Goal: Task Accomplishment & Management: Manage account settings

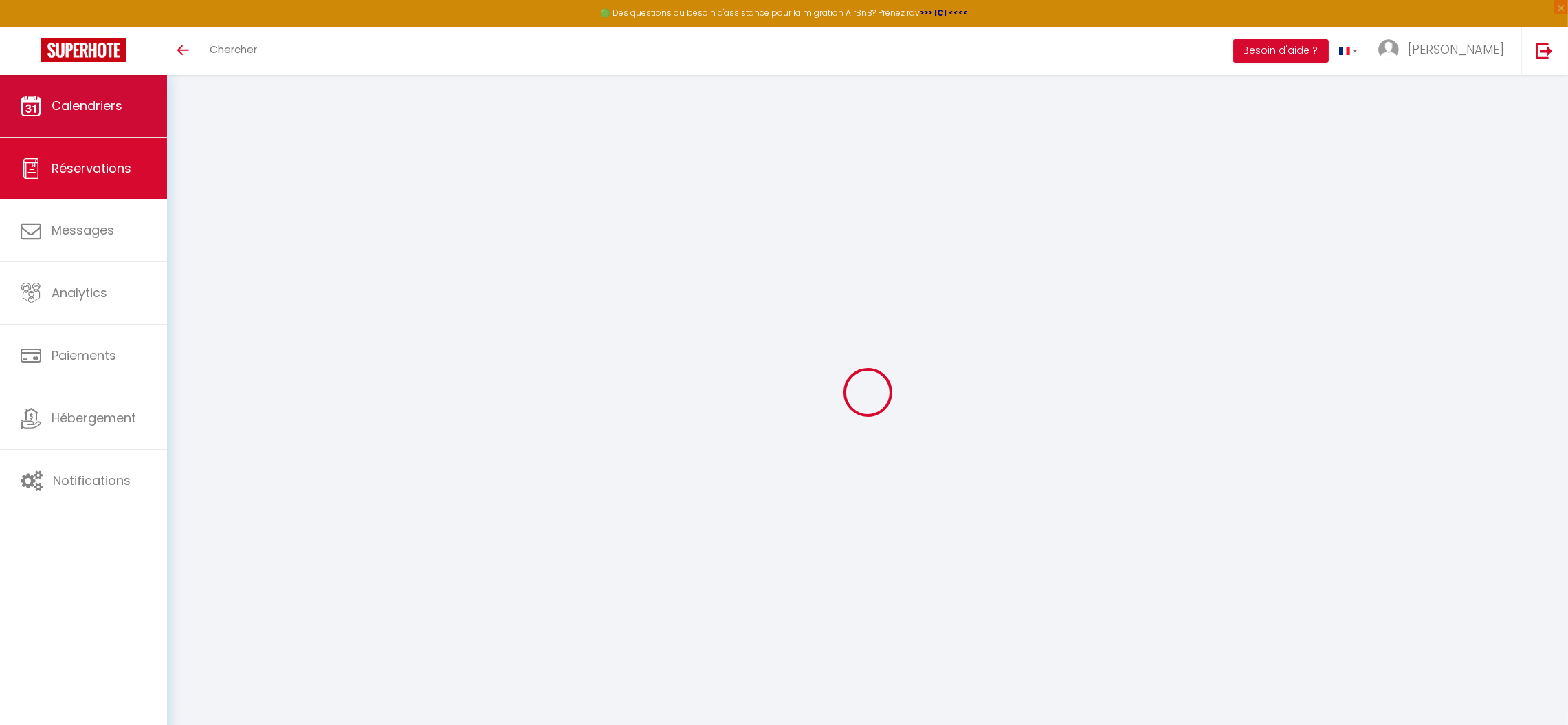
click at [110, 95] on link "Calendriers" at bounding box center [83, 106] width 167 height 62
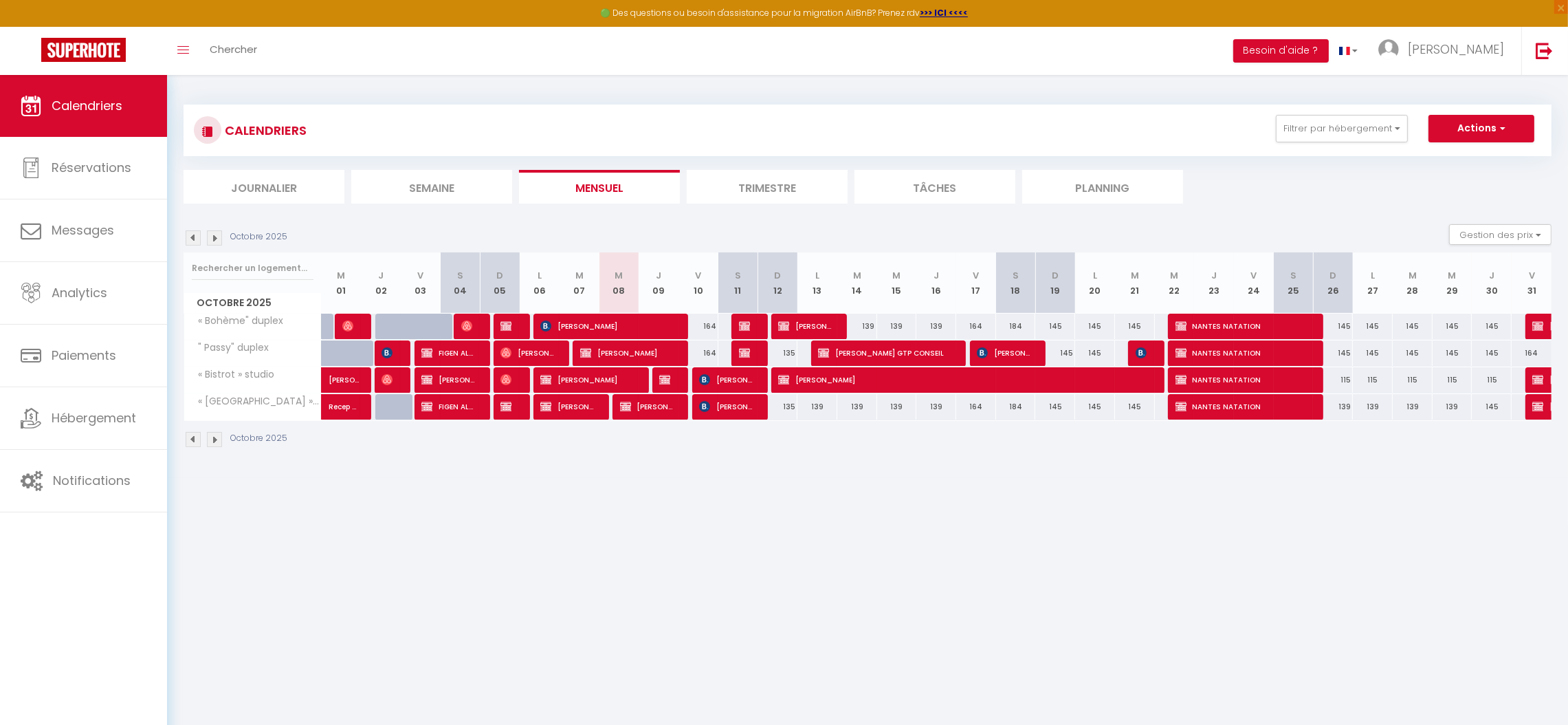
click at [196, 241] on img at bounding box center [193, 238] width 15 height 15
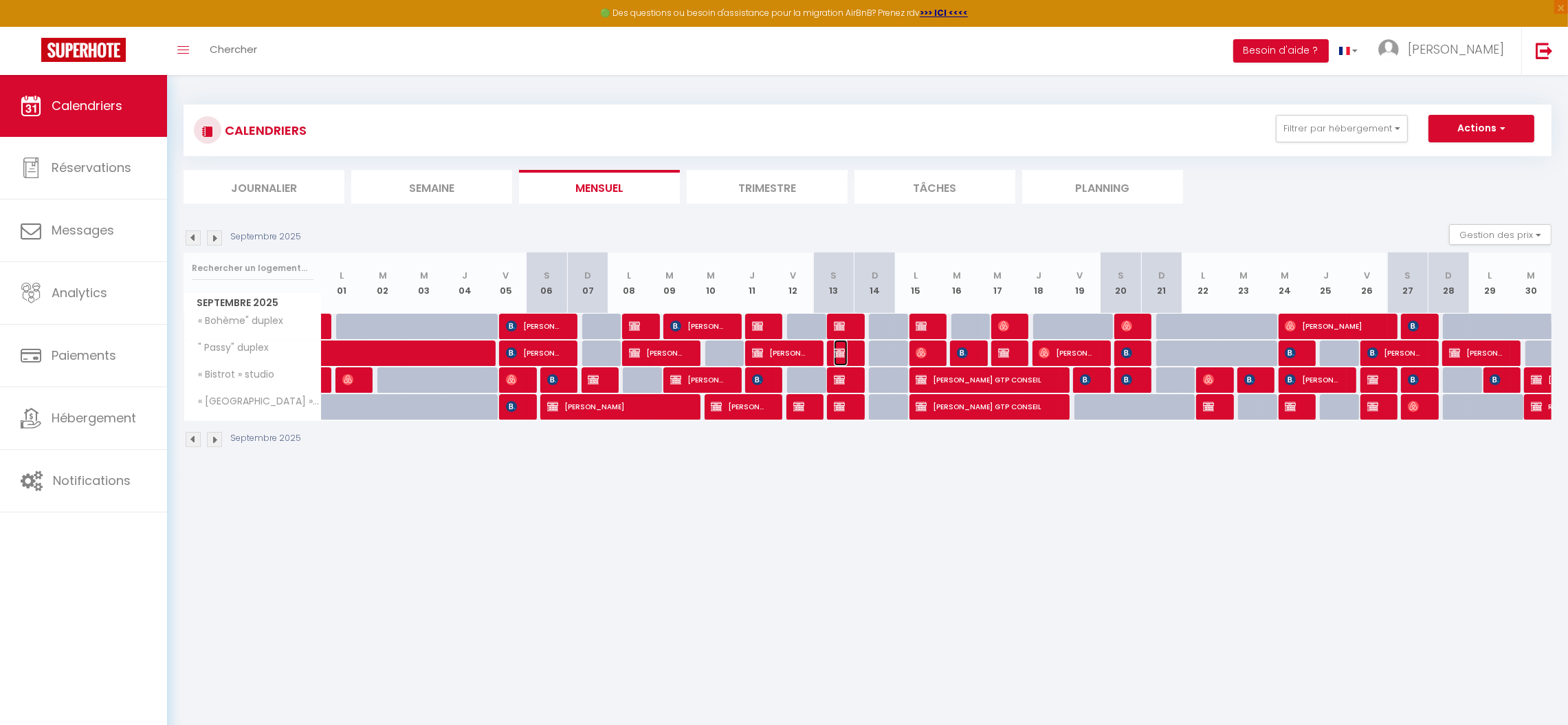
click at [846, 353] on span "JOELLE SELLAM" at bounding box center [841, 352] width 14 height 26
select select "OK"
select select "KO"
select select "0"
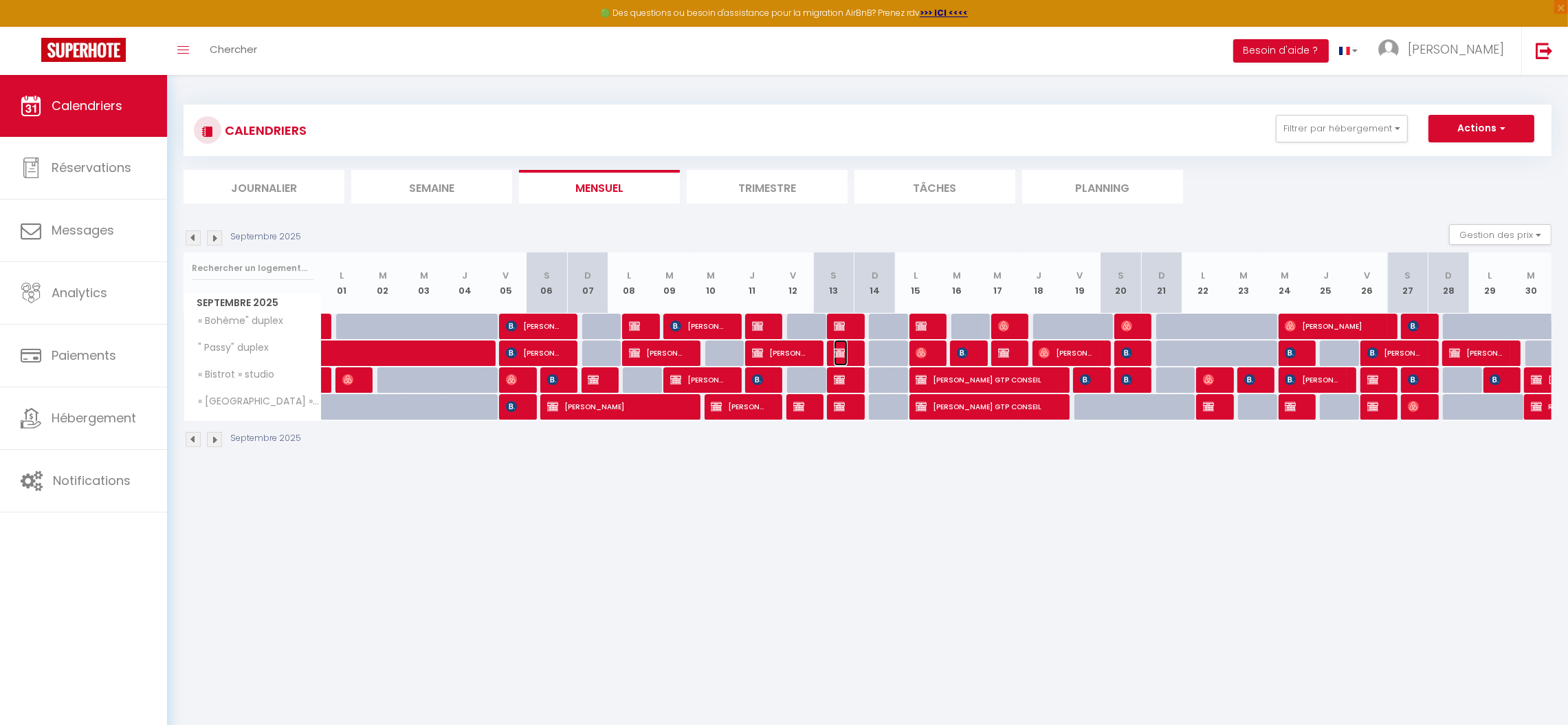
select select "1"
select select
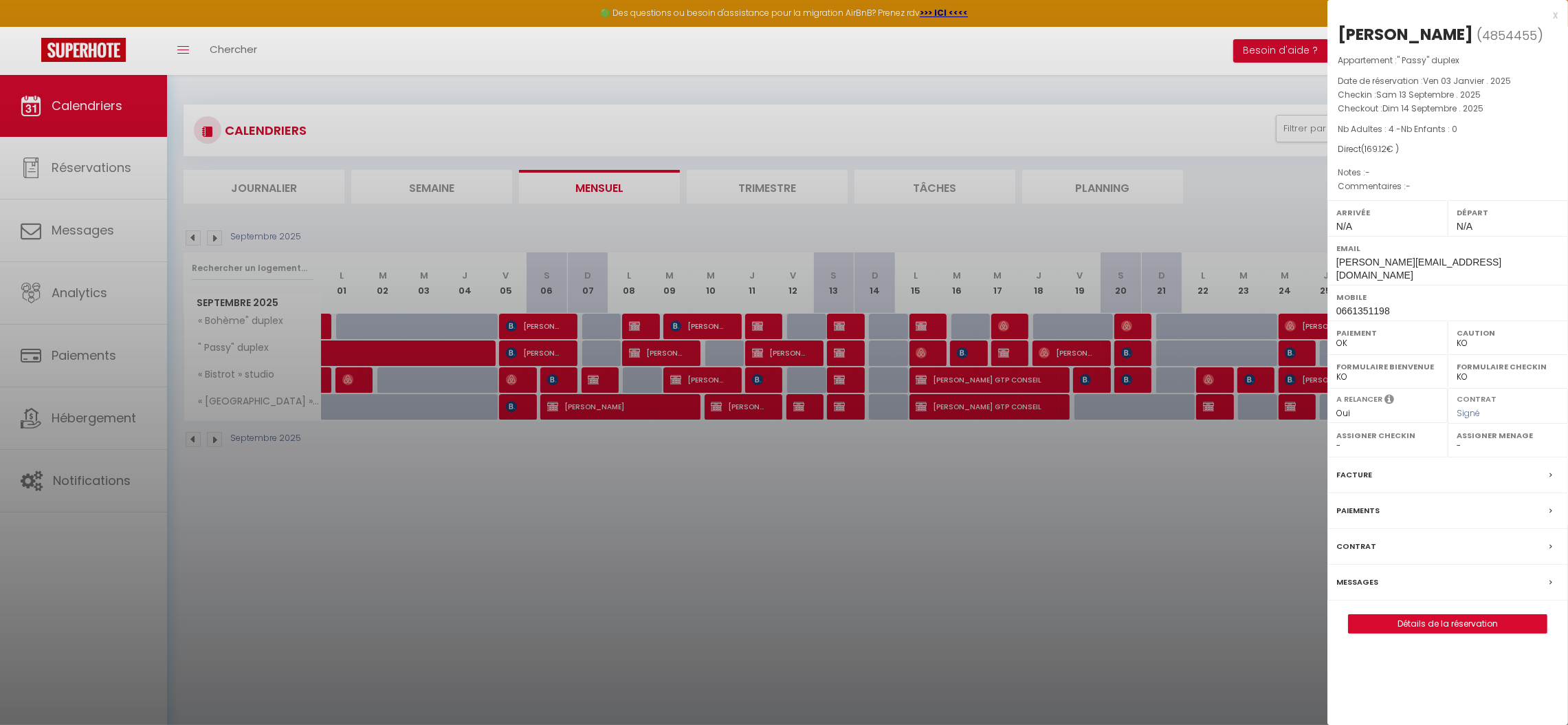
click at [1355, 468] on label "Facture" at bounding box center [1354, 475] width 36 height 15
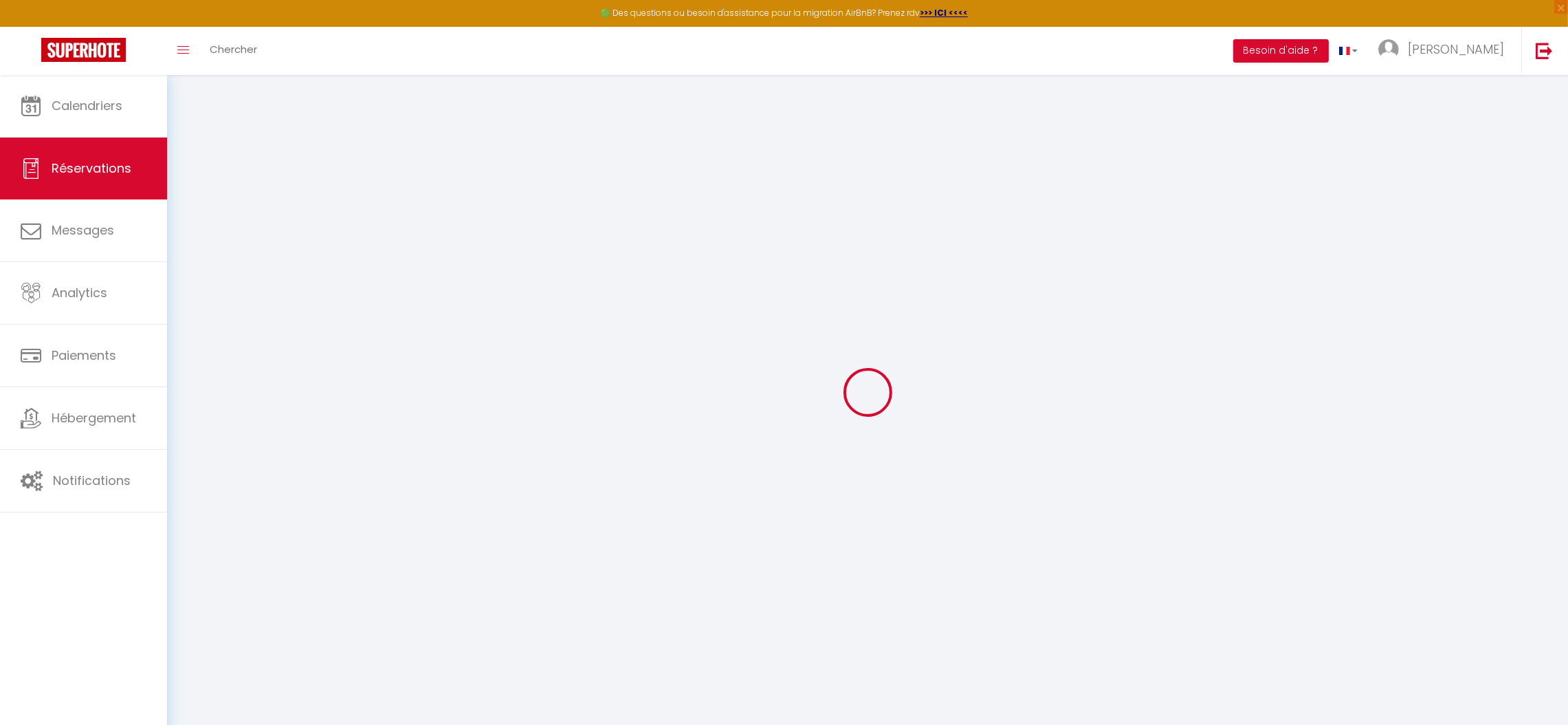
select select "taxes"
select select
checkbox input "false"
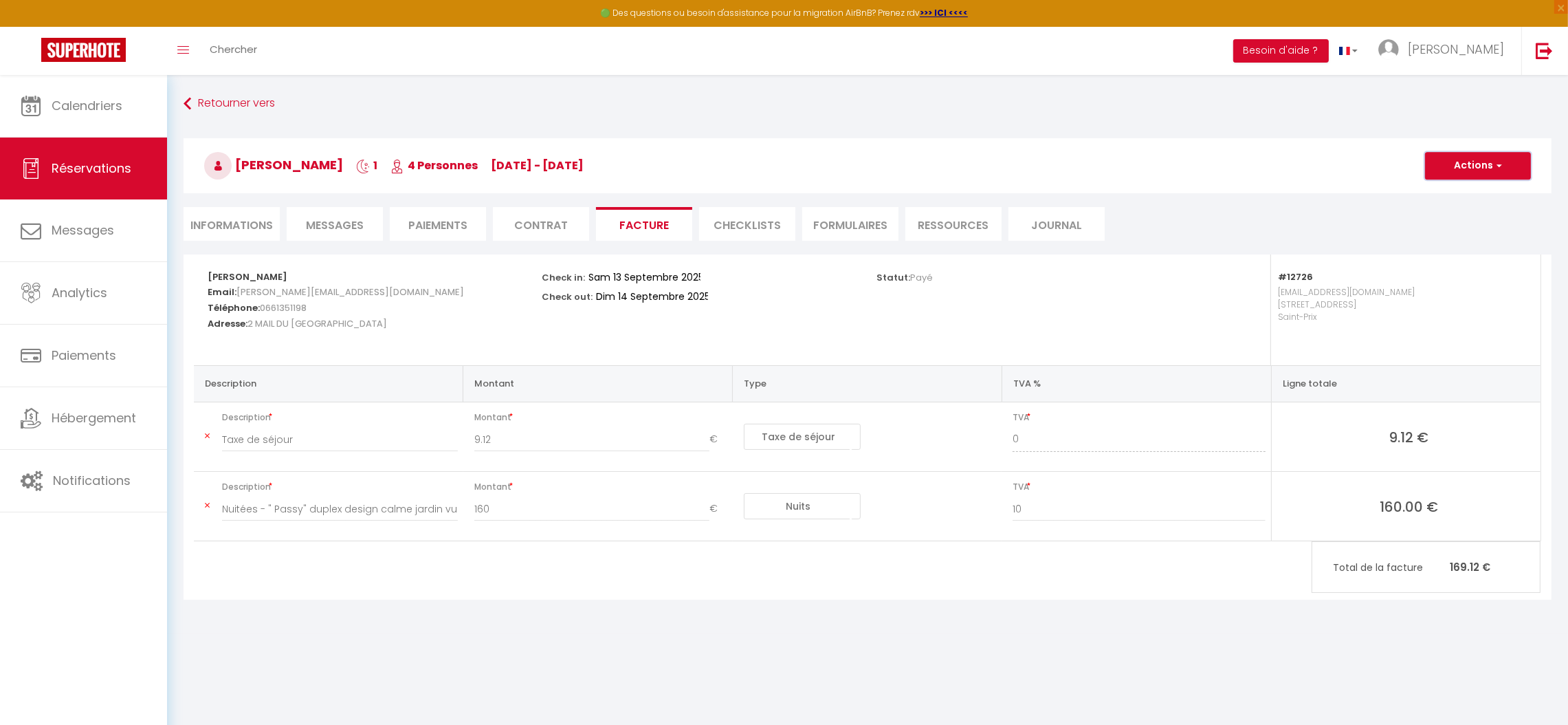
click at [1462, 168] on button "Actions" at bounding box center [1478, 166] width 106 height 28
click at [1457, 213] on link "Aperçu et éditer" at bounding box center [1468, 213] width 115 height 18
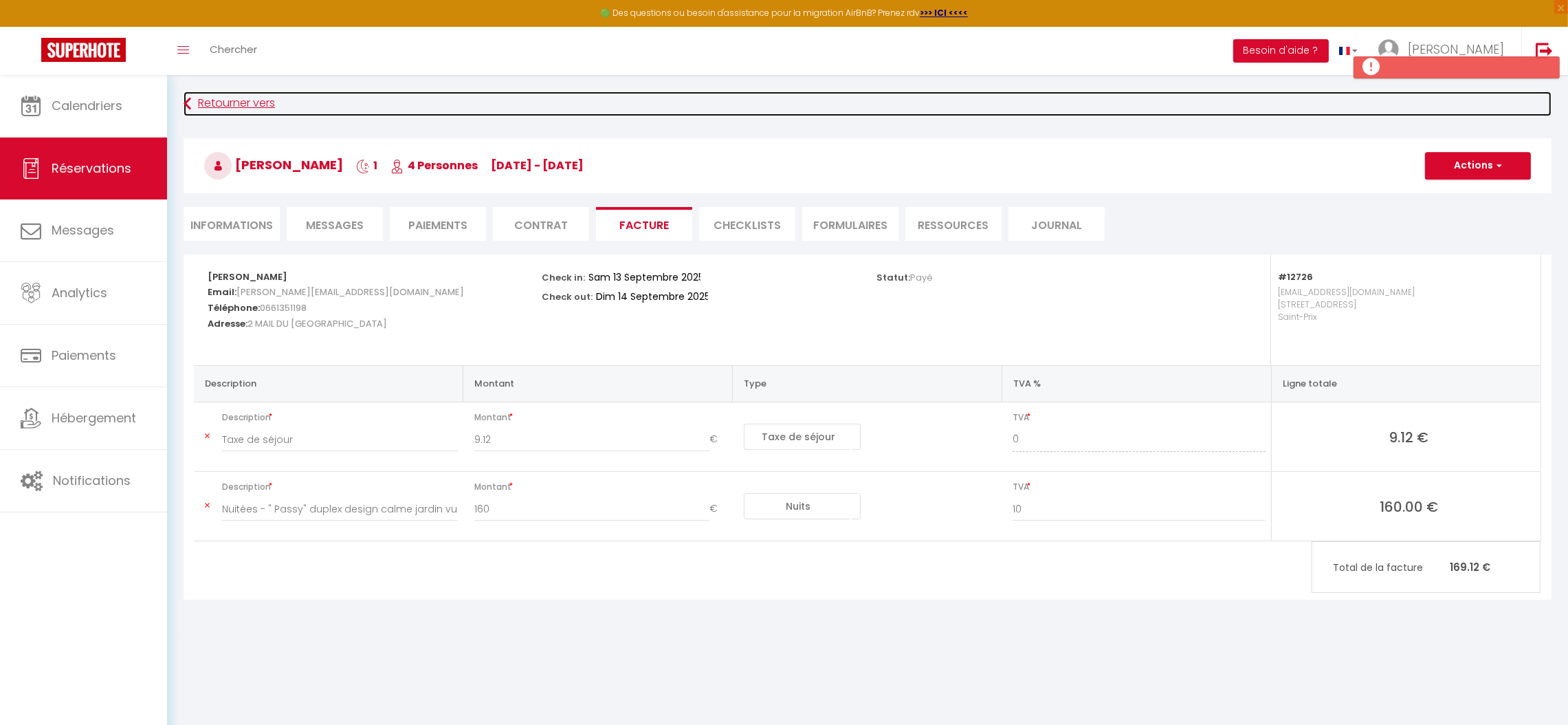
click at [213, 104] on link "Retourner vers" at bounding box center [868, 104] width 1368 height 25
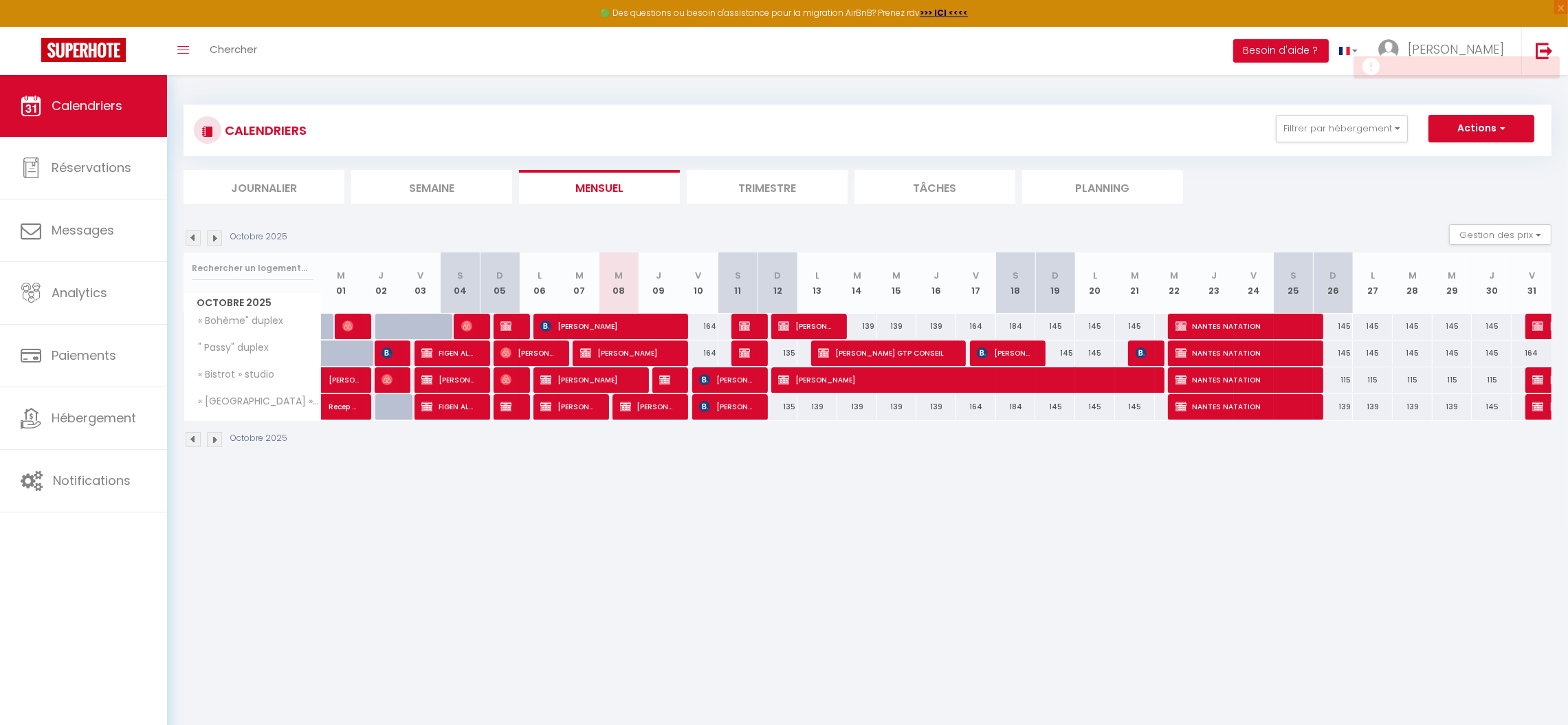
click at [192, 240] on img at bounding box center [193, 238] width 15 height 15
select select
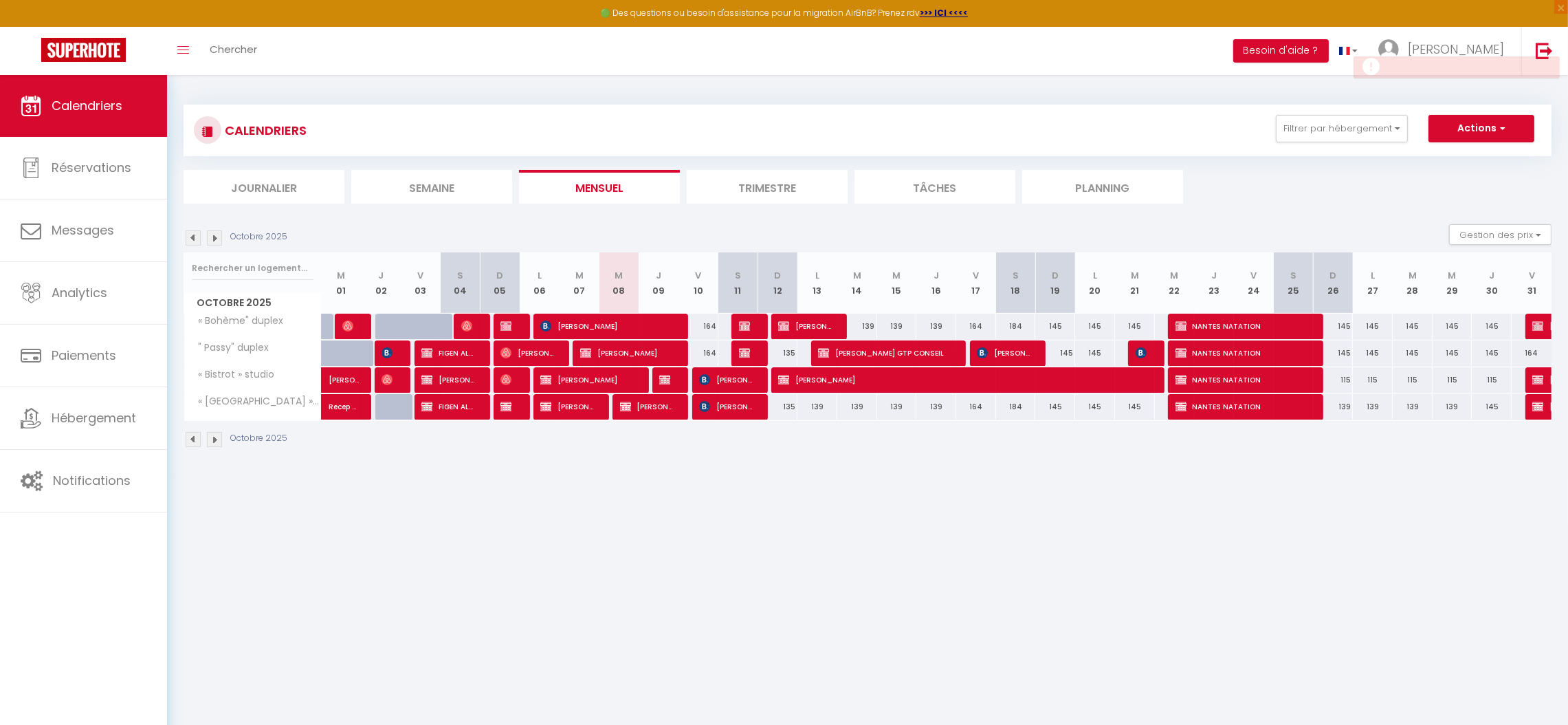
select select
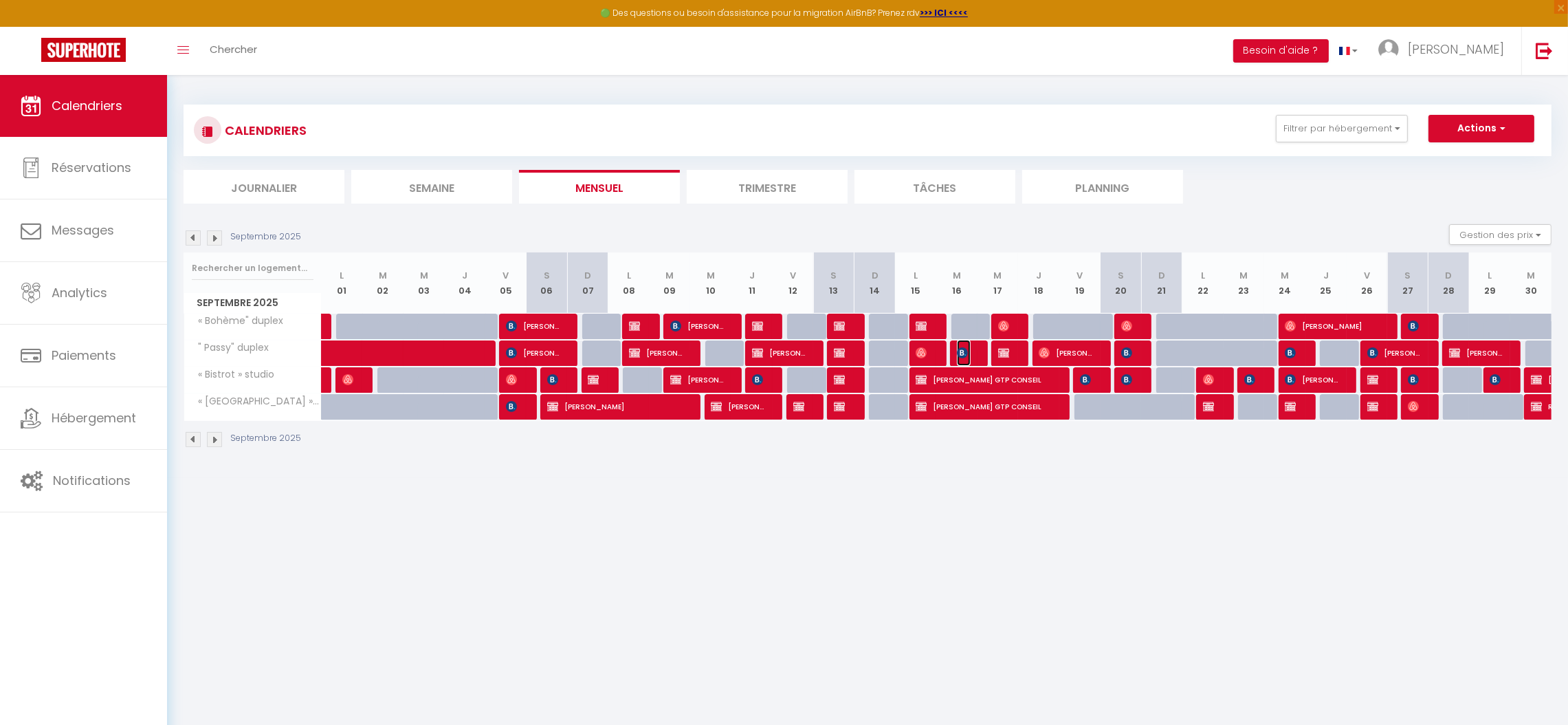
click at [968, 354] on img at bounding box center [962, 352] width 11 height 11
select select "OK"
select select "0"
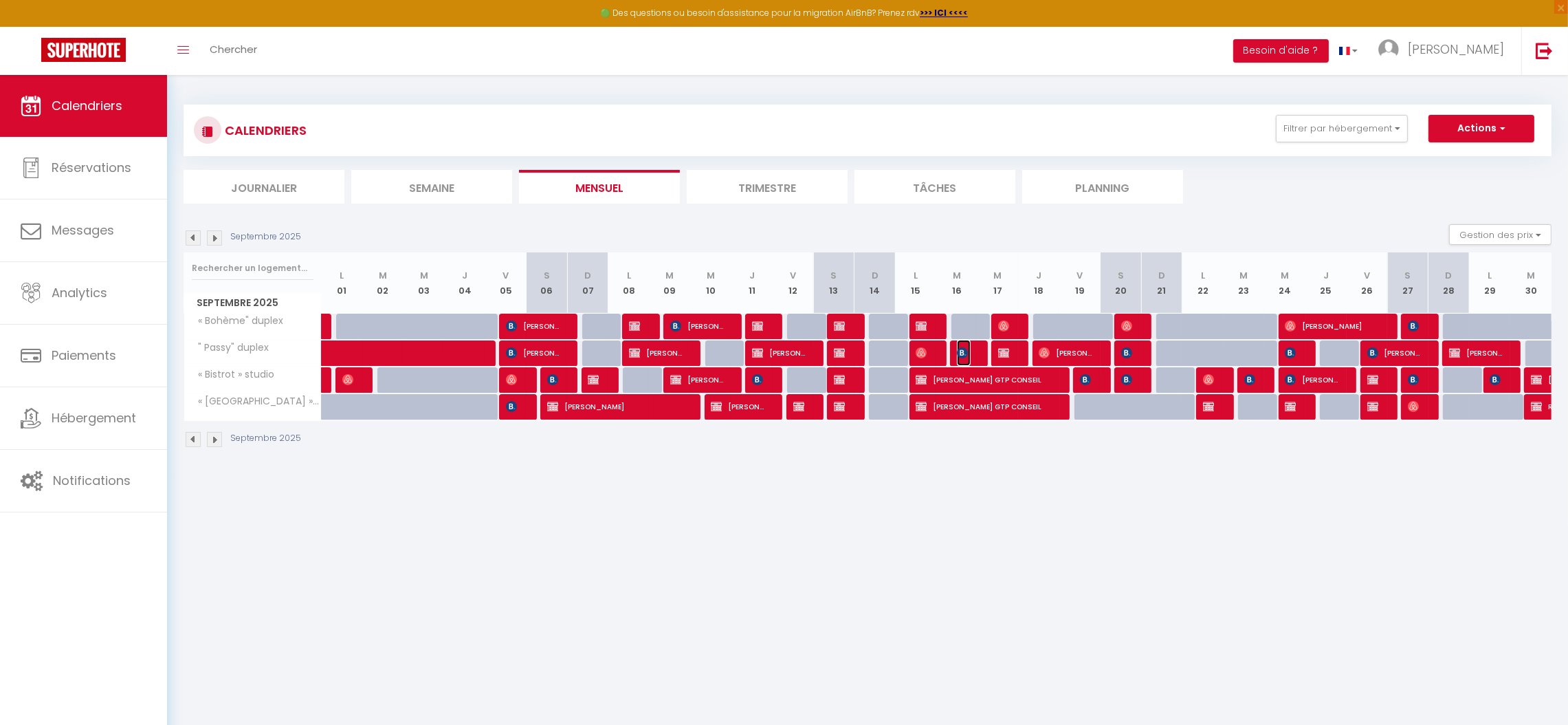
select select "1"
select select
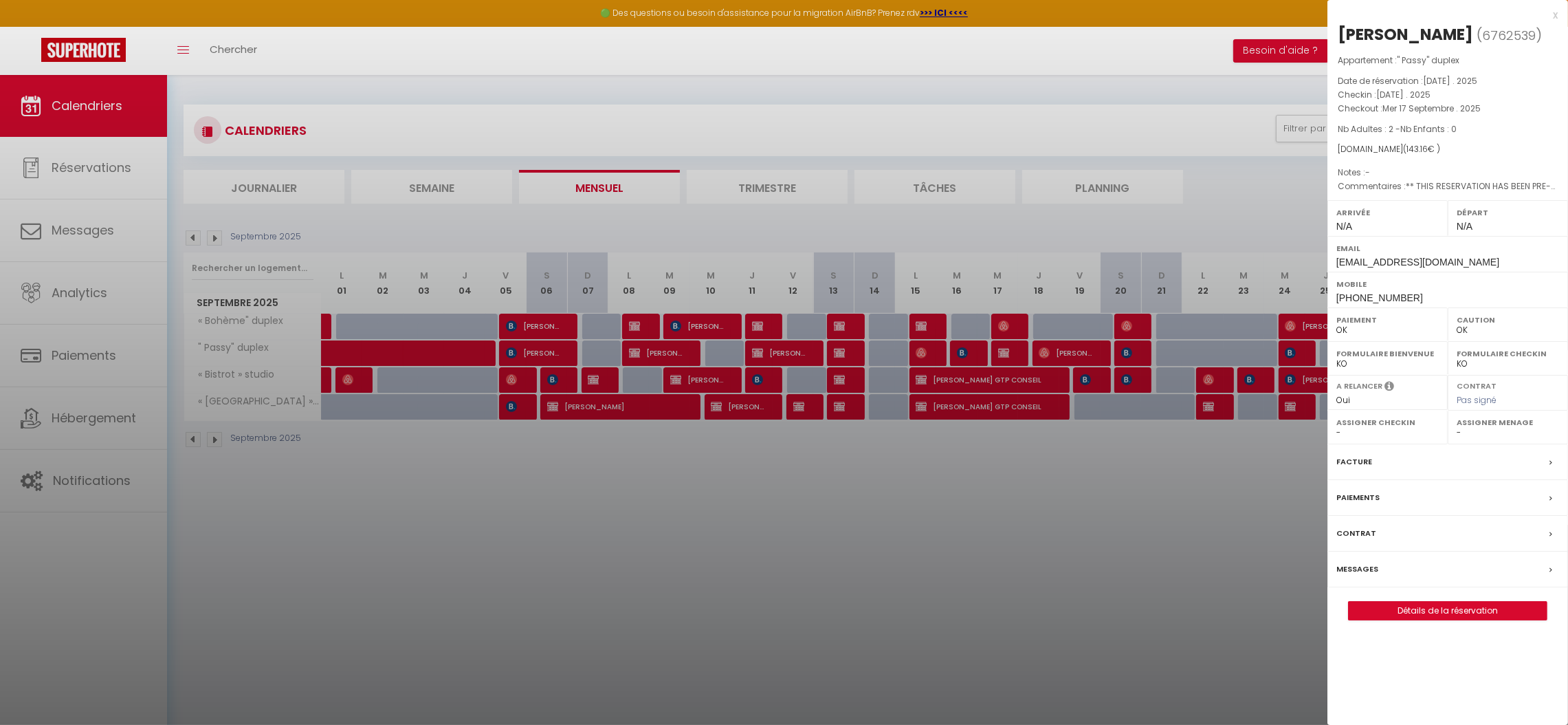
click at [1364, 459] on label "Facture" at bounding box center [1354, 461] width 36 height 15
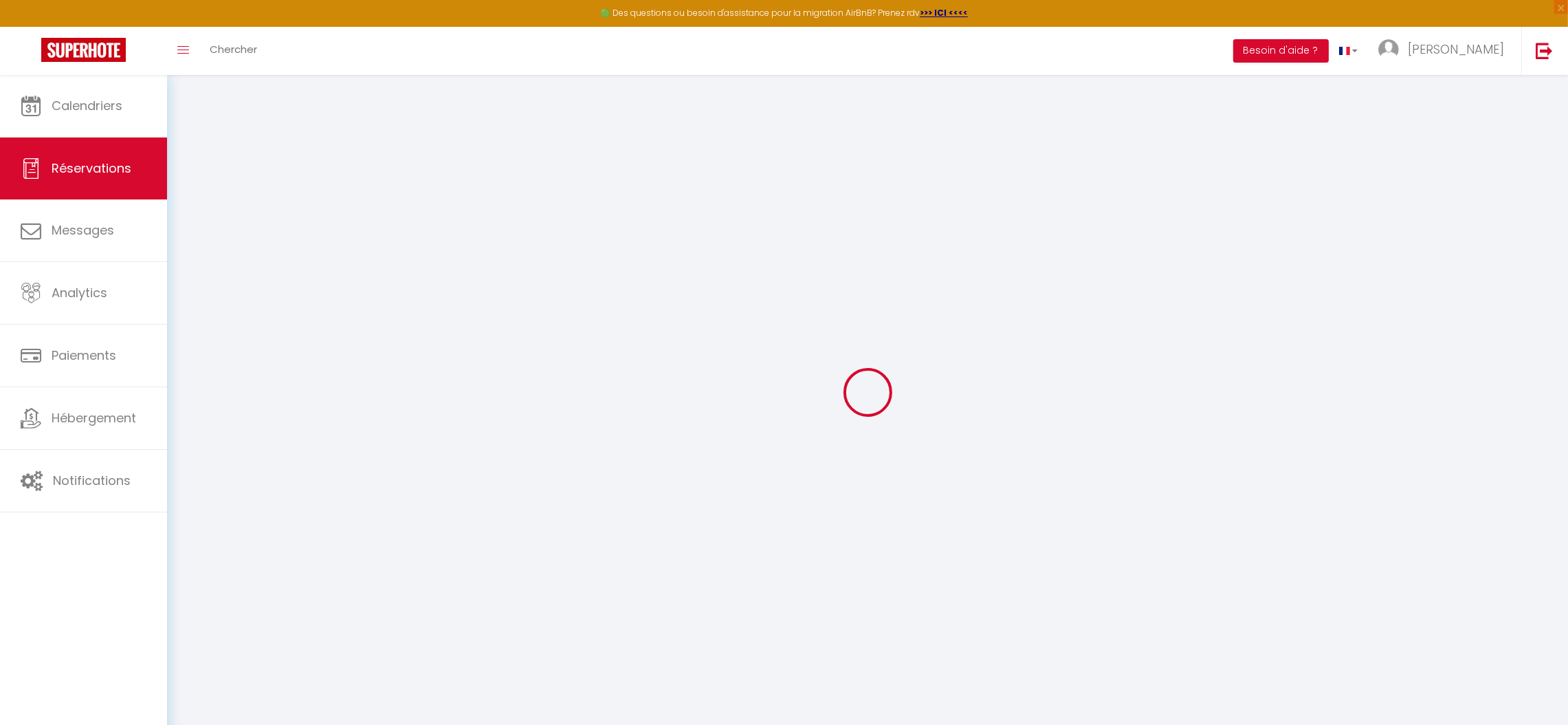
select select "taxes"
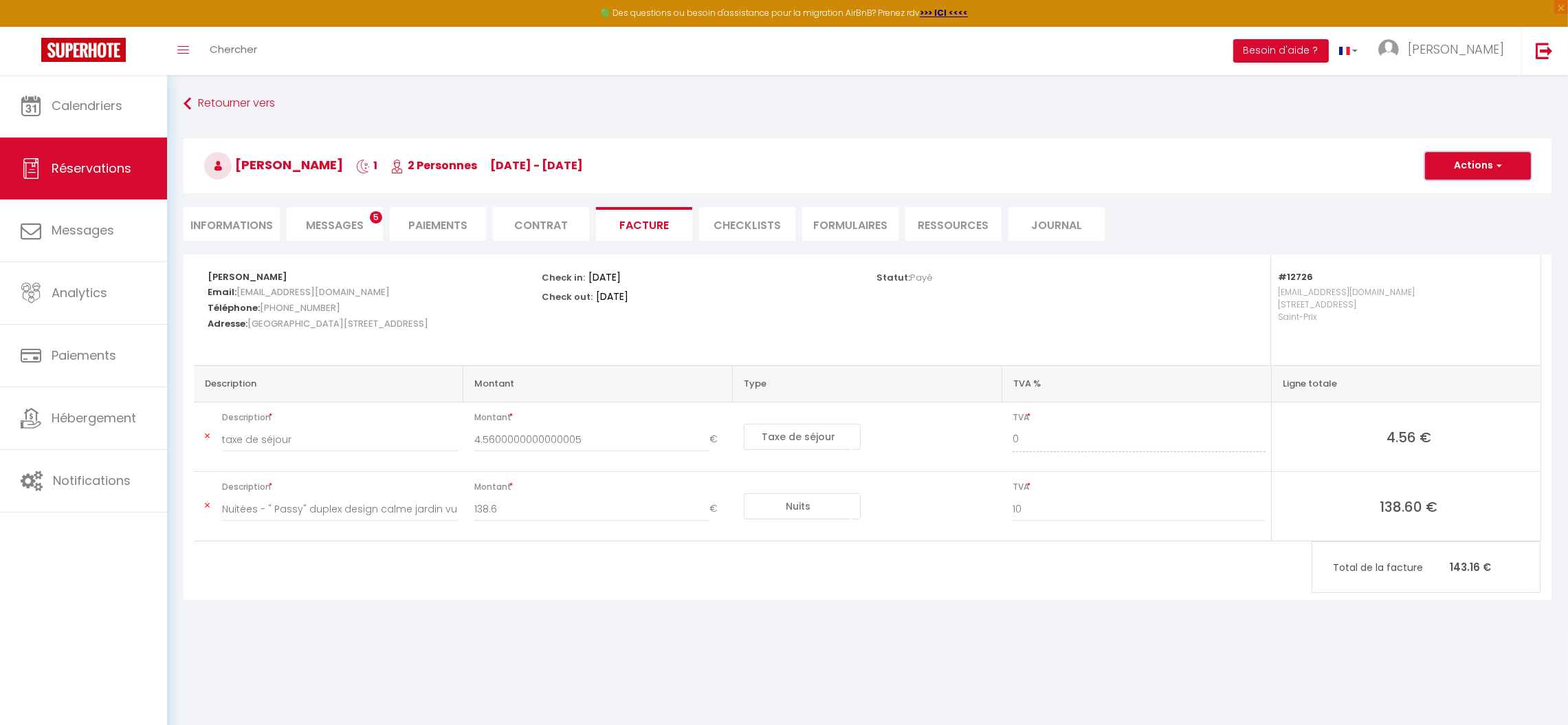
click at [1467, 168] on button "Actions" at bounding box center [1478, 166] width 106 height 28
click at [1462, 209] on link "Aperçu et éditer" at bounding box center [1468, 213] width 115 height 18
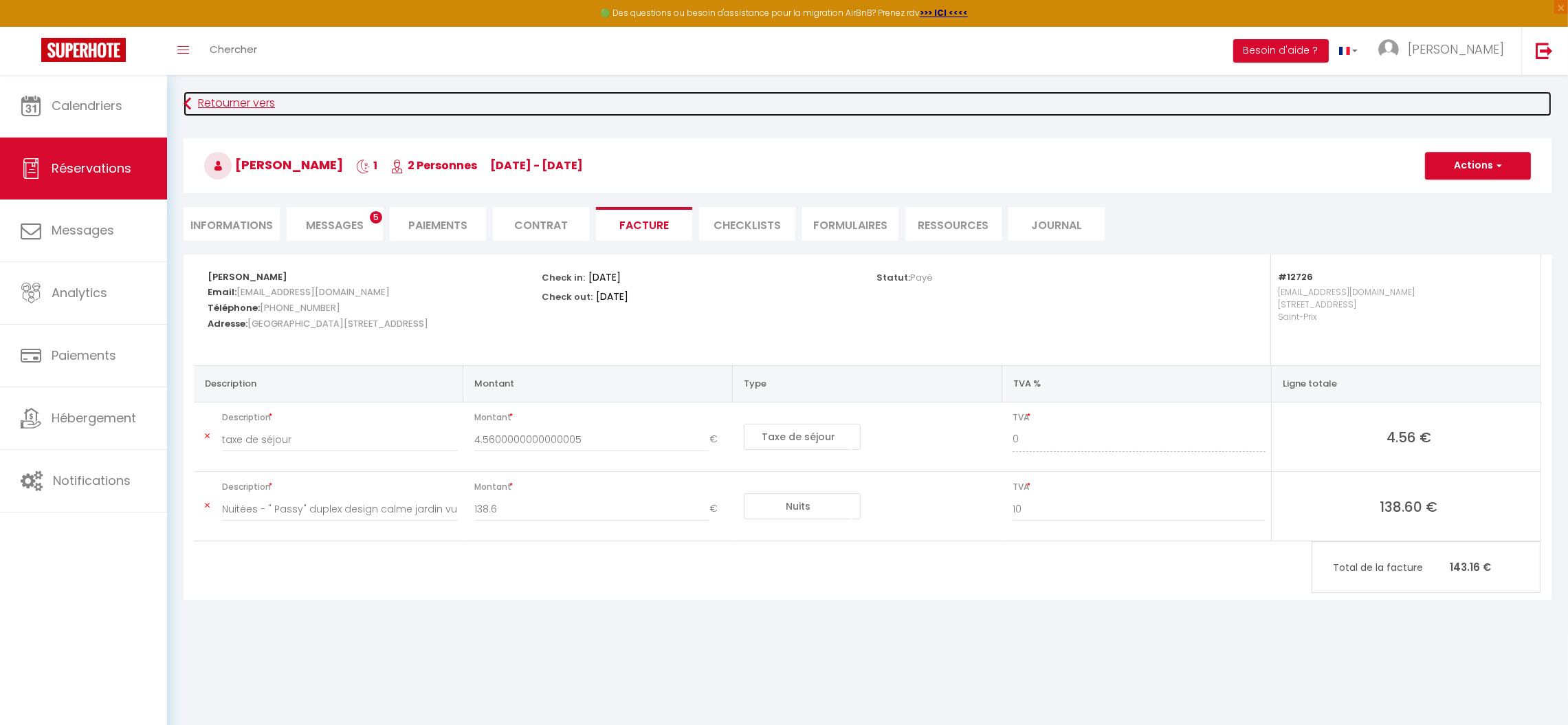
click at [209, 103] on link "Retourner vers" at bounding box center [868, 104] width 1368 height 25
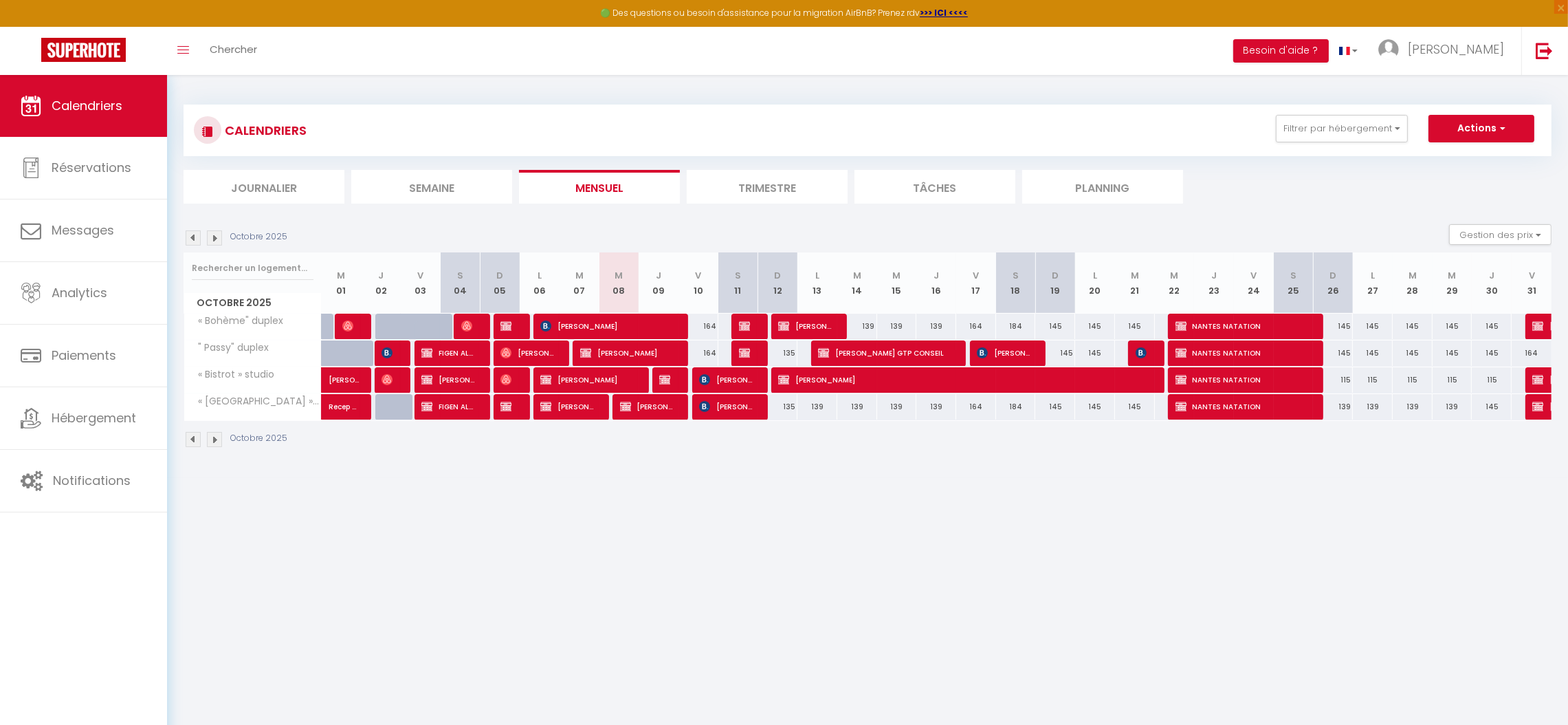
click at [189, 238] on img at bounding box center [193, 238] width 15 height 15
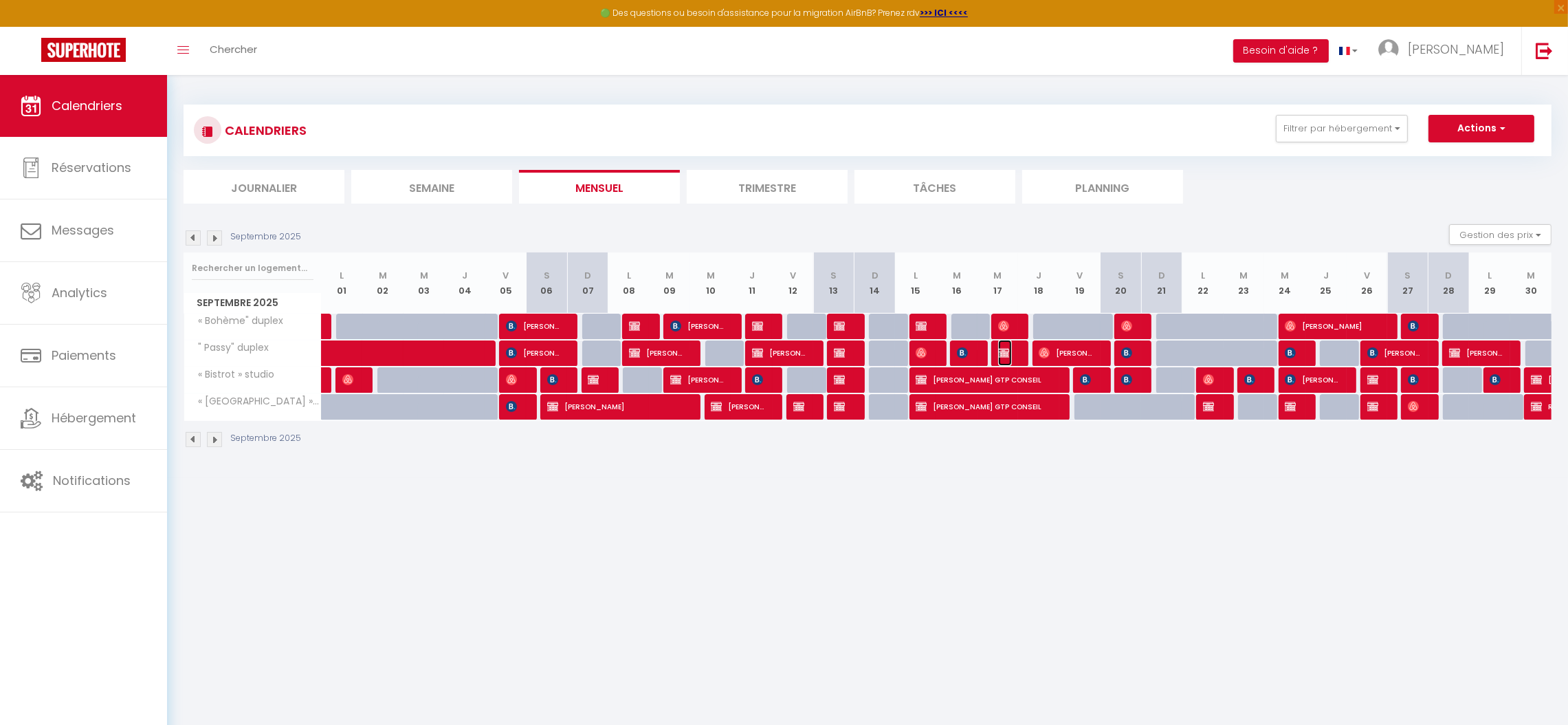
click at [1010, 353] on span "KINNEN Vanessa" at bounding box center [1005, 352] width 14 height 26
select select "OK"
select select "0"
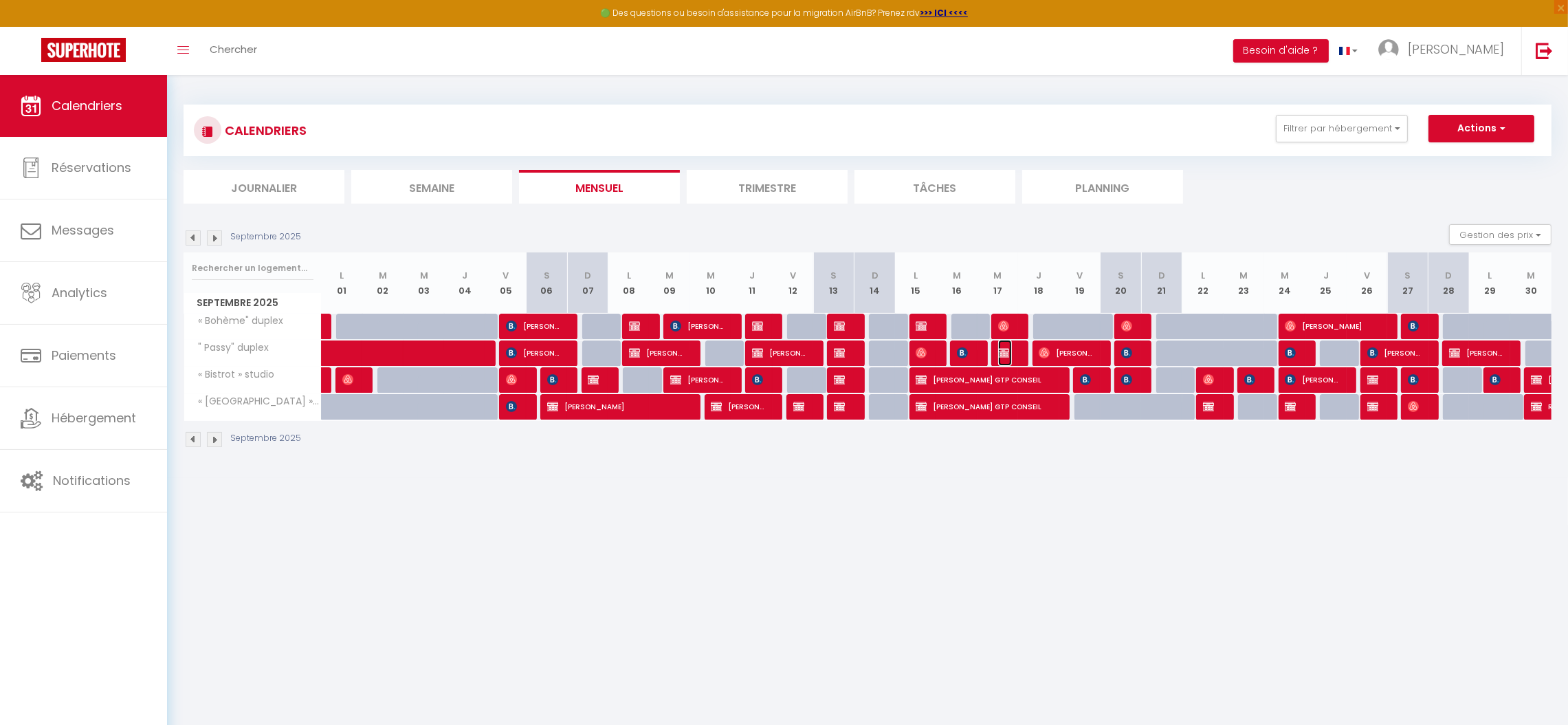
select select "1"
select select
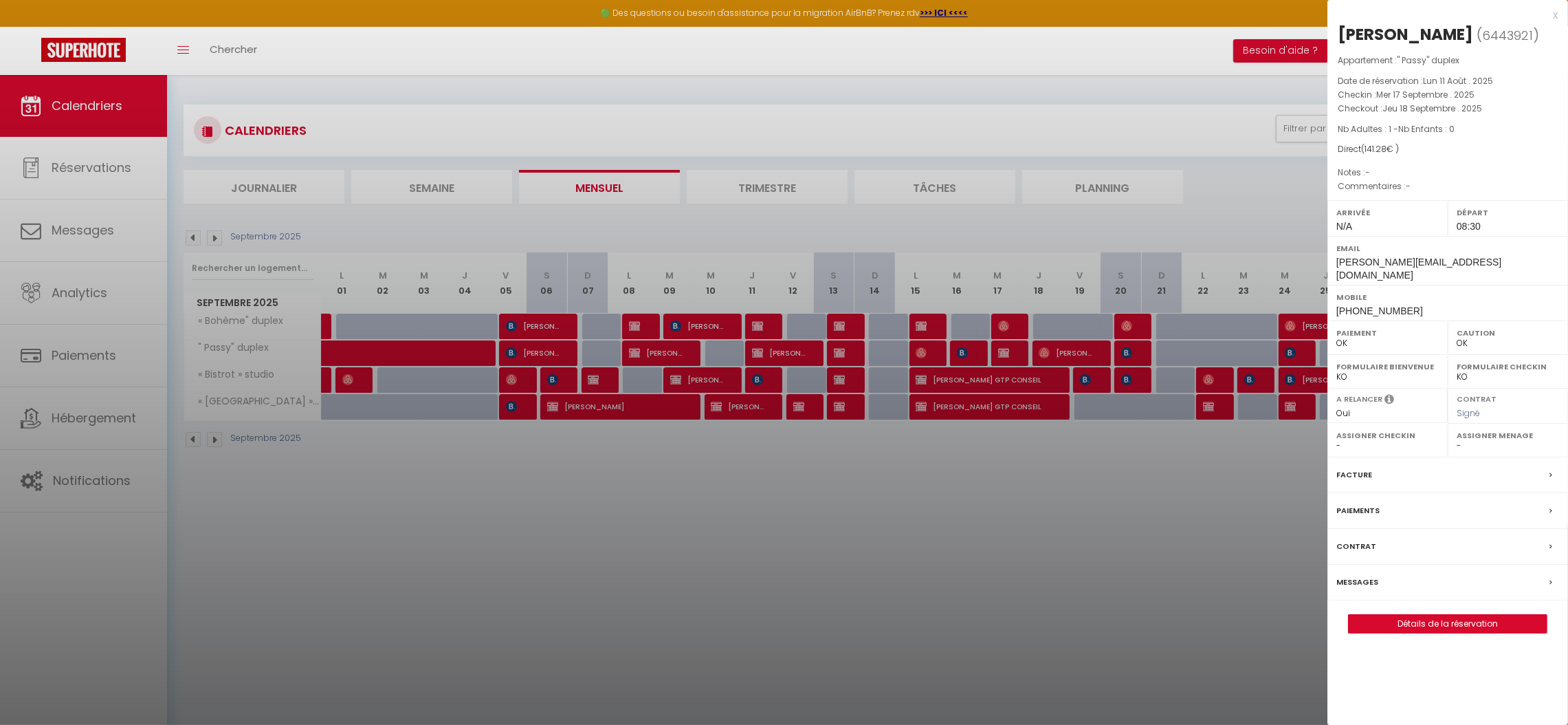
click at [1359, 468] on label "Facture" at bounding box center [1354, 475] width 36 height 15
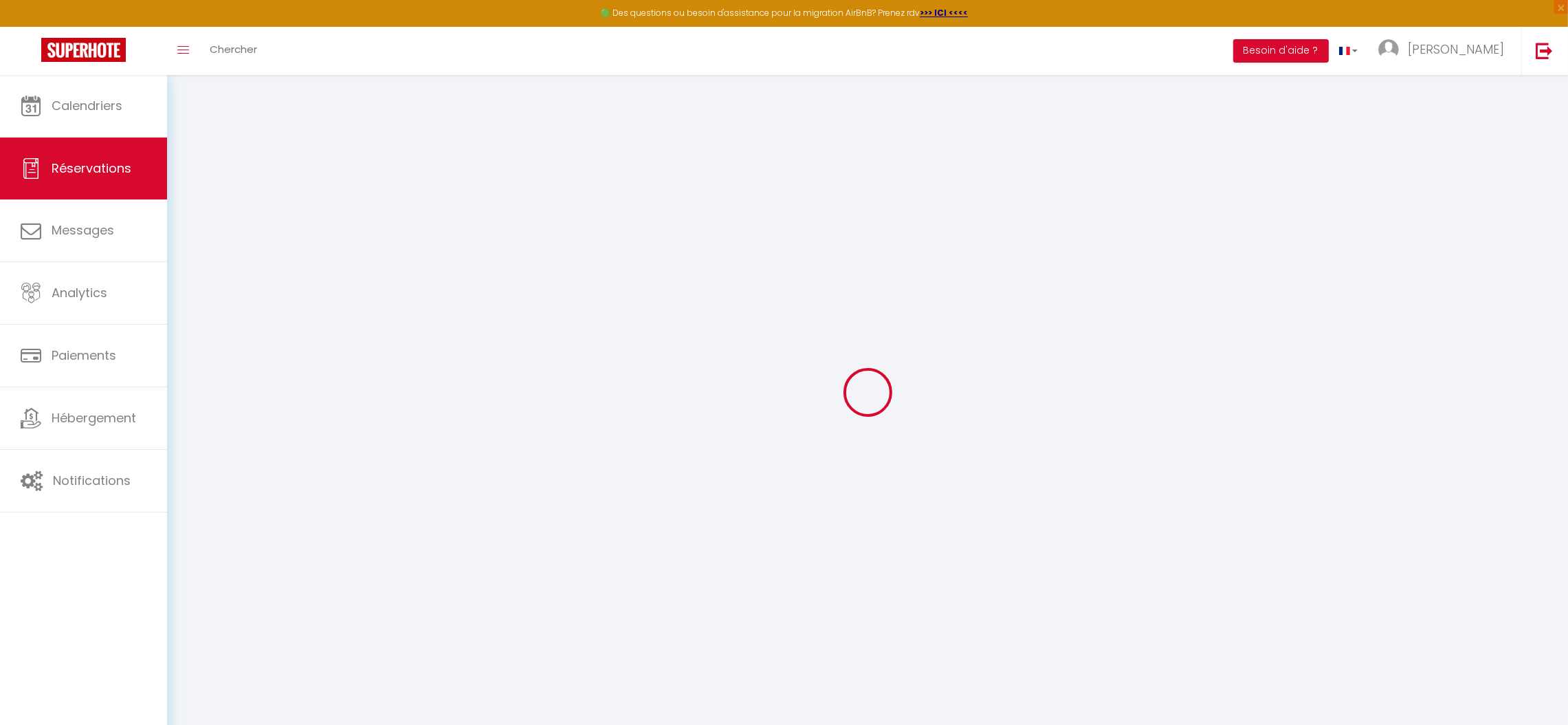
select select "taxes"
select select "other"
select select
checkbox input "false"
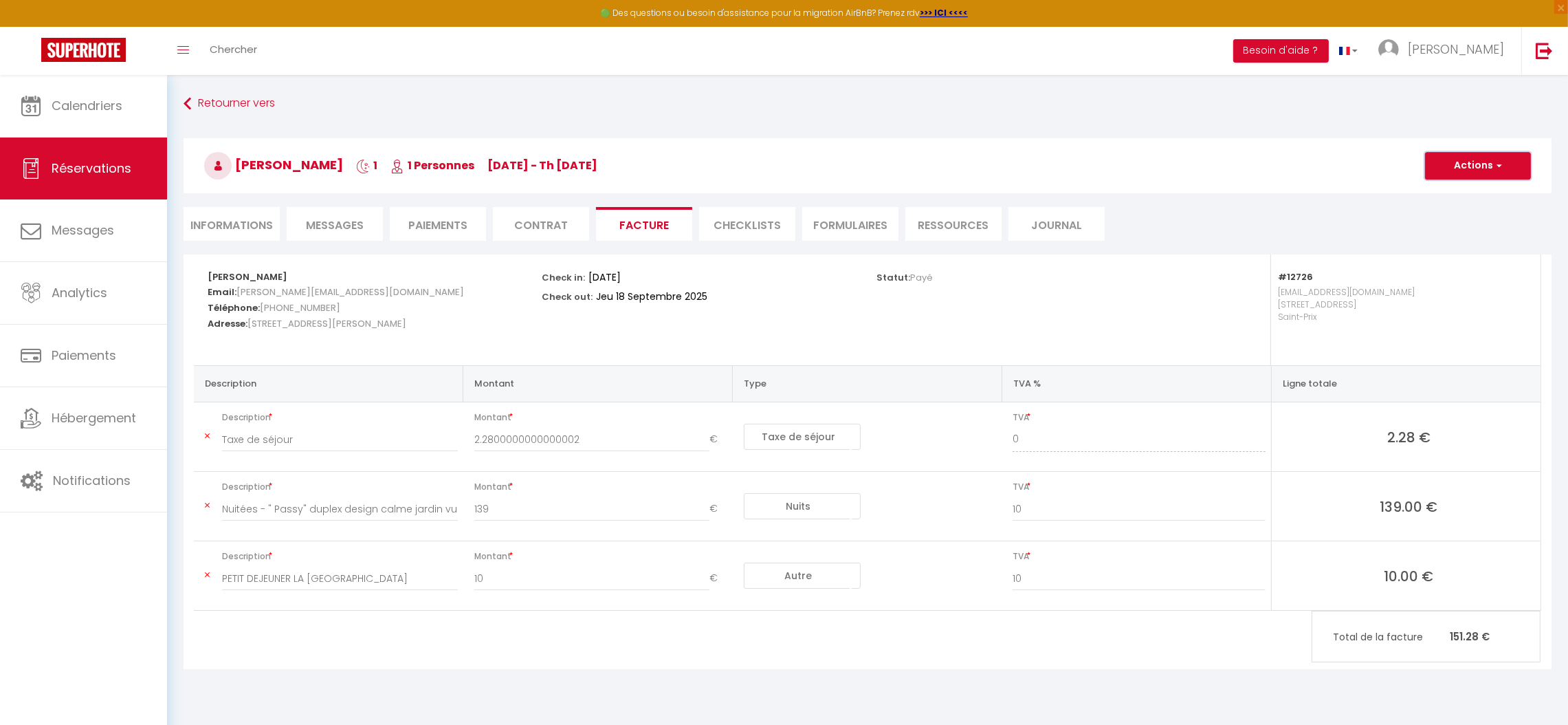
click at [1482, 168] on button "Actions" at bounding box center [1478, 166] width 106 height 28
click at [1461, 213] on link "Aperçu et éditer" at bounding box center [1468, 213] width 115 height 18
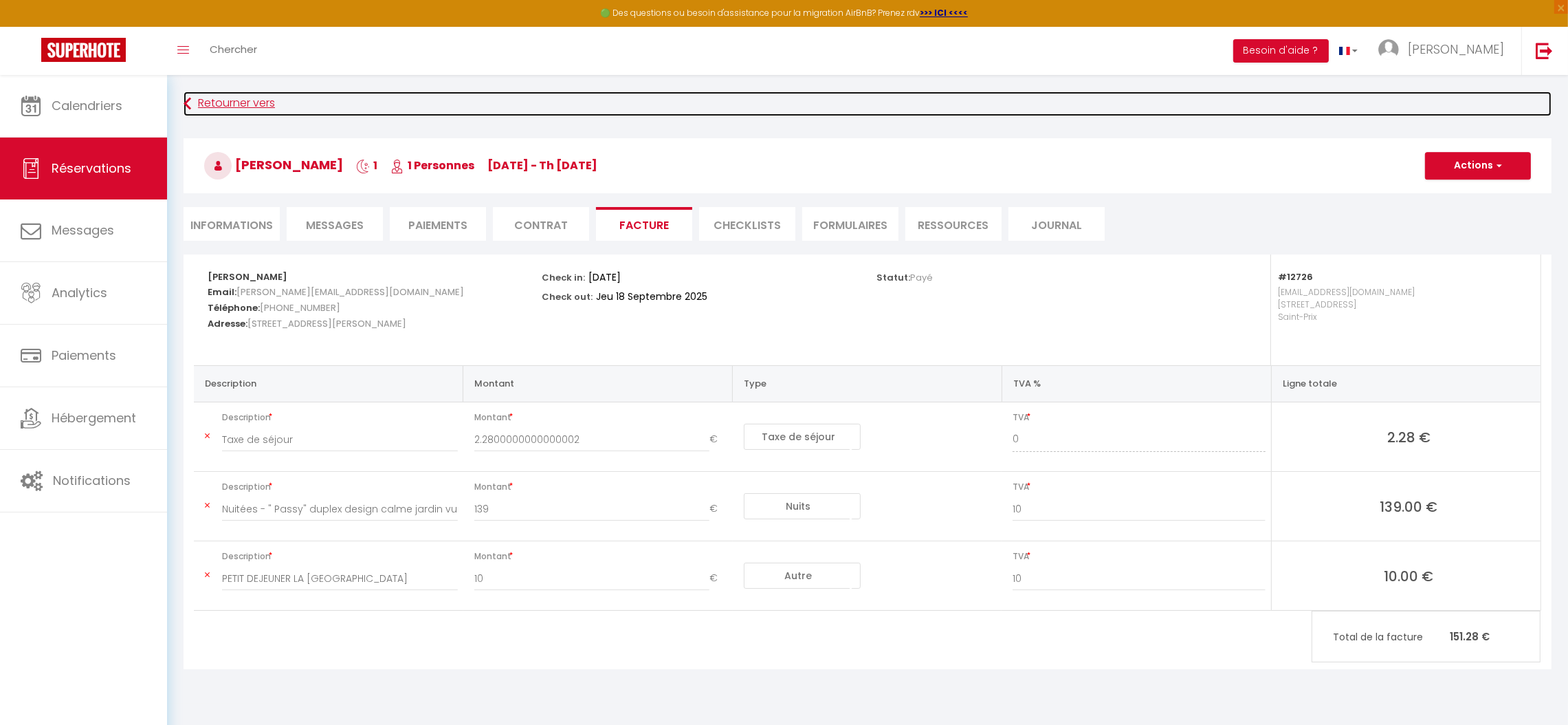
click at [214, 100] on link "Retourner vers" at bounding box center [868, 104] width 1368 height 25
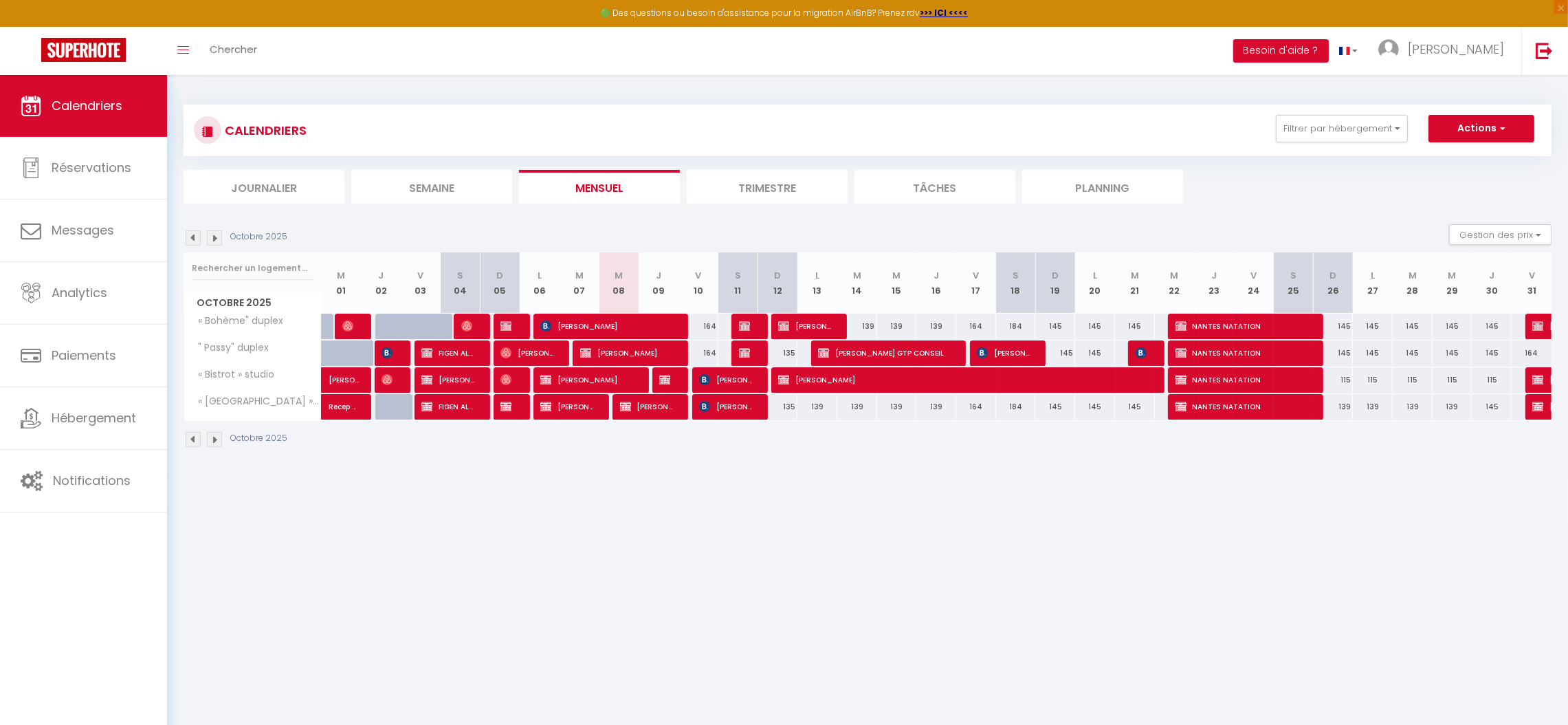
click at [193, 237] on img at bounding box center [193, 238] width 15 height 15
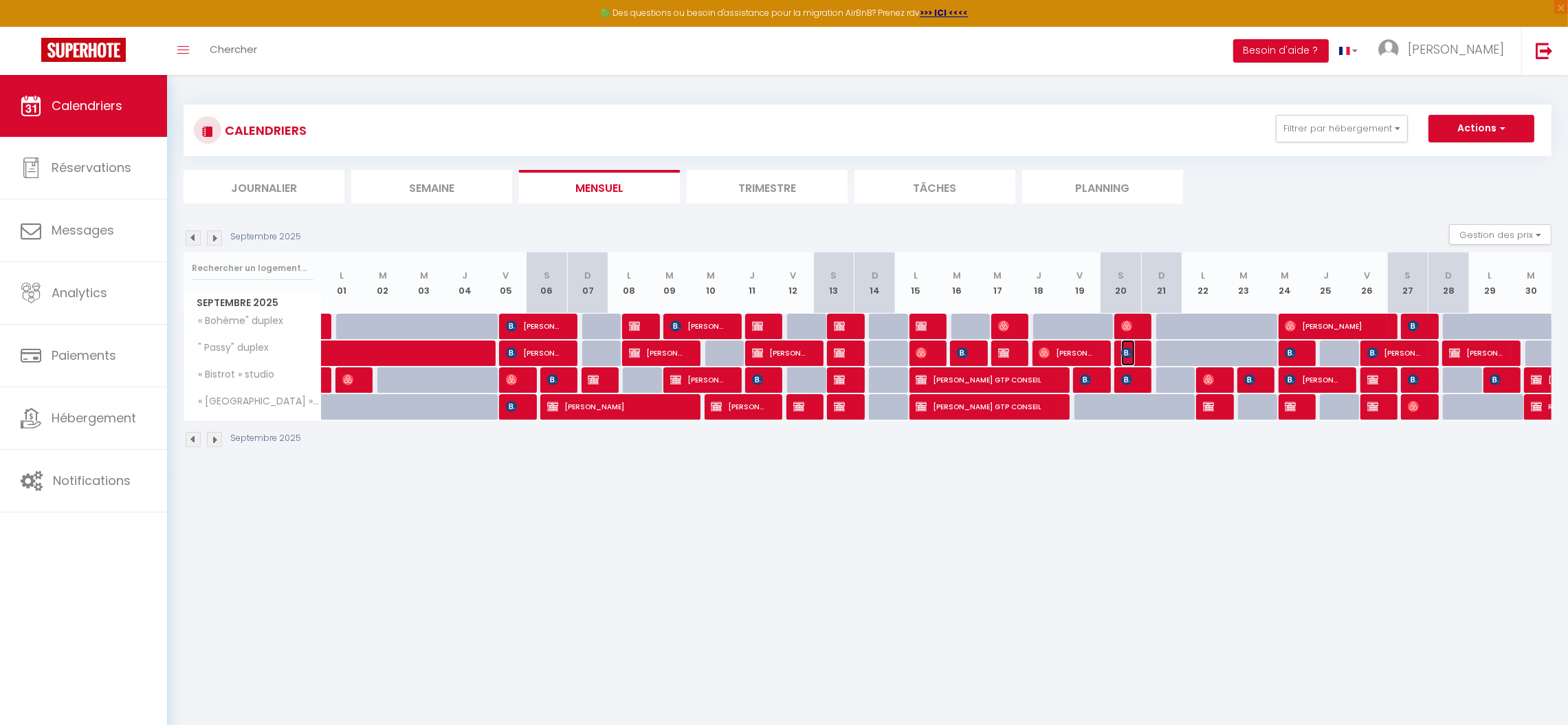
click at [1128, 352] on img at bounding box center [1127, 352] width 11 height 11
select select "OK"
select select "KO"
select select "0"
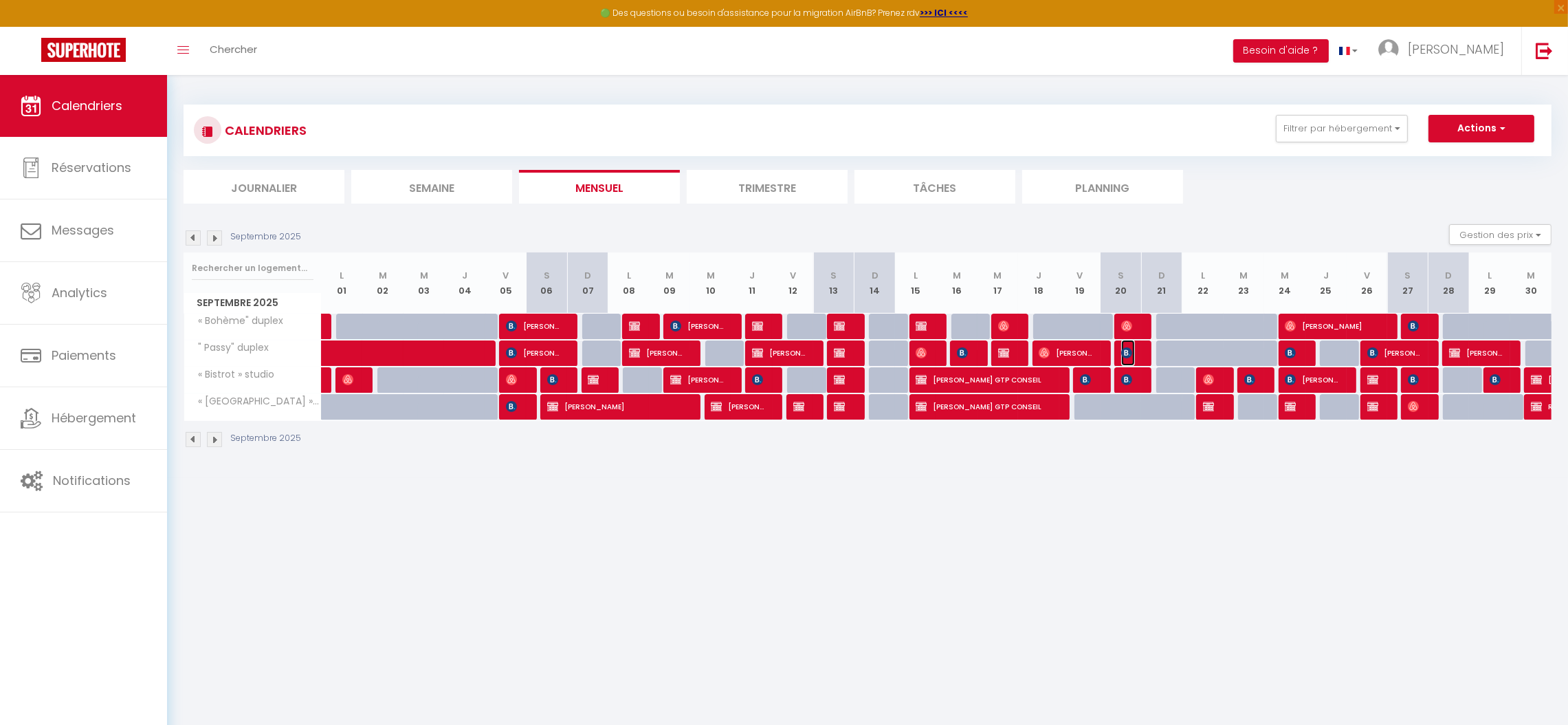
select select "1"
select select
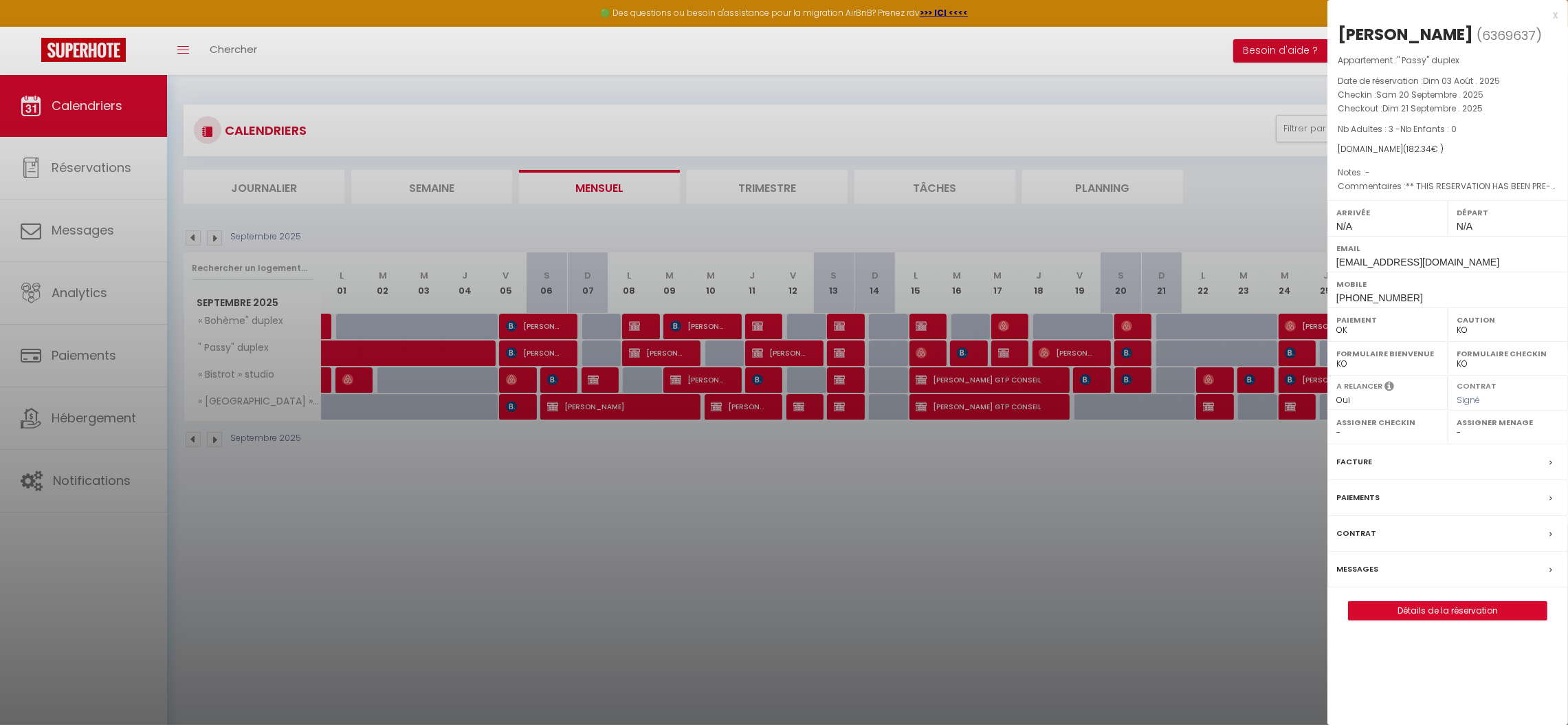
click at [1355, 464] on label "Facture" at bounding box center [1354, 461] width 36 height 15
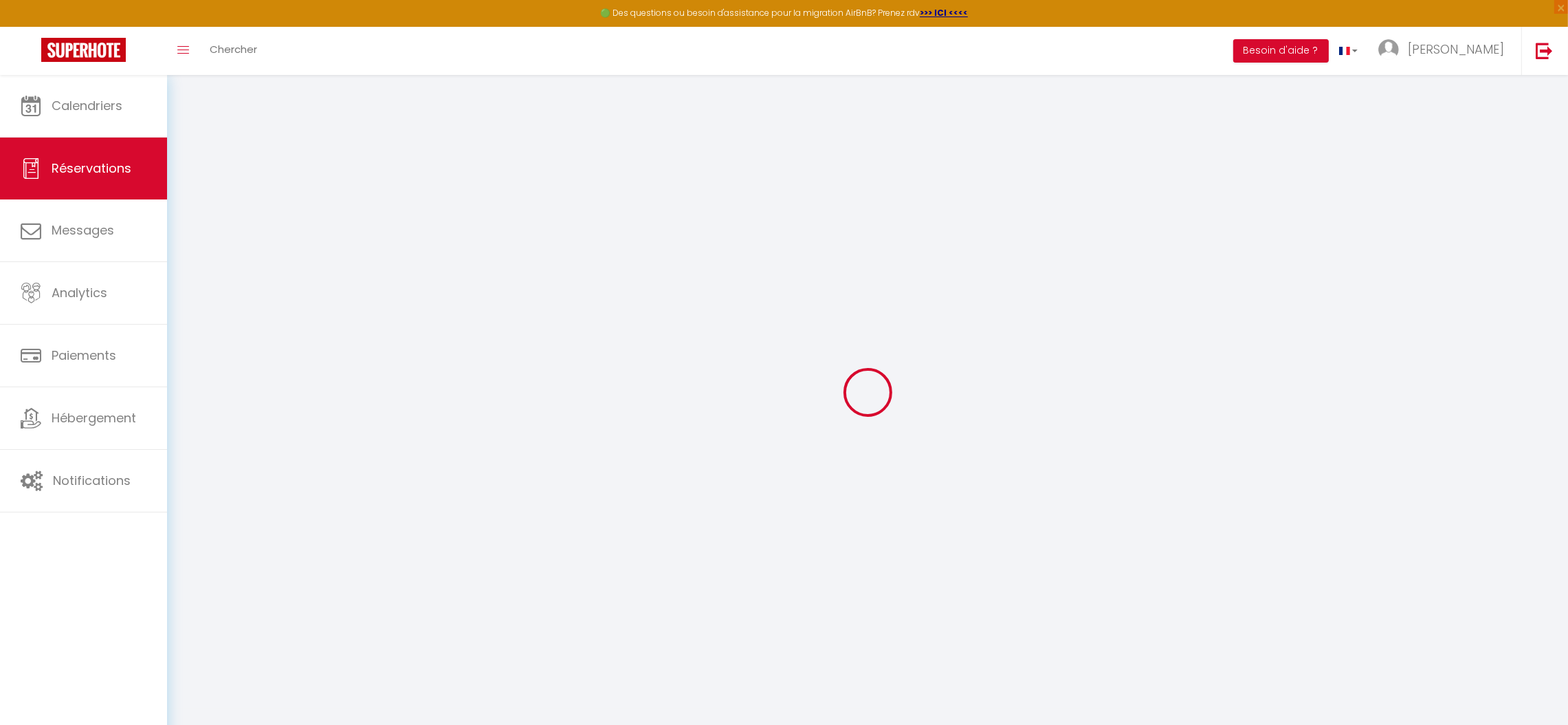
select select
checkbox input "false"
type textarea "** THIS RESERVATION HAS BEEN PRE-PAID ** BOOKING NOTE : Payment charge is EUR 2…"
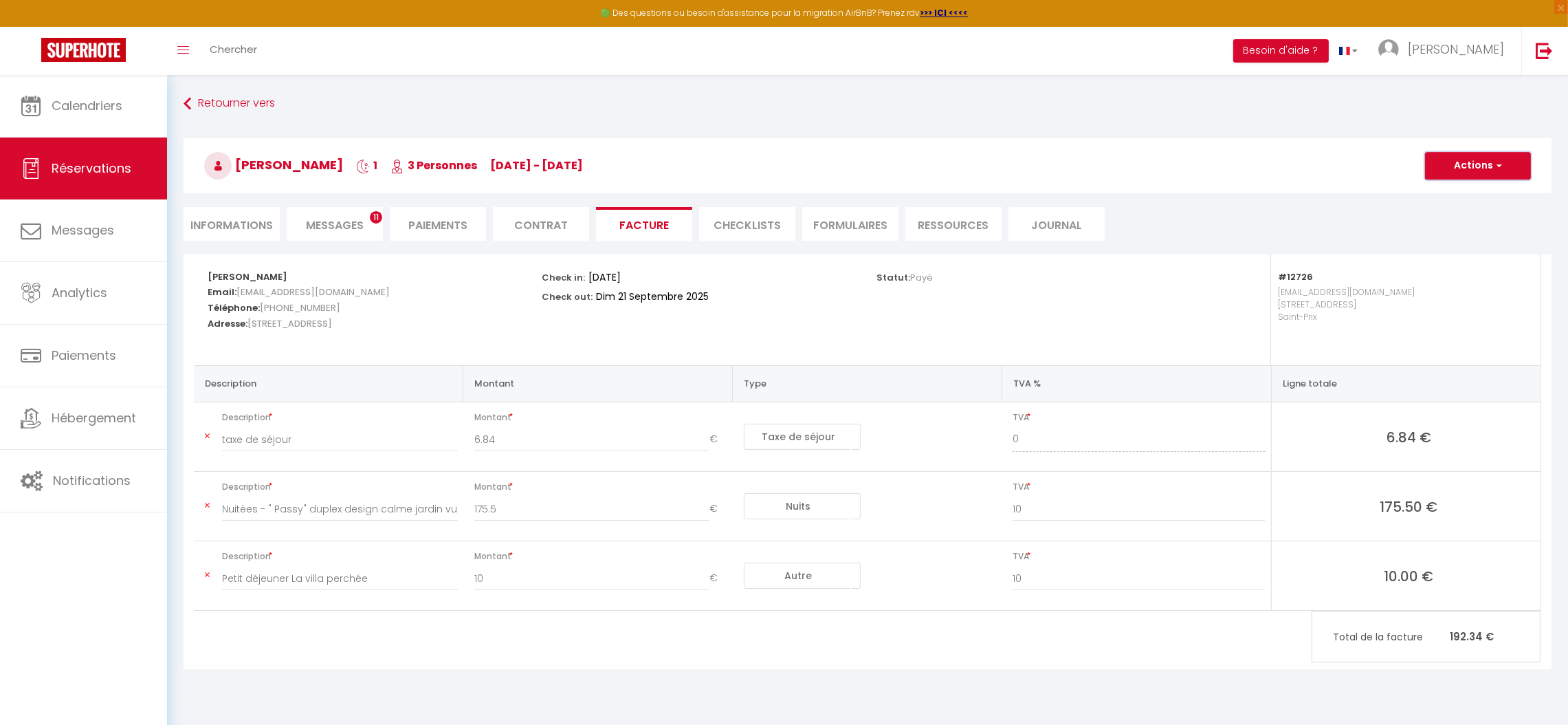
click at [1470, 172] on button "Actions" at bounding box center [1478, 166] width 106 height 28
click at [1466, 213] on link "Aperçu et éditer" at bounding box center [1468, 213] width 115 height 18
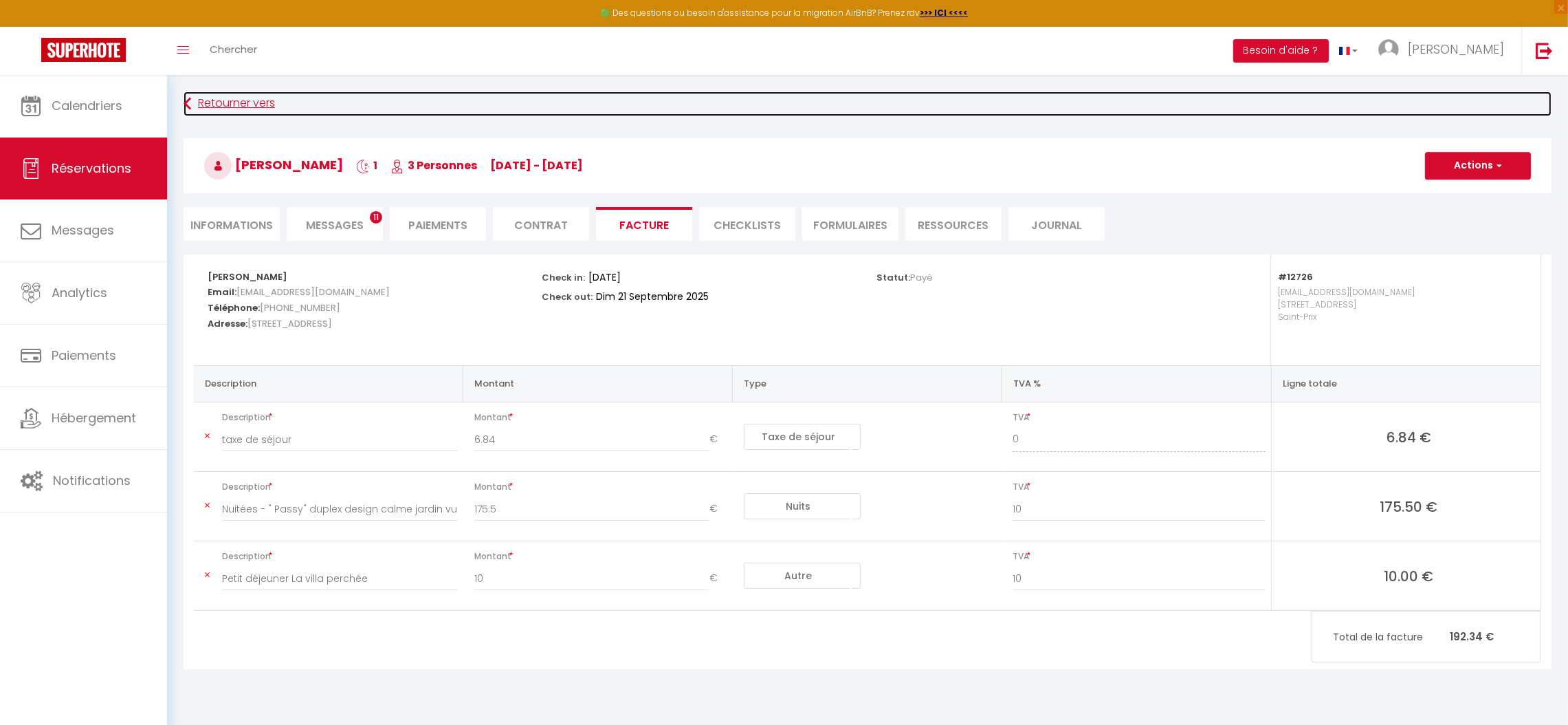
click at [258, 100] on link "Retourner vers" at bounding box center [868, 104] width 1368 height 25
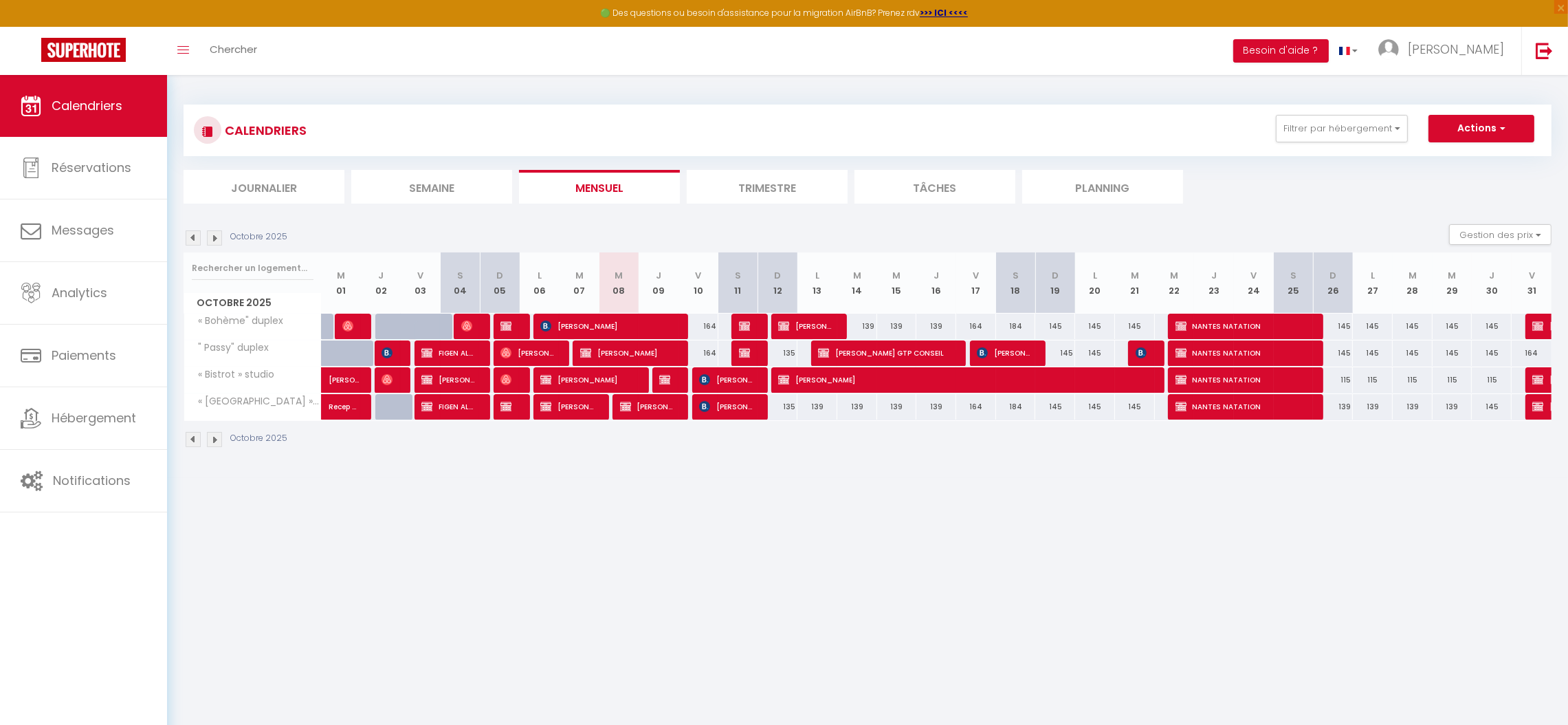
click at [192, 237] on img at bounding box center [193, 238] width 15 height 15
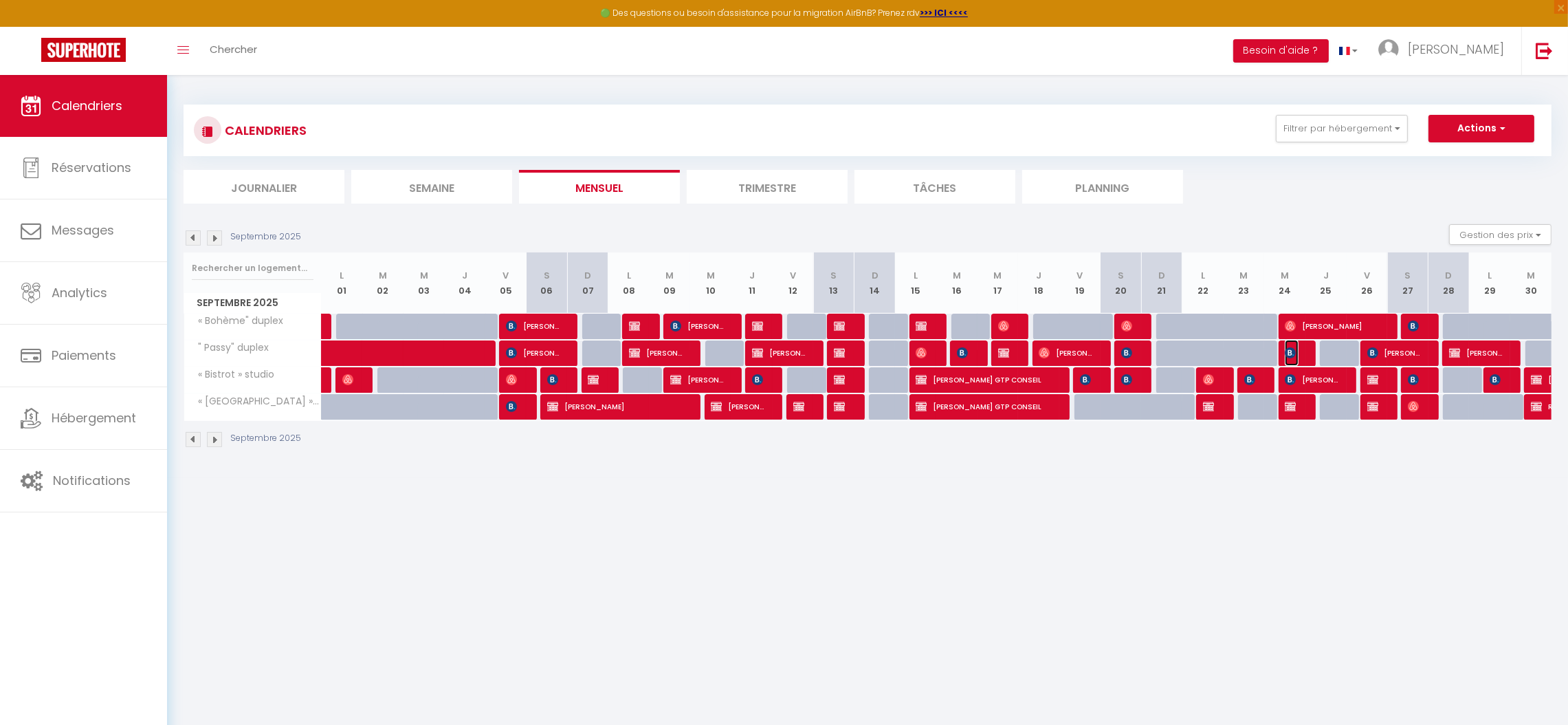
click at [1290, 352] on img at bounding box center [1291, 352] width 11 height 11
select select "OK"
select select "0"
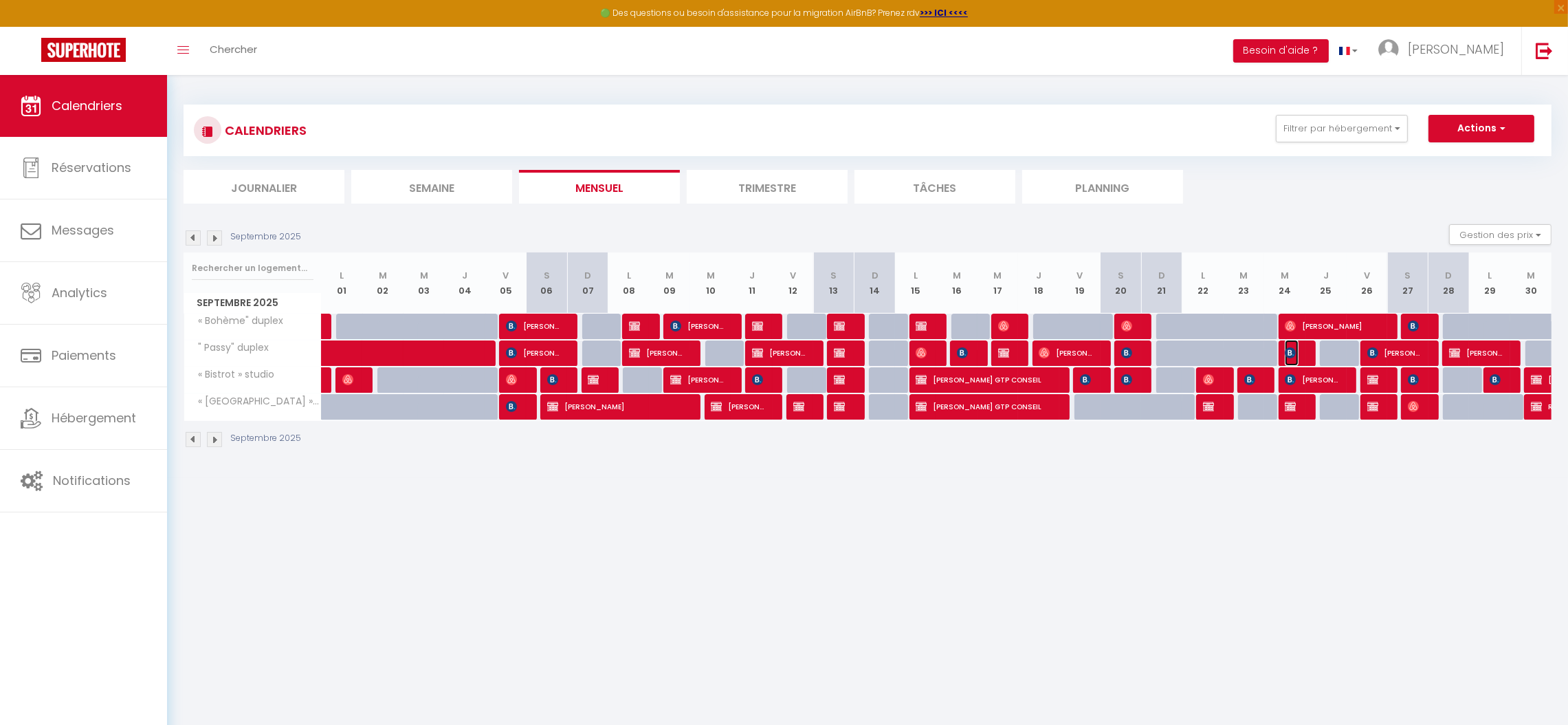
select select "1"
select select
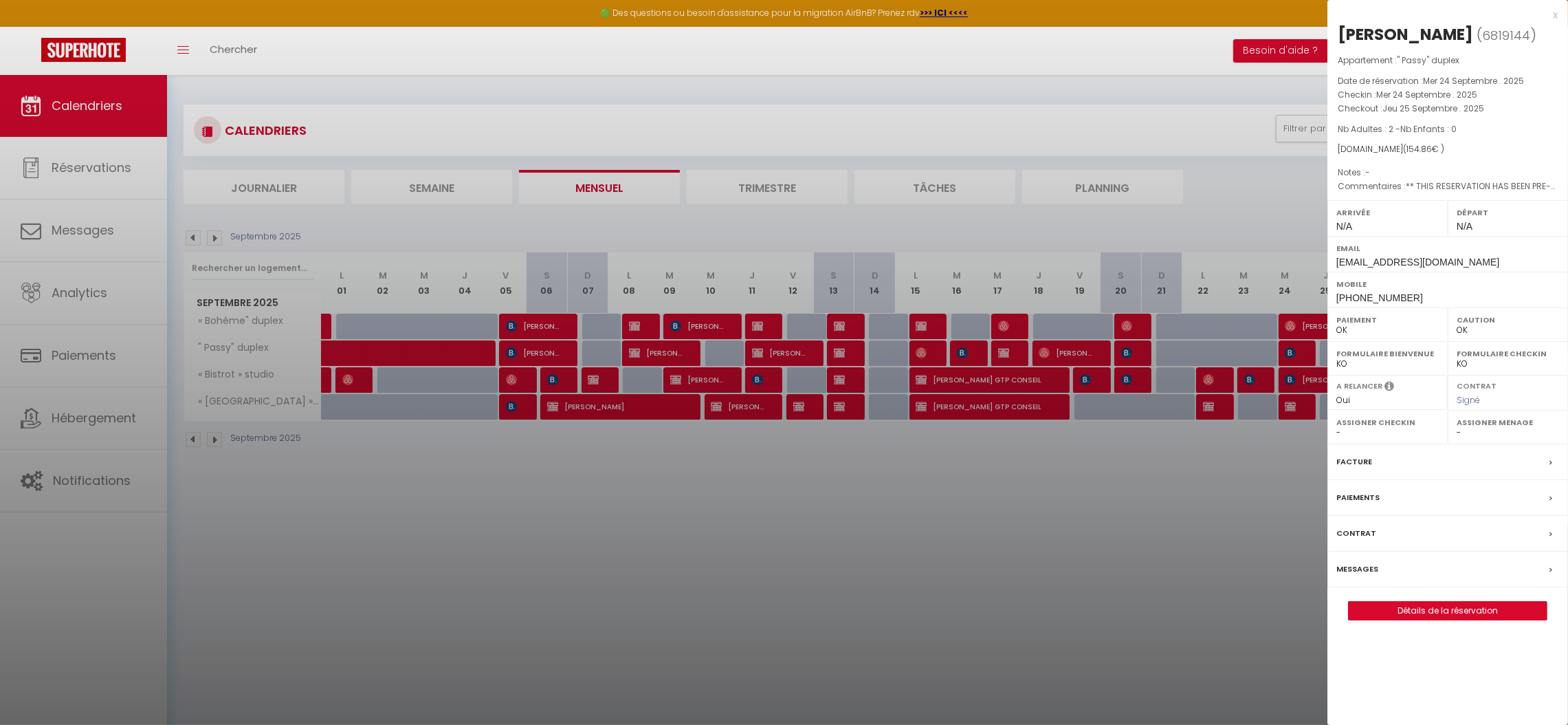
click at [1349, 469] on label "Facture" at bounding box center [1354, 461] width 36 height 15
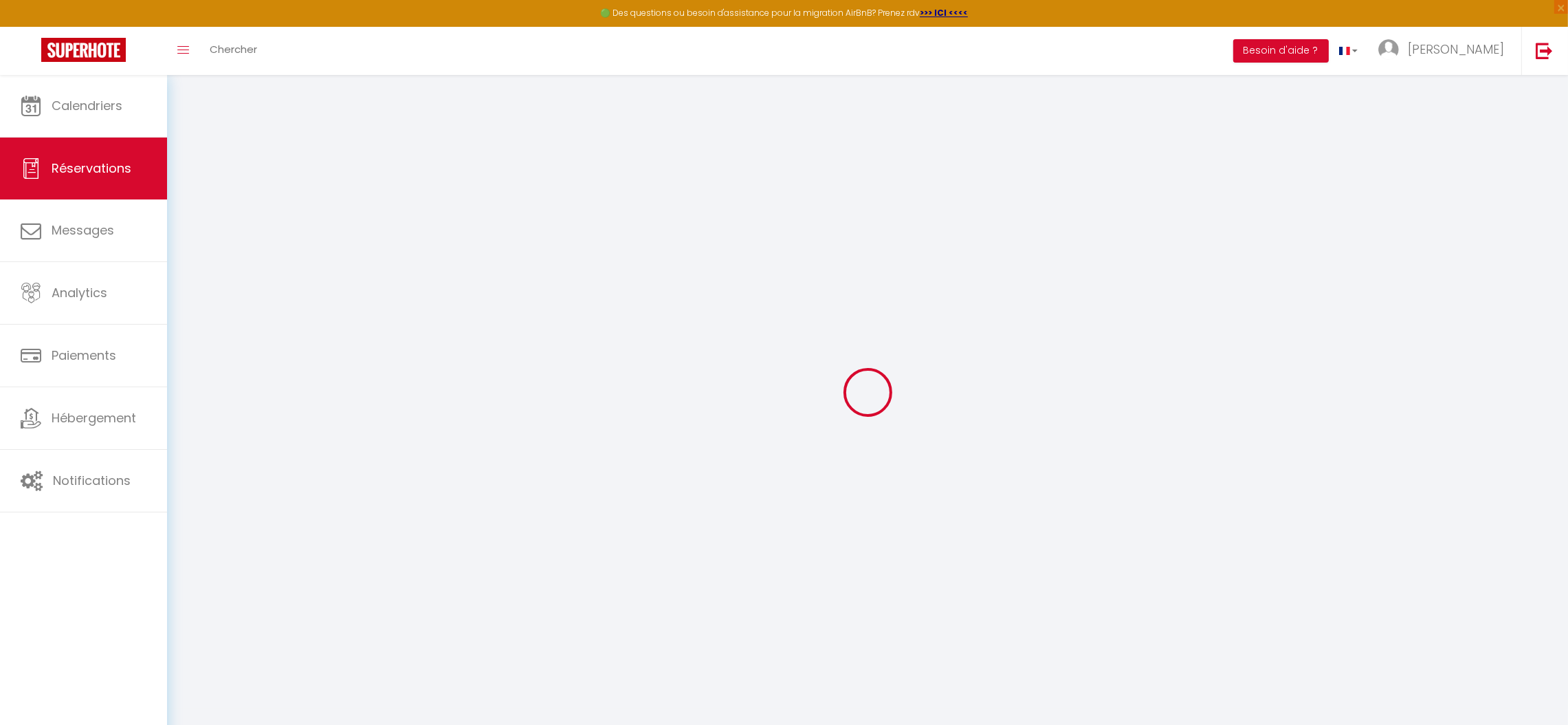
select select "taxes"
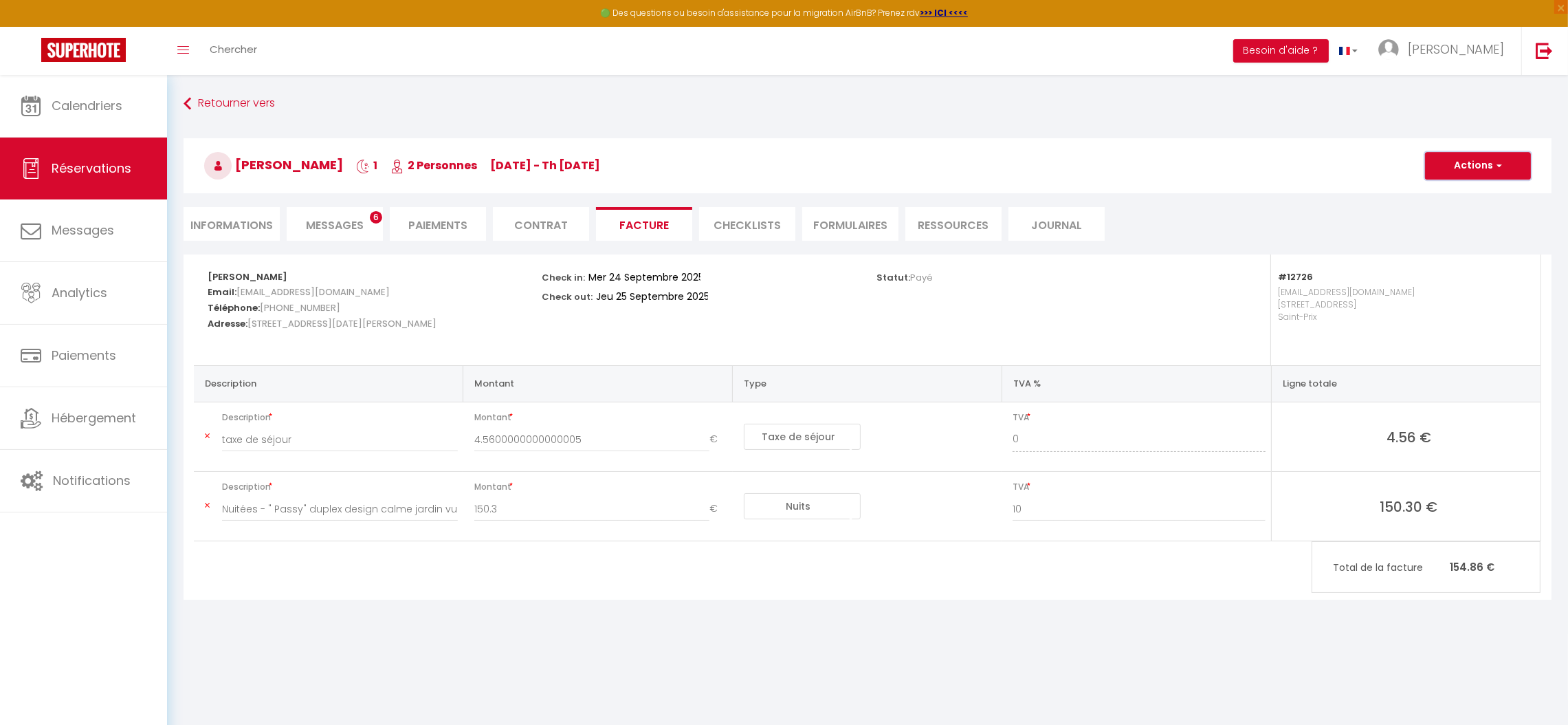
click at [1453, 159] on button "Actions" at bounding box center [1478, 166] width 106 height 28
click at [1455, 212] on link "Aperçu et éditer" at bounding box center [1468, 213] width 115 height 18
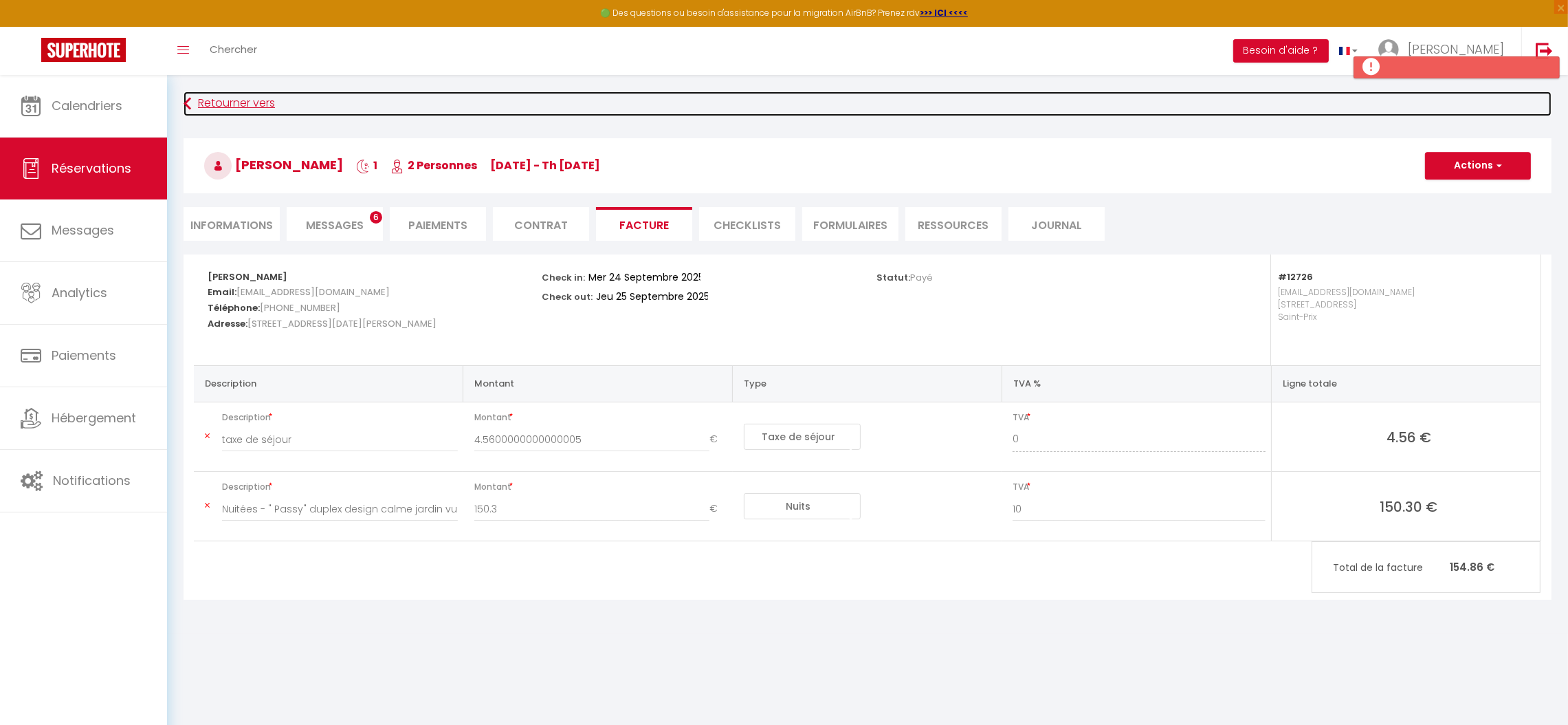
click at [241, 103] on link "Retourner vers" at bounding box center [868, 104] width 1368 height 25
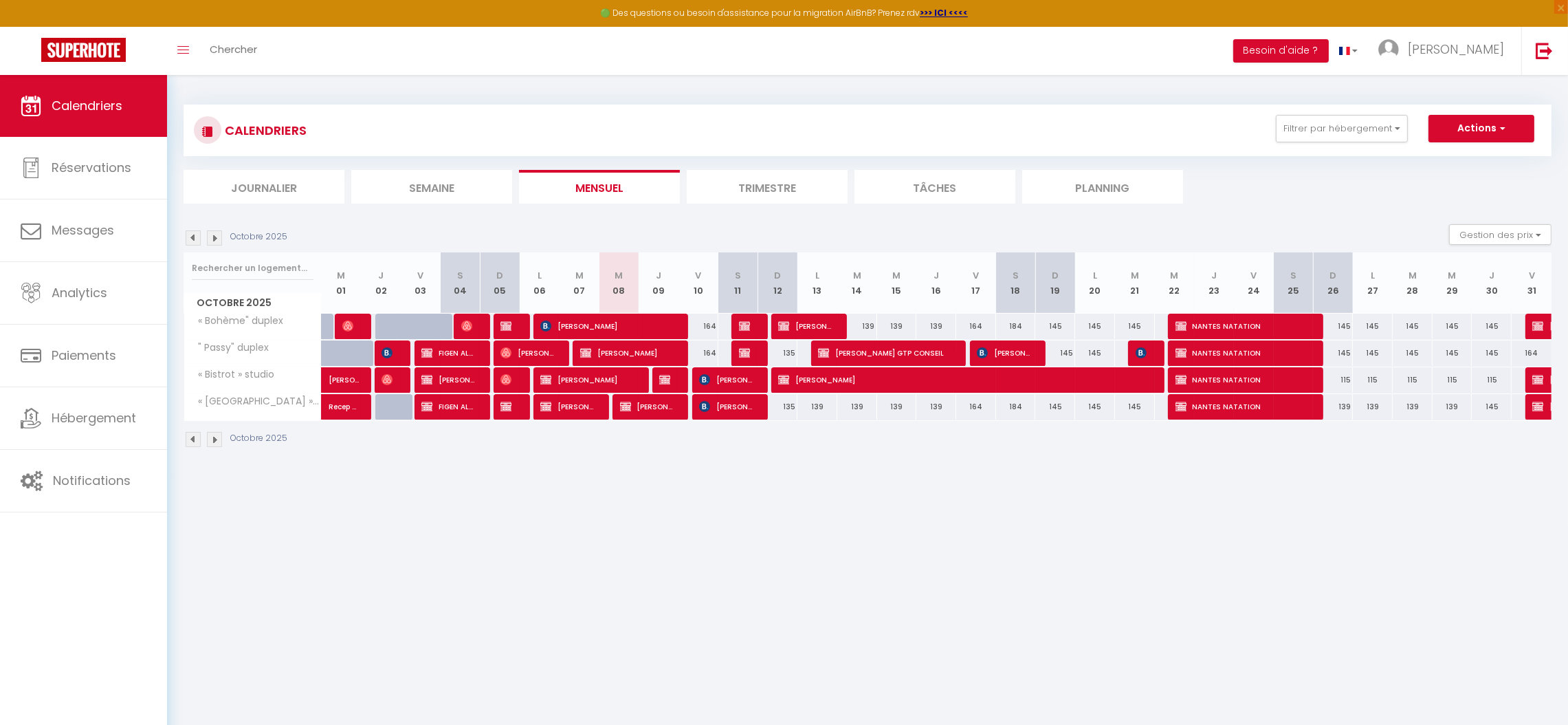
click at [192, 240] on img at bounding box center [193, 238] width 15 height 15
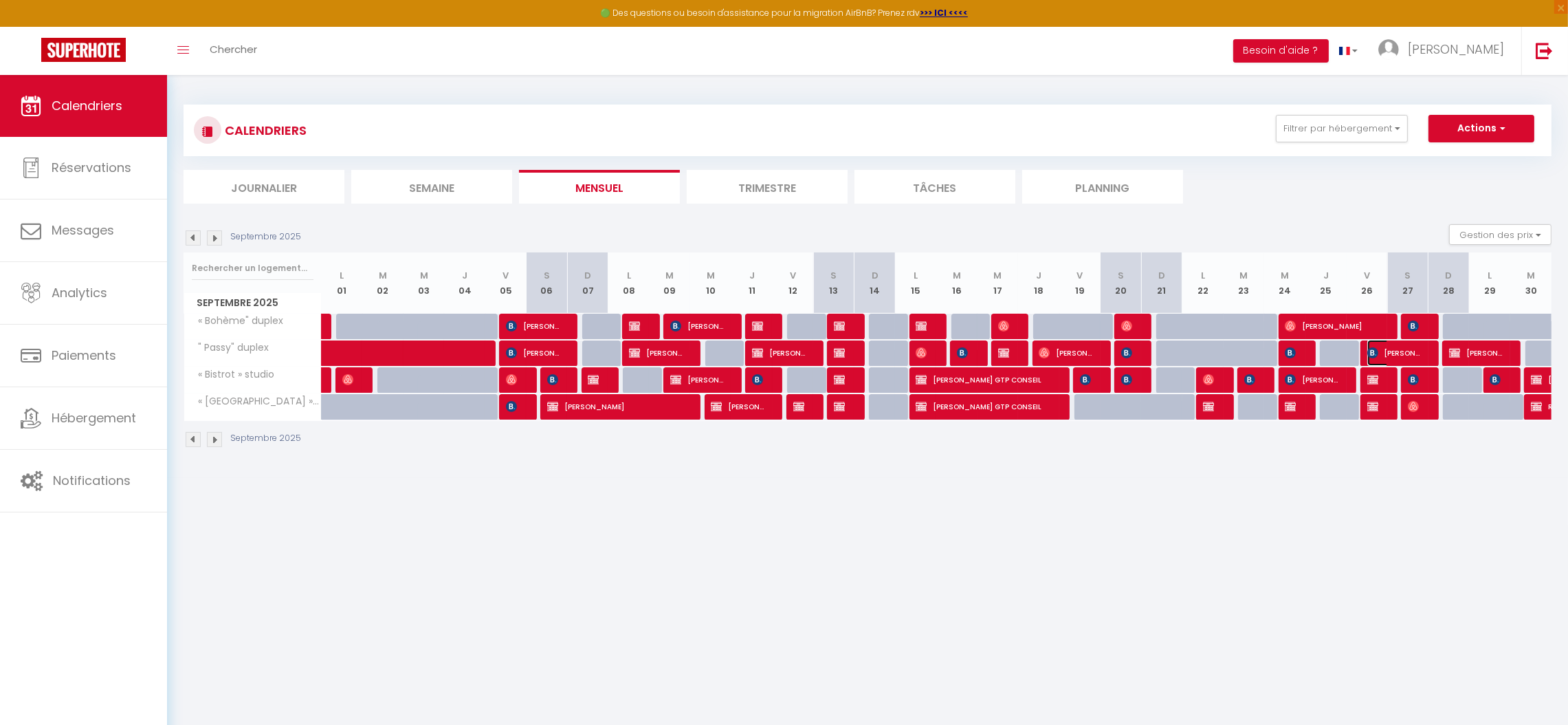
click at [1404, 354] on span "Daniel DENIMAL" at bounding box center [1394, 352] width 55 height 26
select select "OK"
select select "KO"
select select "0"
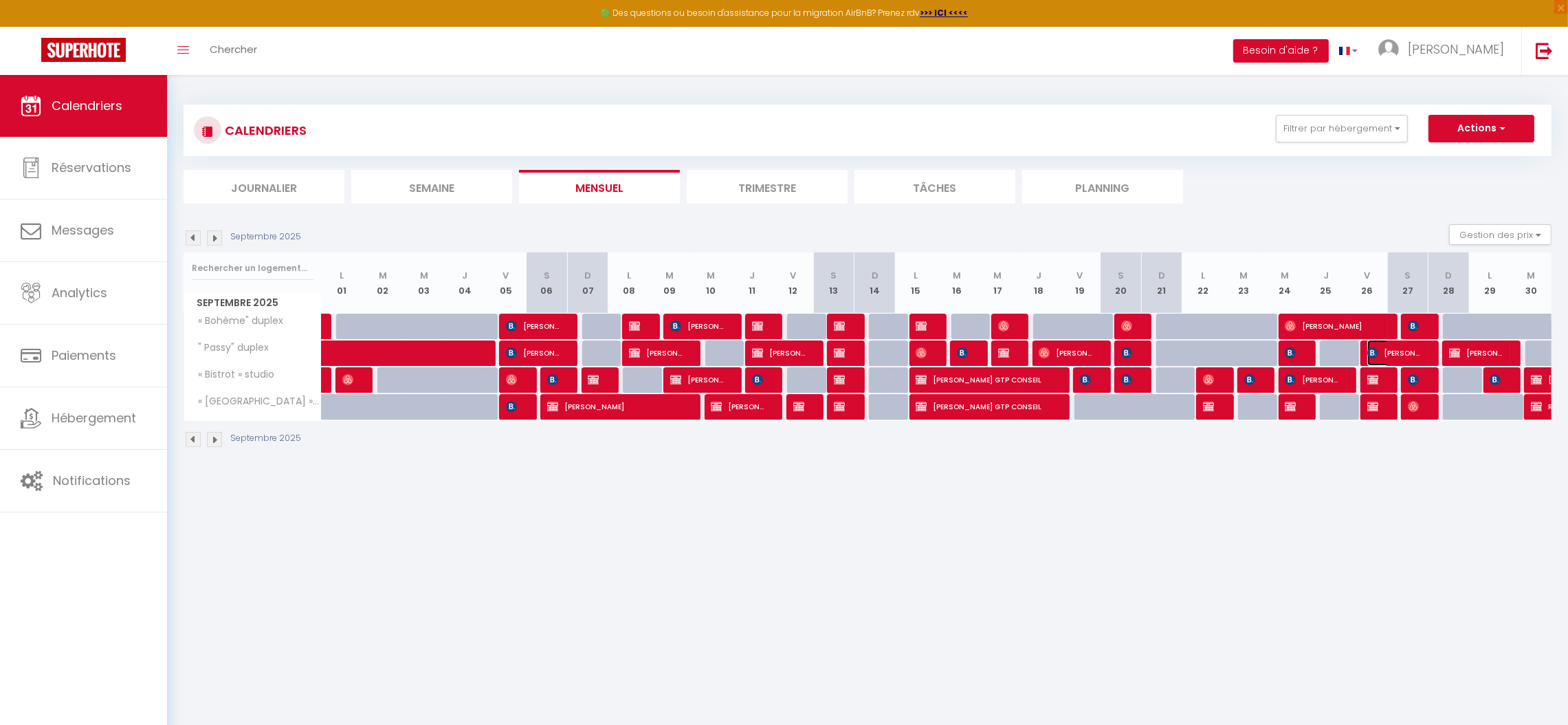
select select "1"
select select
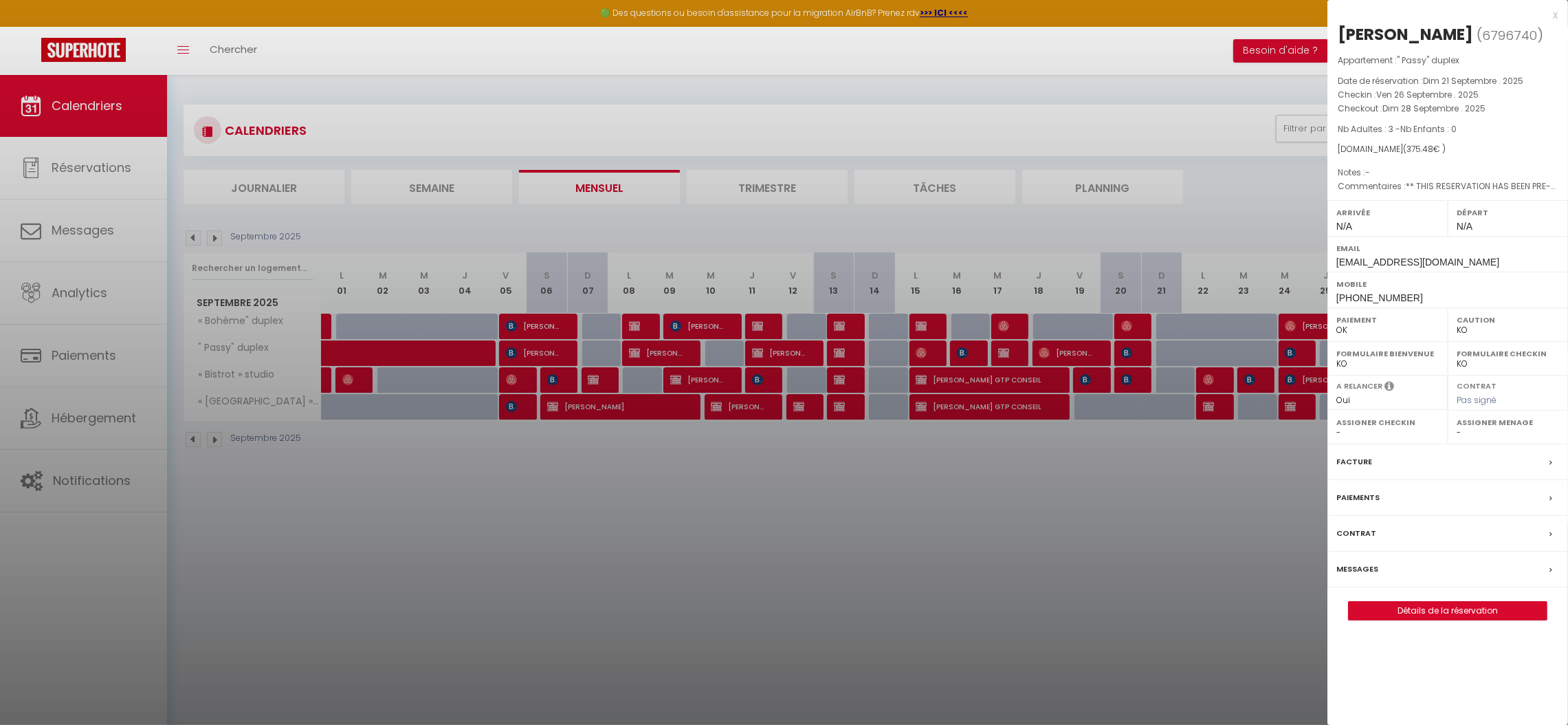
click at [1355, 466] on label "Facture" at bounding box center [1354, 461] width 36 height 15
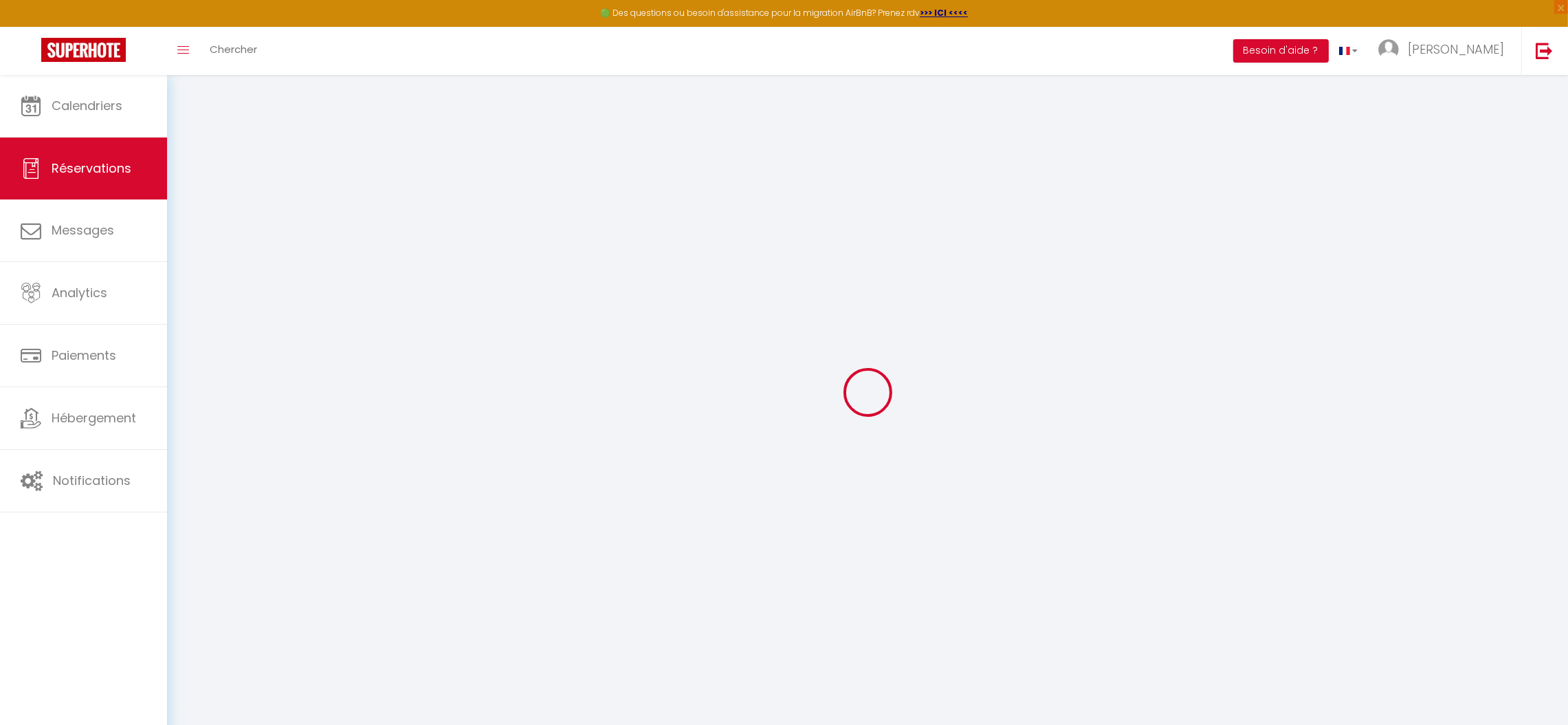
select select "taxes"
select select
checkbox input "false"
select select
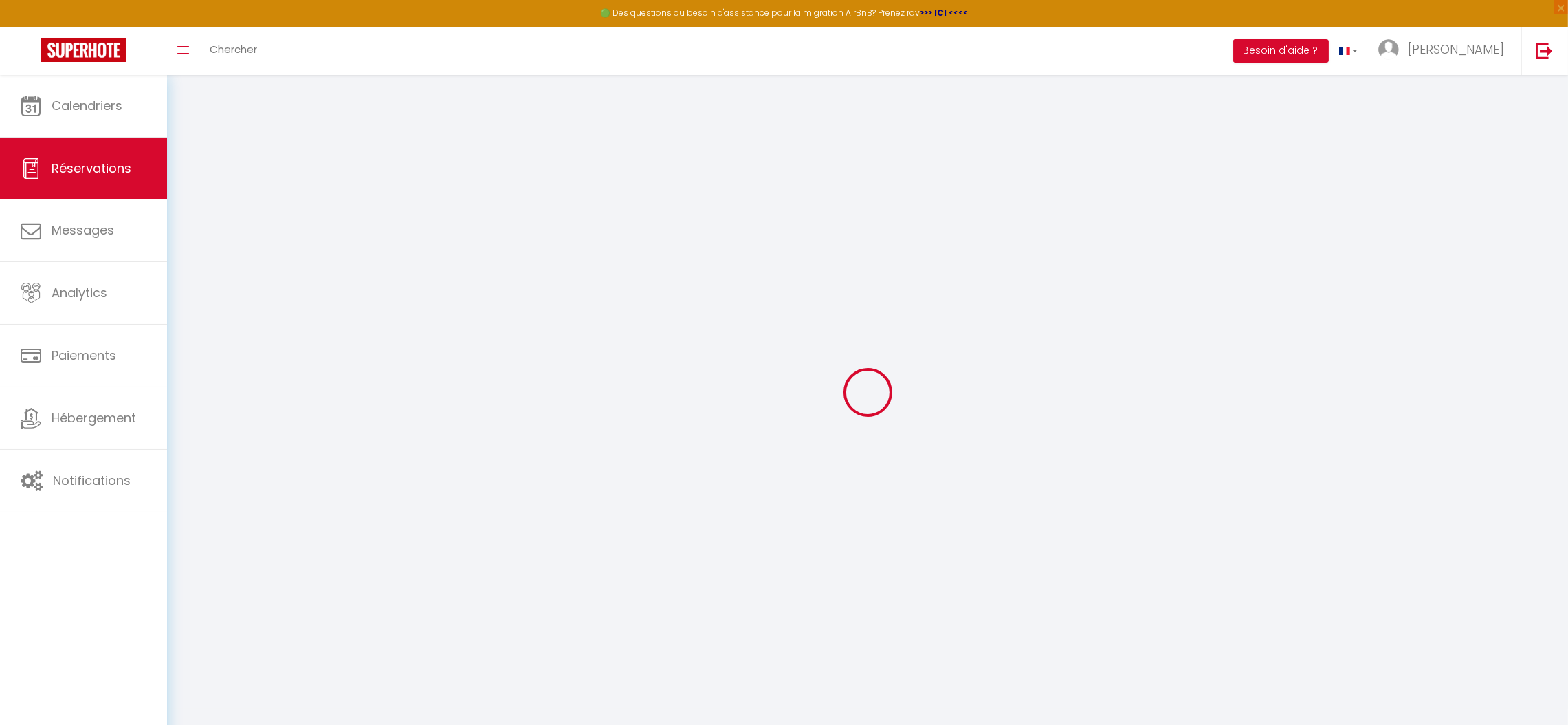
select select
checkbox input "false"
type textarea "** THIS RESERVATION HAS BEEN PRE-PAID ** Reservation has a cancellation grace p…"
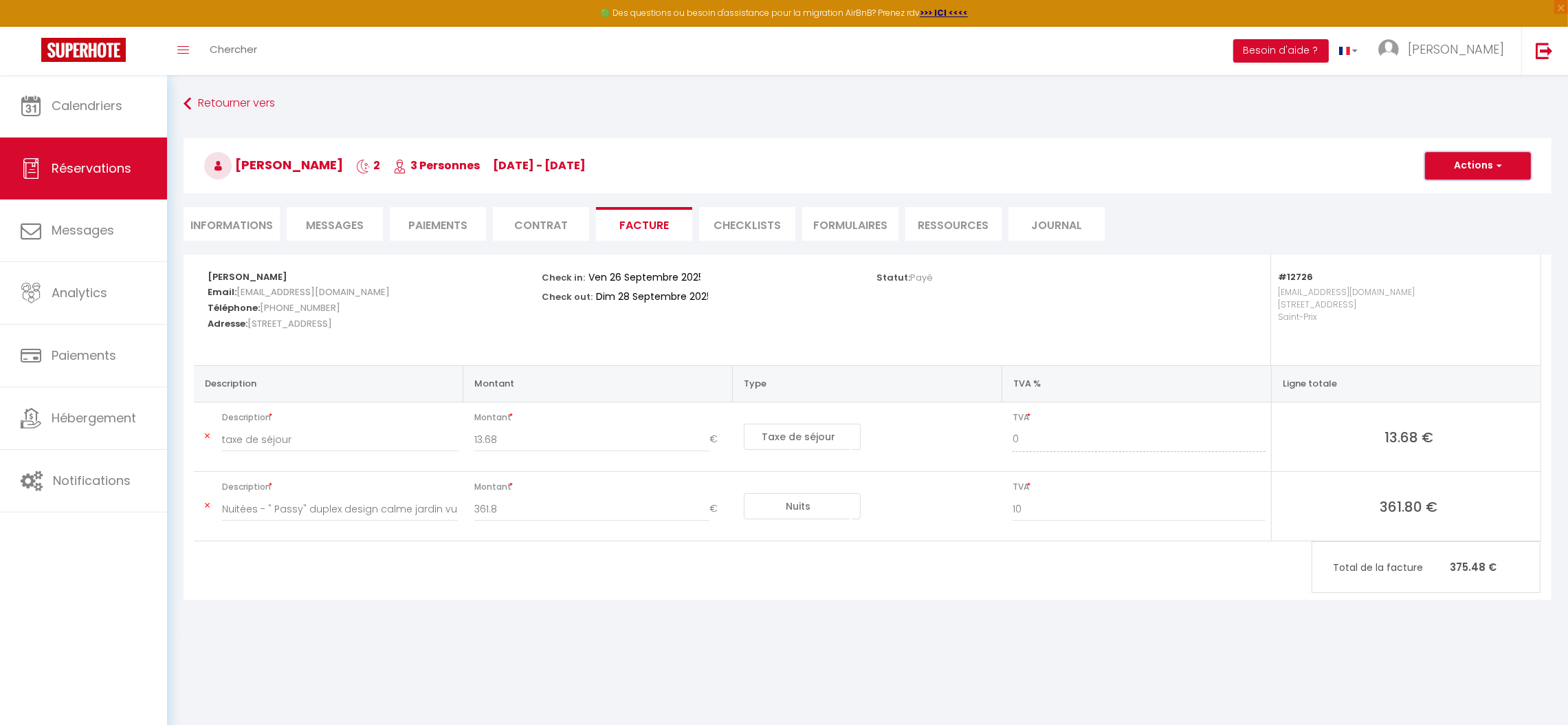
click at [1483, 163] on button "Actions" at bounding box center [1478, 166] width 106 height 28
click at [1474, 209] on link "Aperçu et éditer" at bounding box center [1468, 213] width 115 height 18
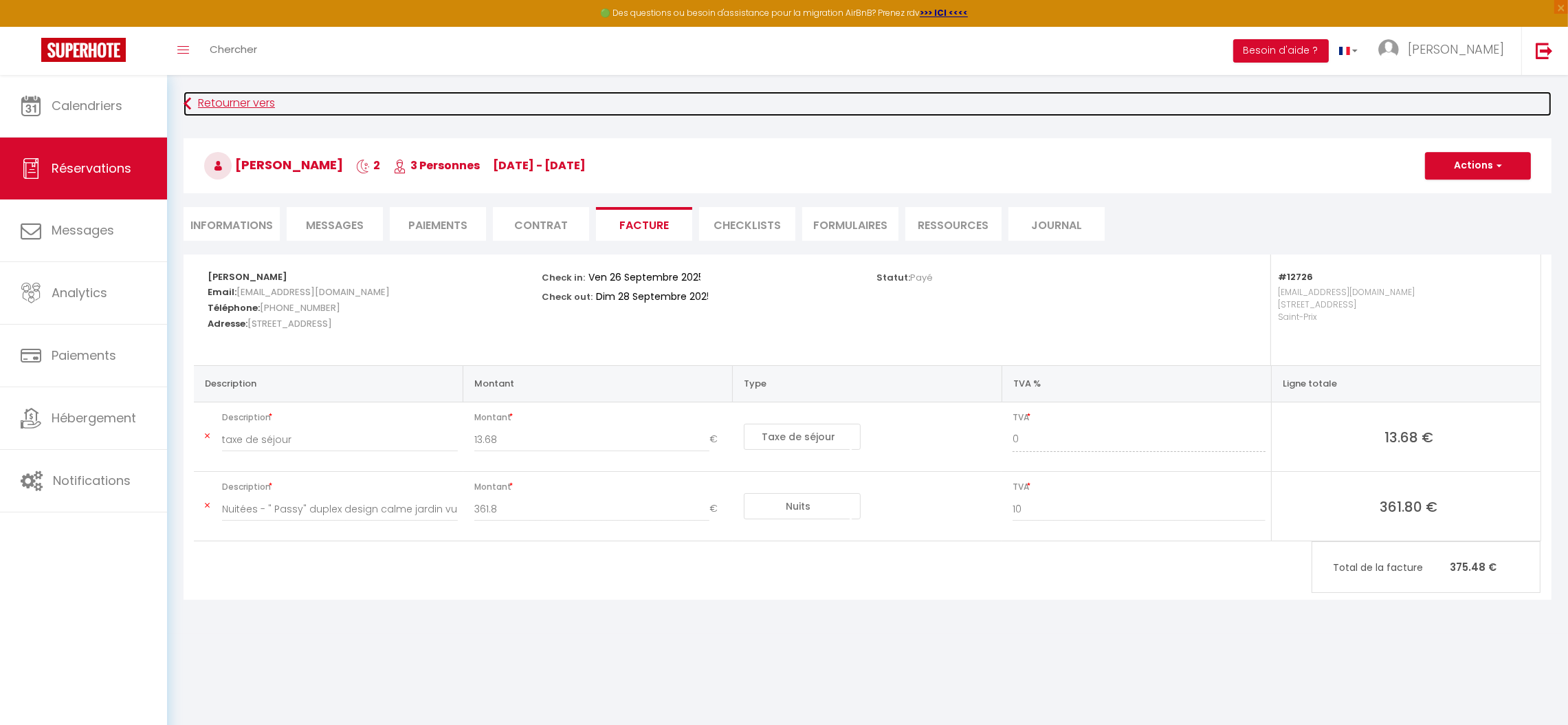
click at [200, 100] on link "Retourner vers" at bounding box center [868, 104] width 1368 height 25
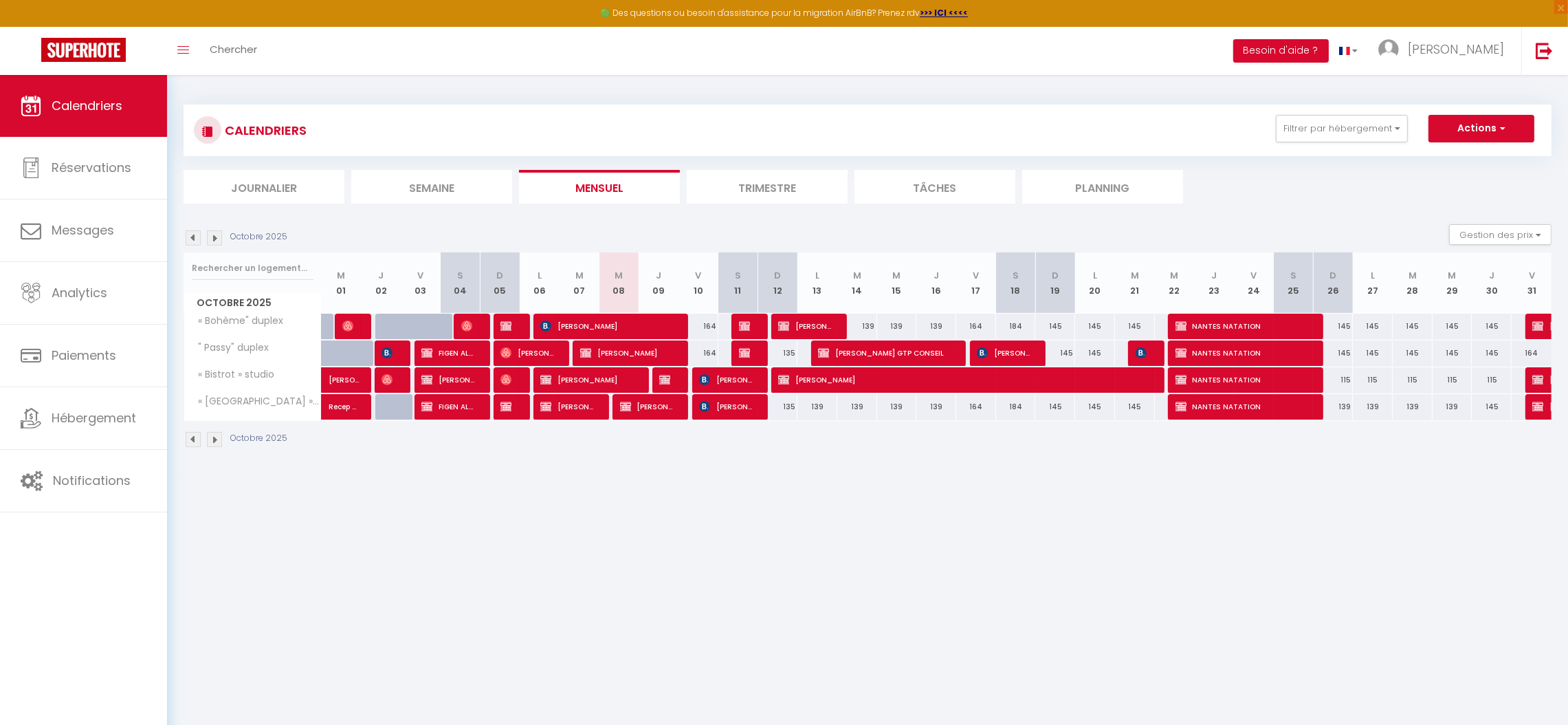
click at [190, 233] on img at bounding box center [193, 238] width 15 height 15
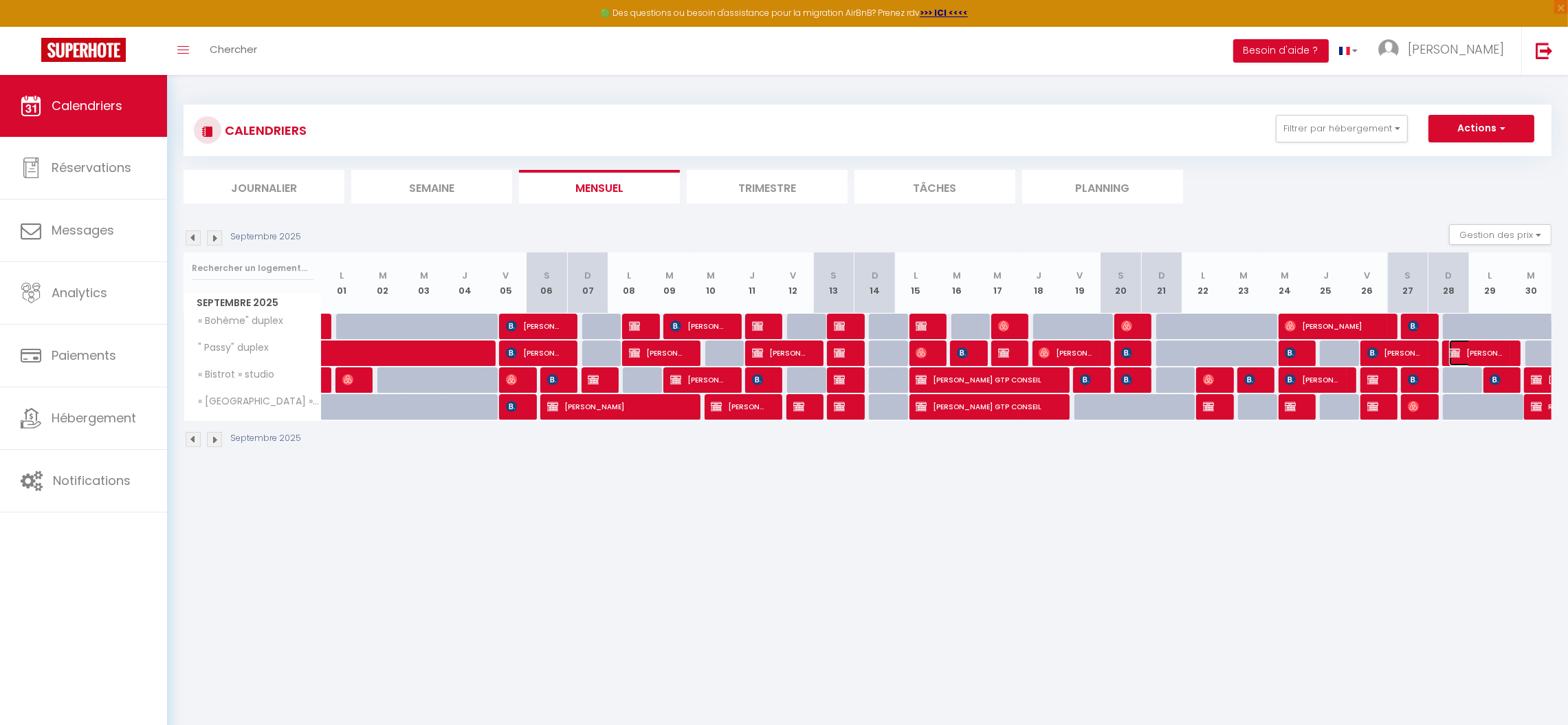
click at [1462, 352] on span "Stephanie De Sousa" at bounding box center [1476, 352] width 55 height 26
select select "OK"
select select "0"
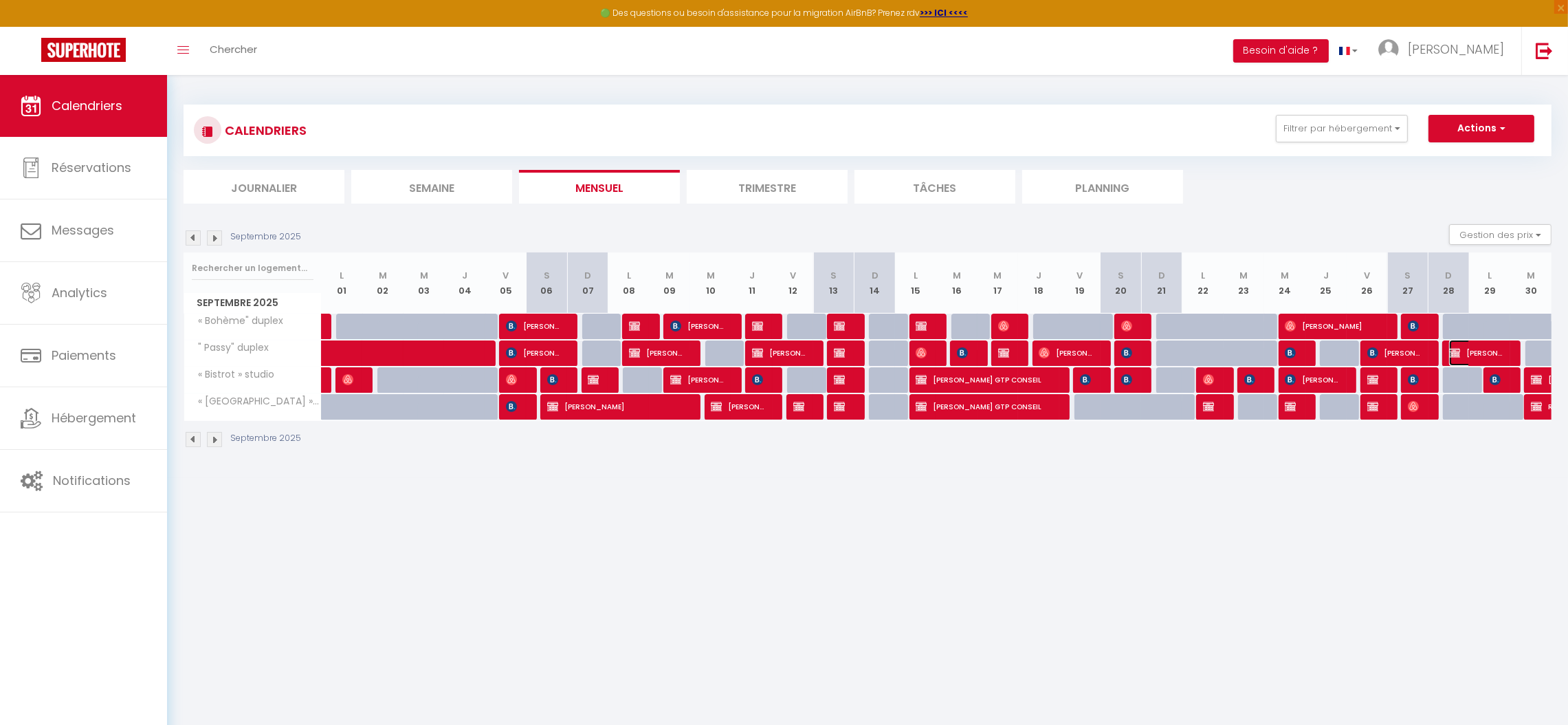
select select "1"
select select
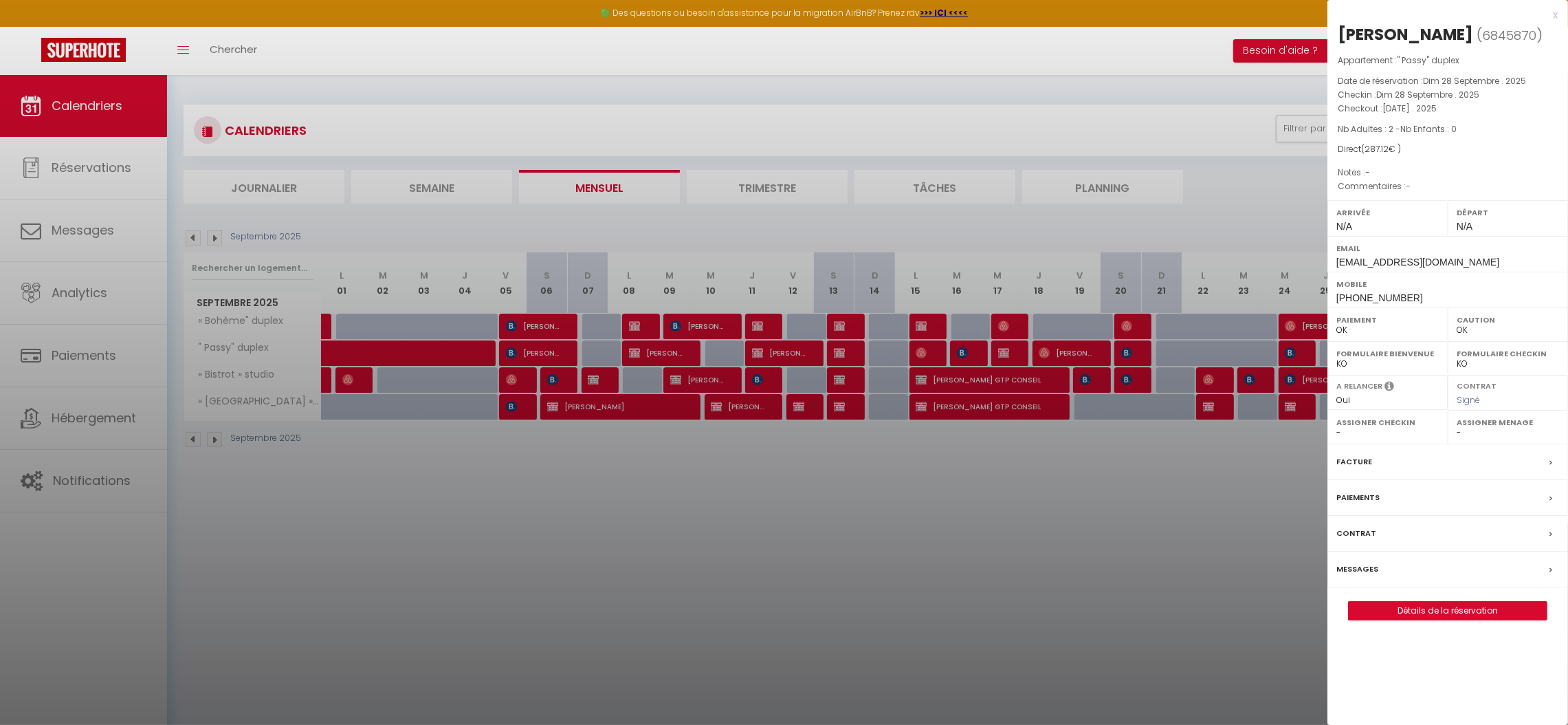
click at [1350, 469] on label "Facture" at bounding box center [1354, 461] width 36 height 15
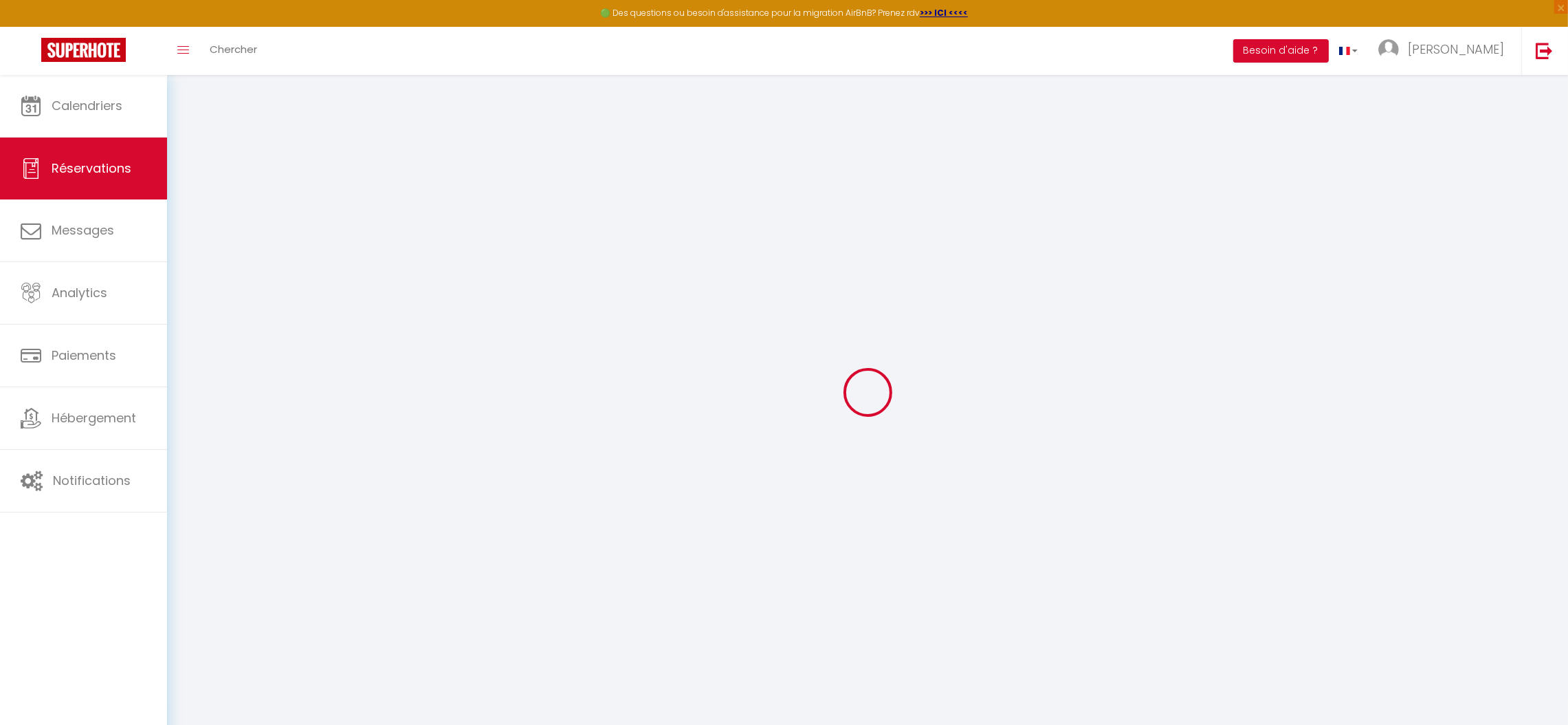
select select
checkbox input "false"
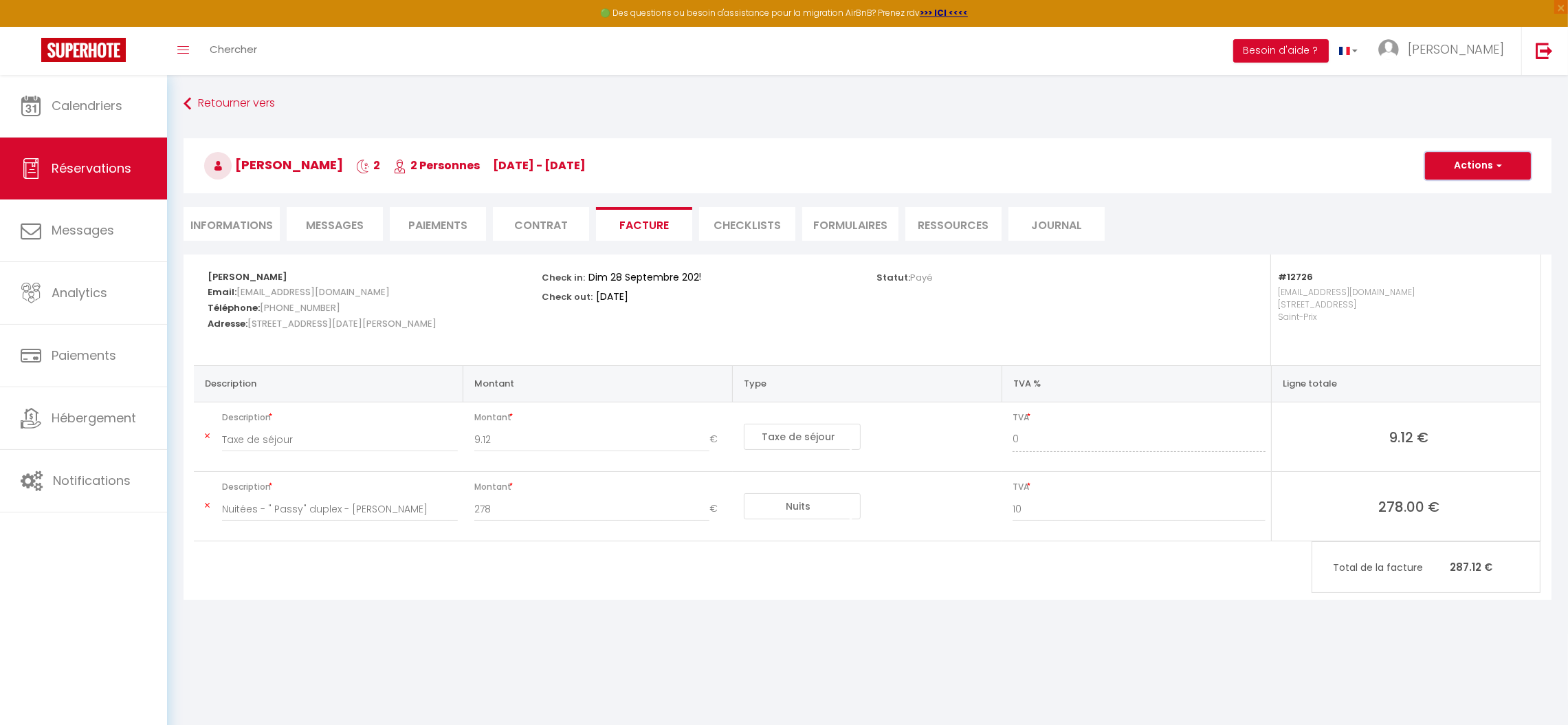
click at [1473, 172] on button "Actions" at bounding box center [1478, 166] width 106 height 28
click at [1441, 220] on link "Aperçu et éditer" at bounding box center [1468, 213] width 115 height 18
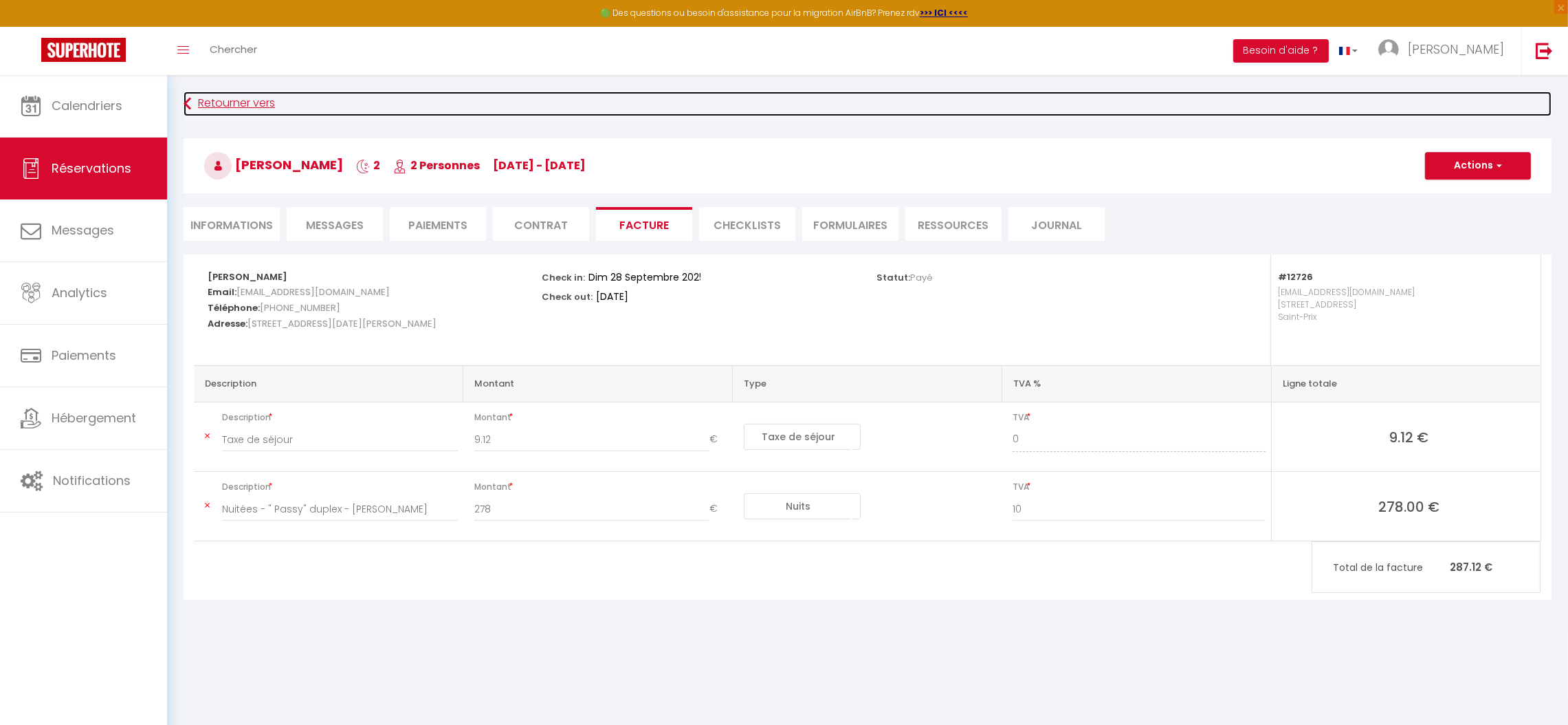
click at [253, 102] on link "Retourner vers" at bounding box center [868, 104] width 1368 height 25
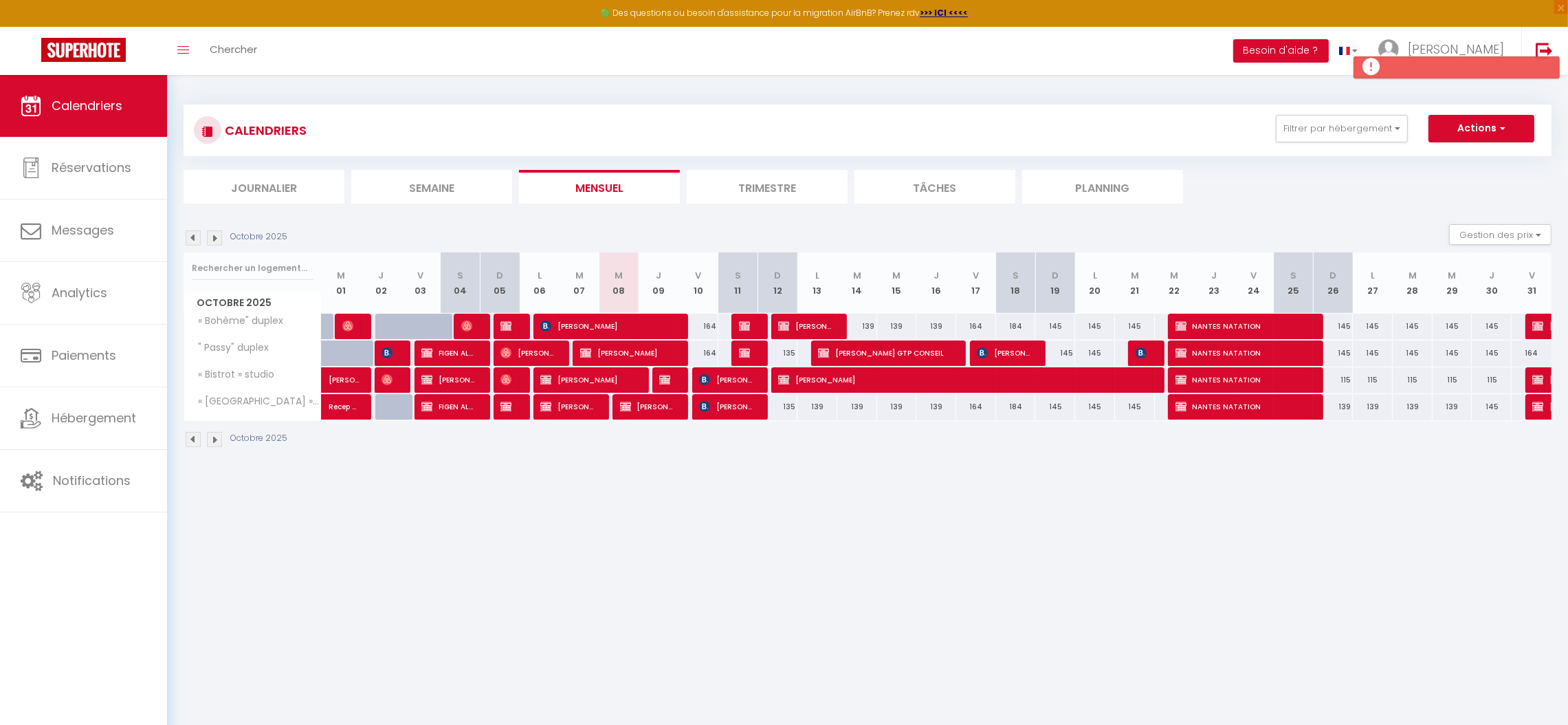
click at [192, 243] on img at bounding box center [193, 238] width 15 height 15
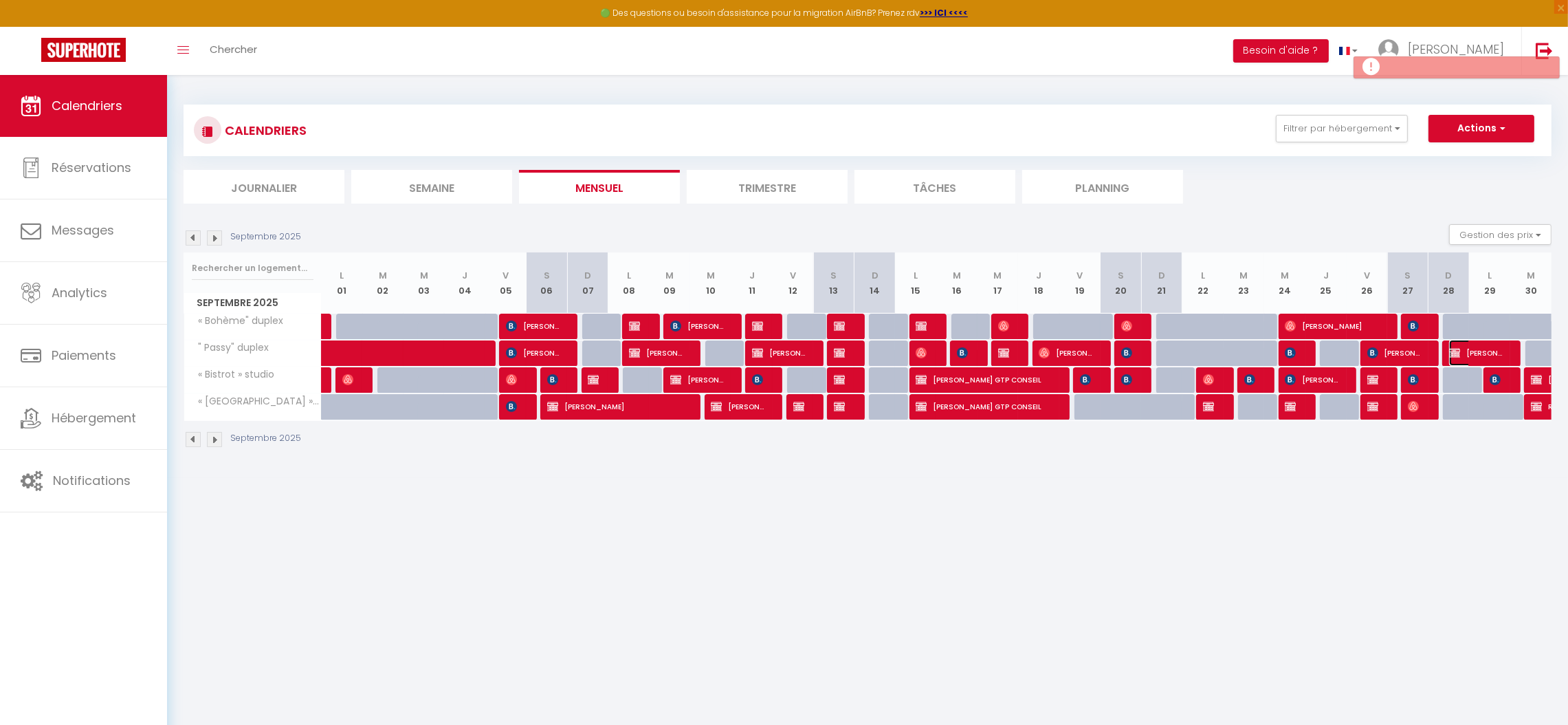
click at [1482, 351] on span "Stephanie De Sousa" at bounding box center [1476, 352] width 55 height 26
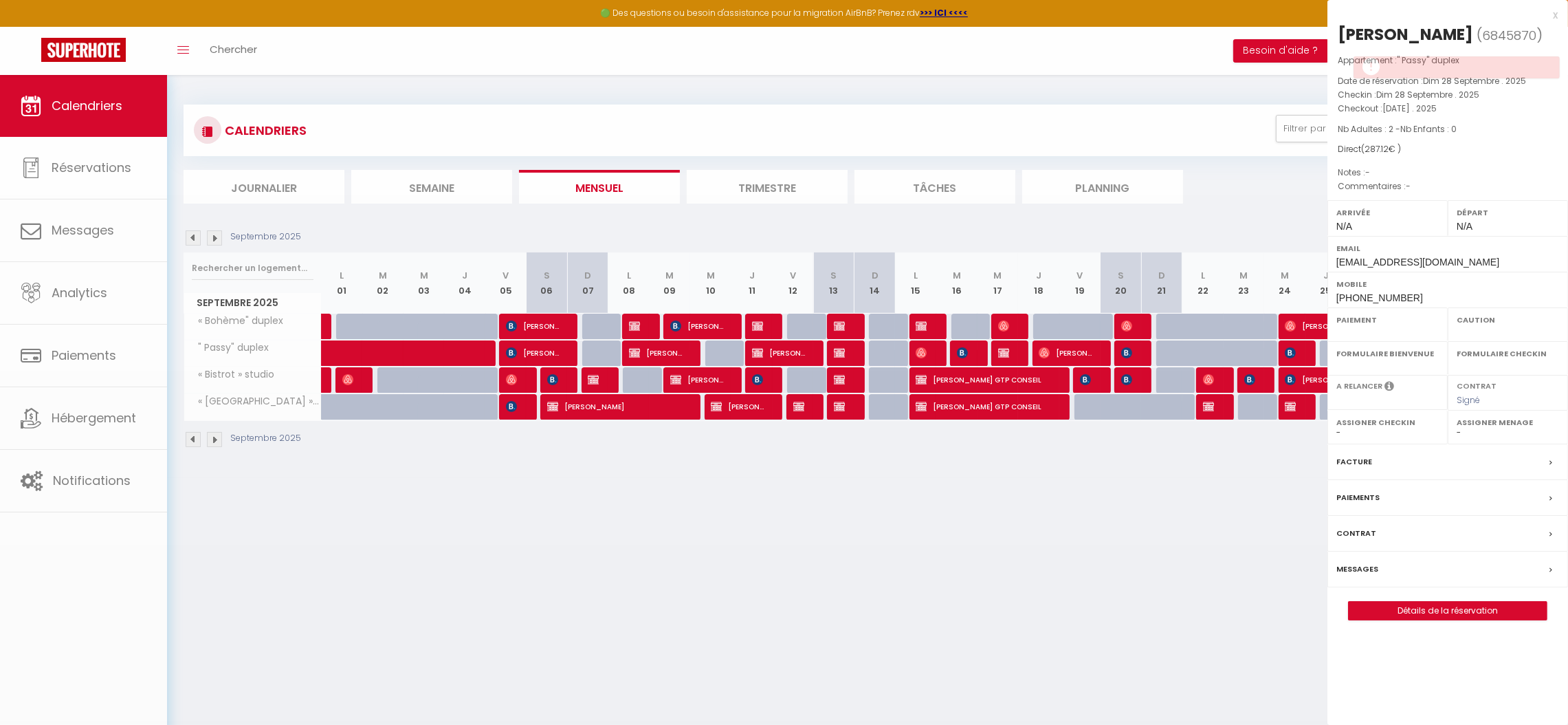
select select "OK"
select select "0"
select select "1"
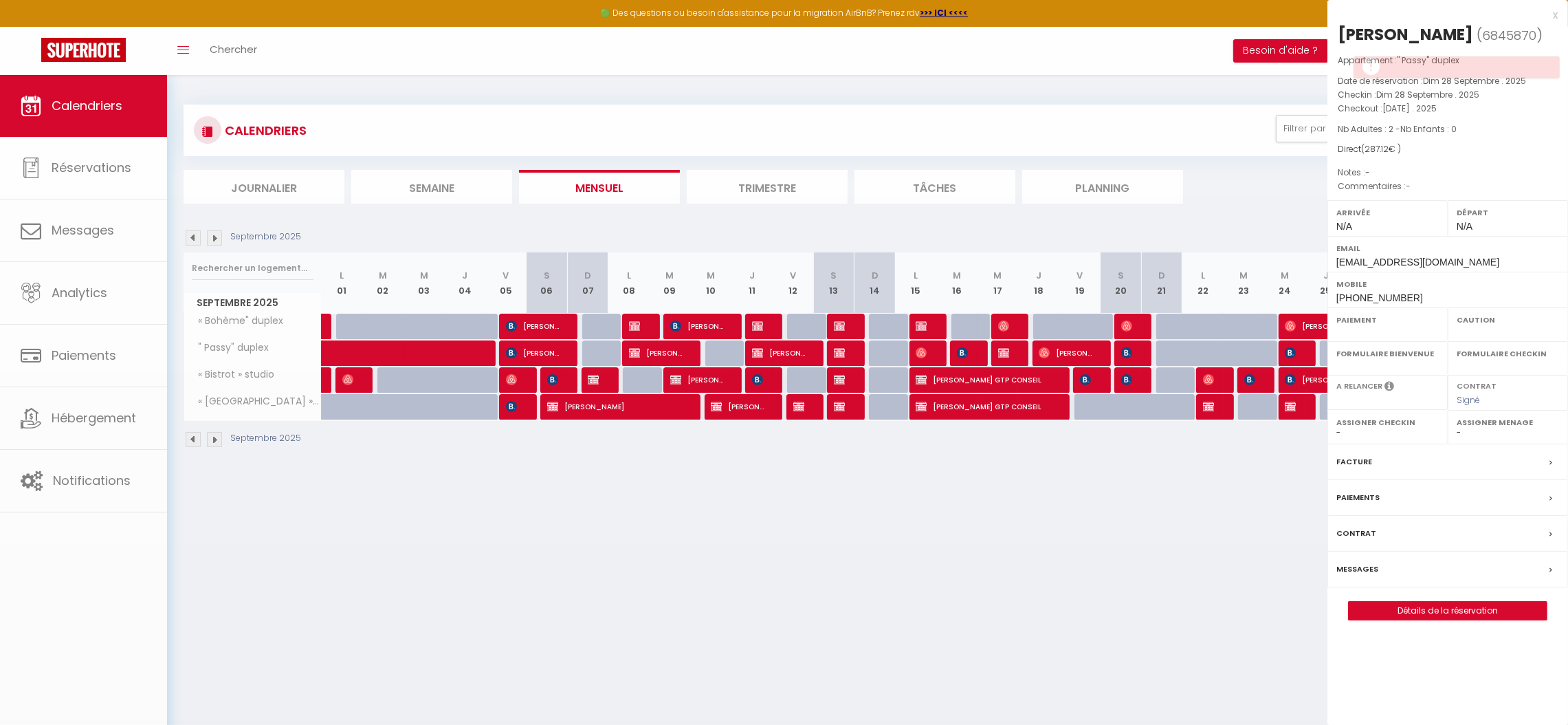
select select
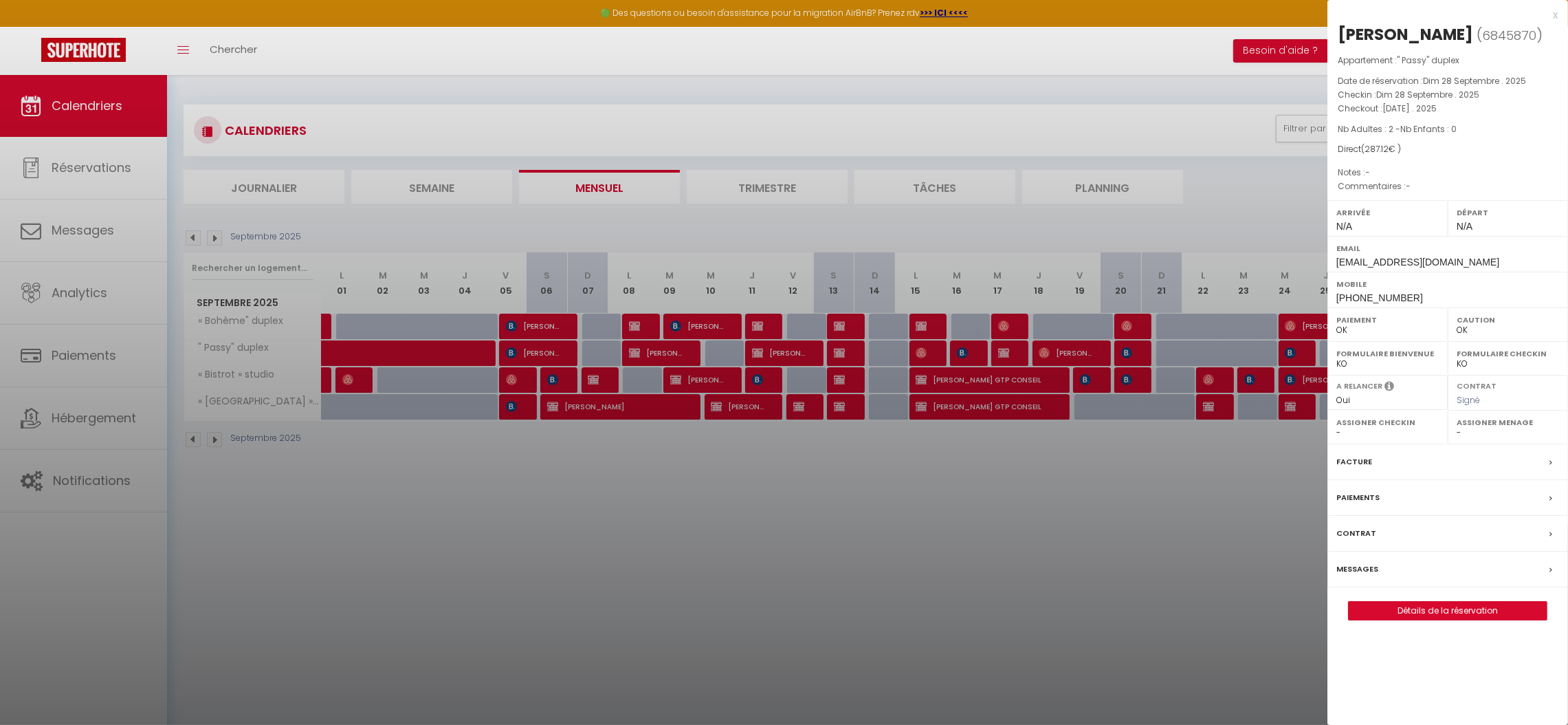
click at [1234, 513] on div at bounding box center [784, 362] width 1568 height 725
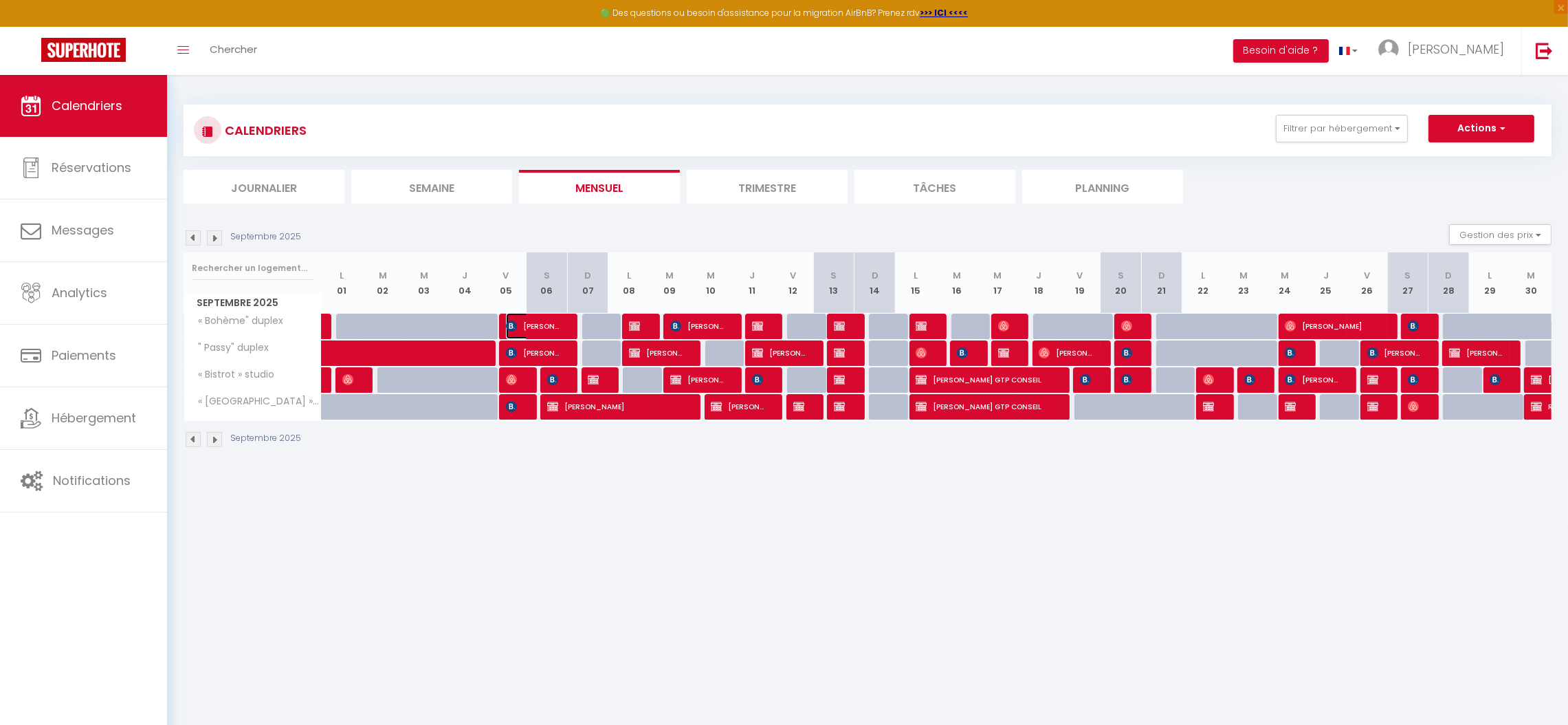
click at [542, 330] on span "Celine Bastos" at bounding box center [533, 326] width 55 height 26
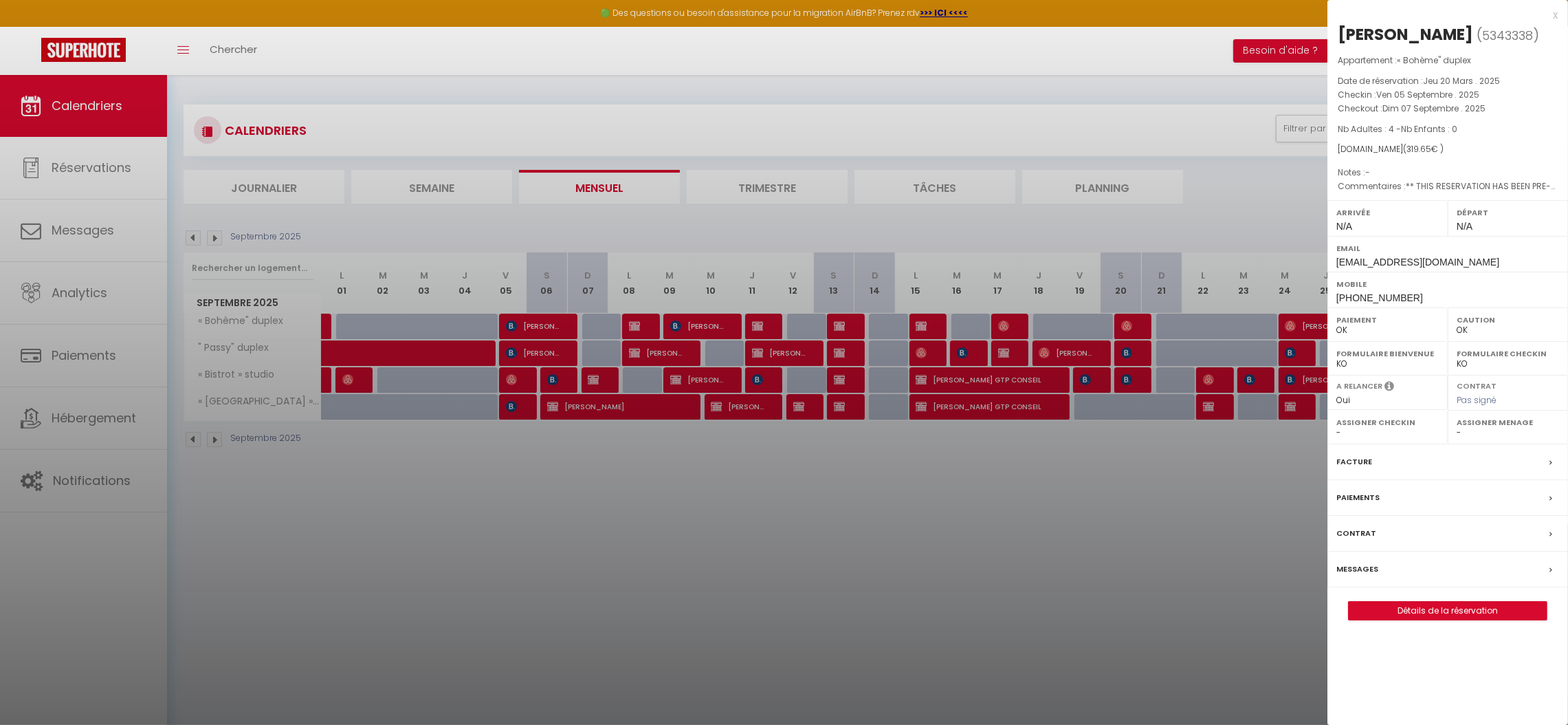
click at [1343, 466] on label "Facture" at bounding box center [1354, 461] width 36 height 15
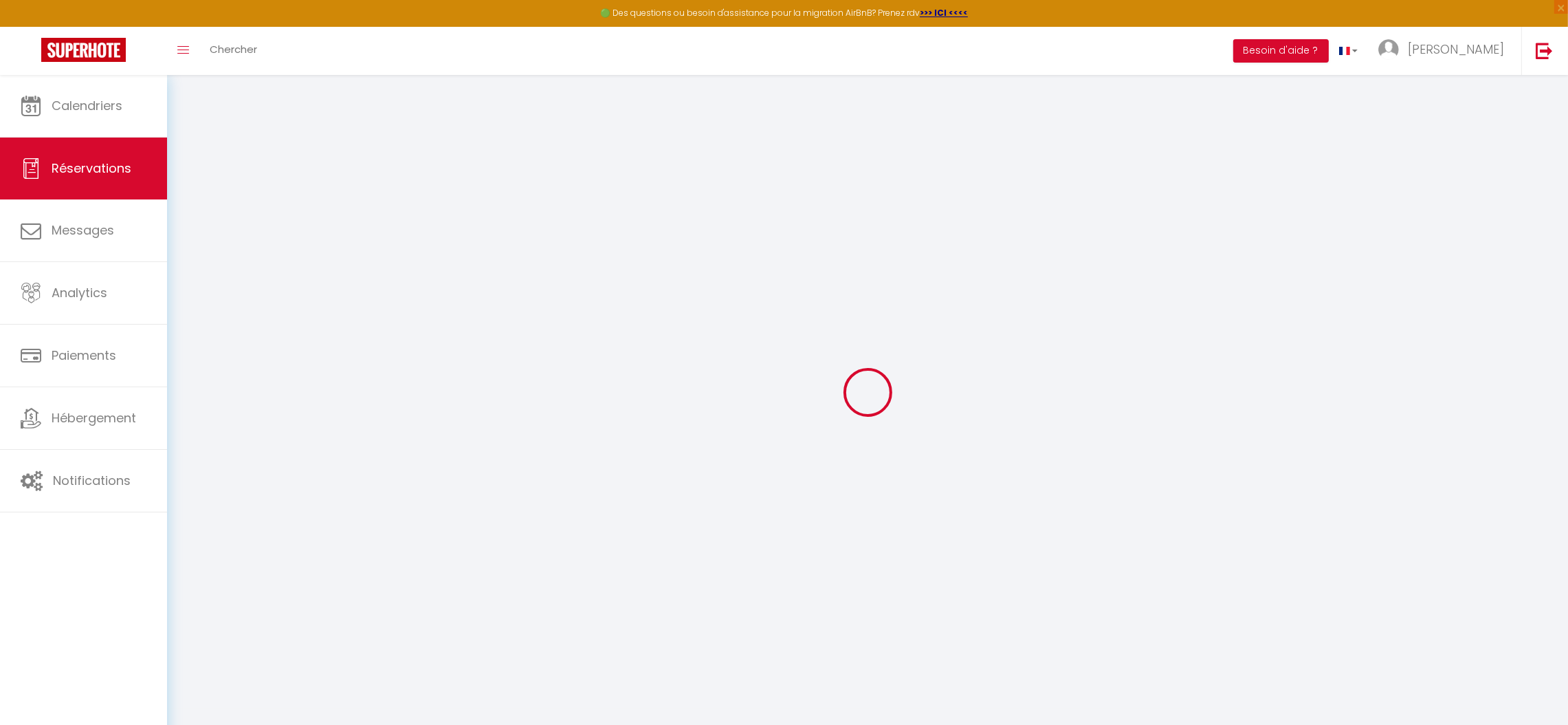
select select "taxes"
select select
checkbox input "false"
type textarea "** THIS RESERVATION HAS BEEN PRE-PAID ** Reservation has a cancellation grace p…"
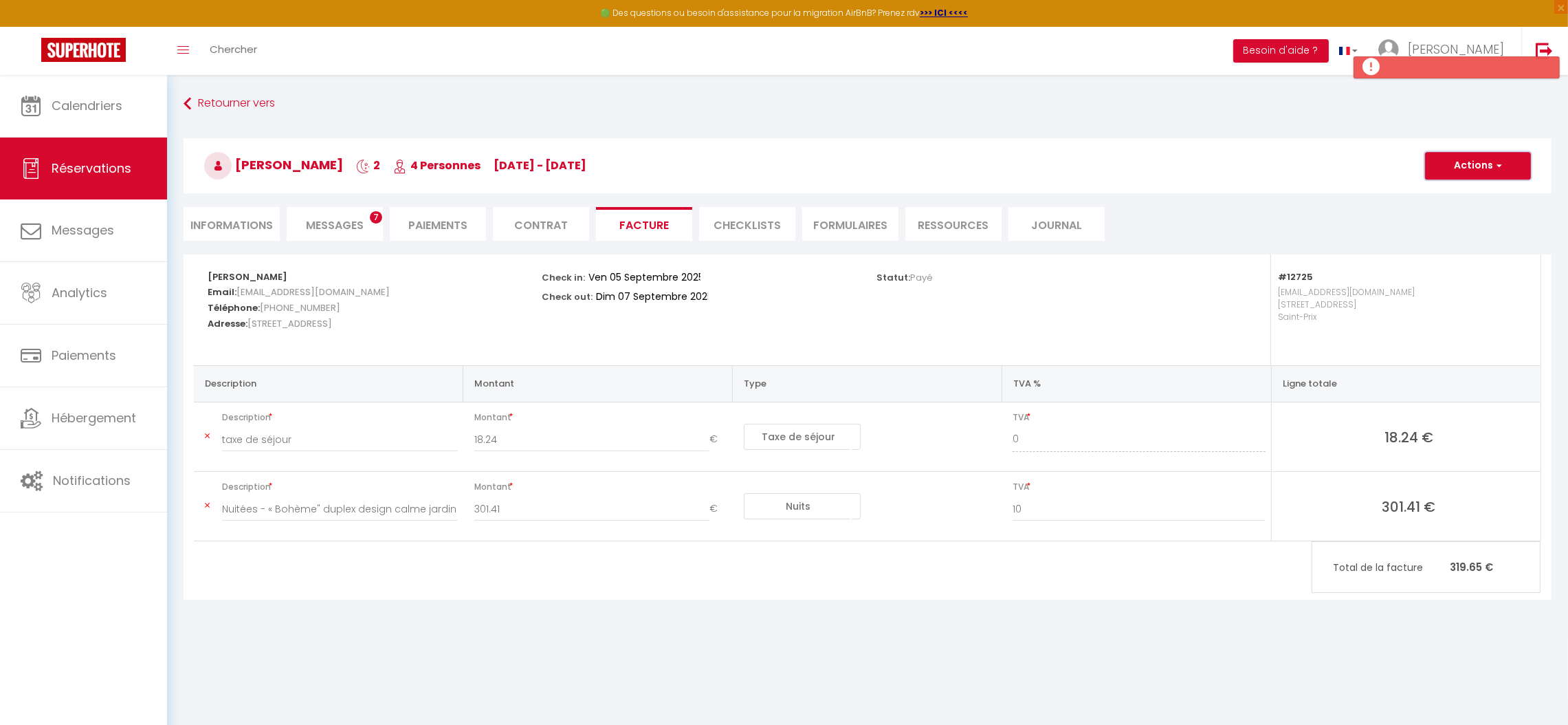
click at [1447, 164] on button "Actions" at bounding box center [1478, 166] width 106 height 28
click at [1444, 213] on link "Aperçu et éditer" at bounding box center [1468, 213] width 115 height 18
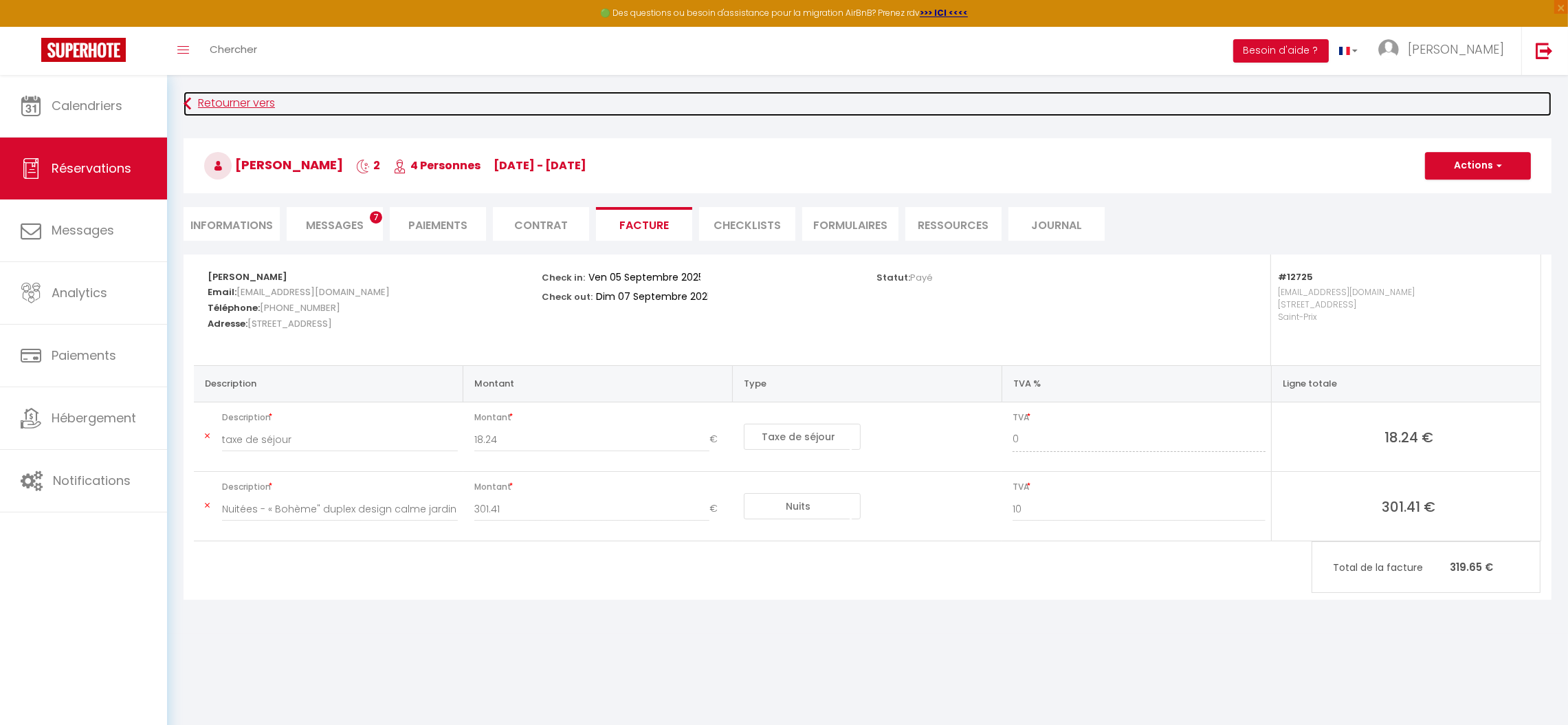
click at [212, 107] on link "Retourner vers" at bounding box center [868, 104] width 1368 height 25
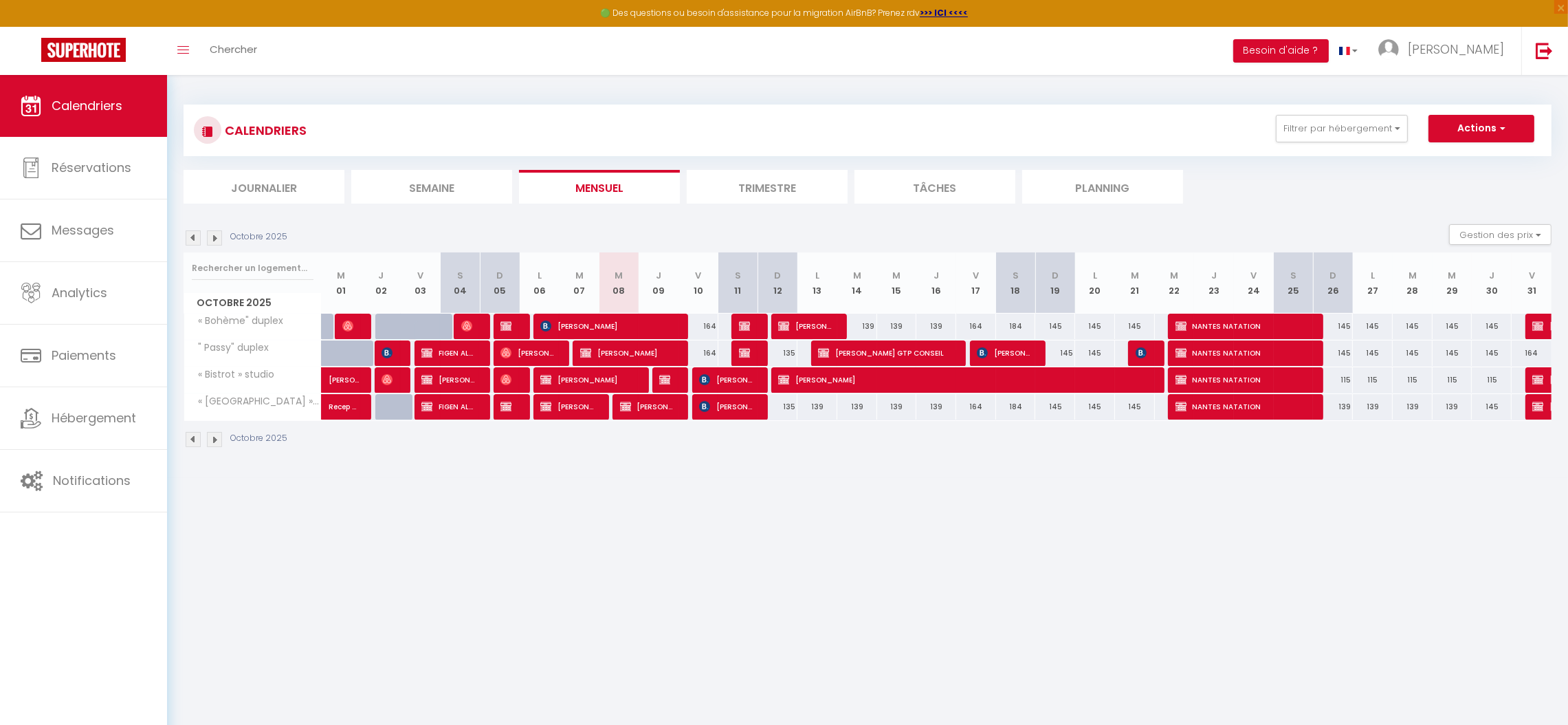
click at [191, 241] on img at bounding box center [193, 238] width 15 height 15
select select
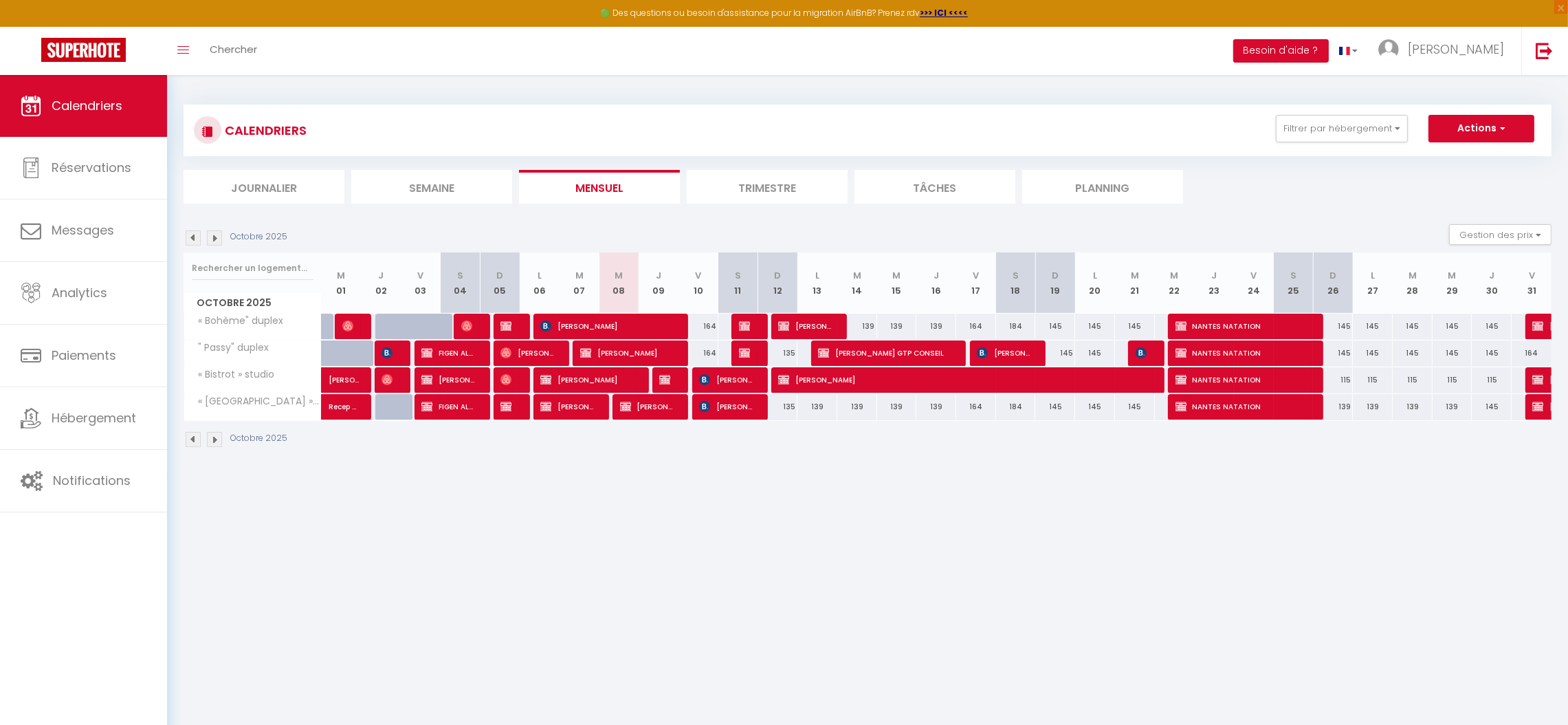
select select
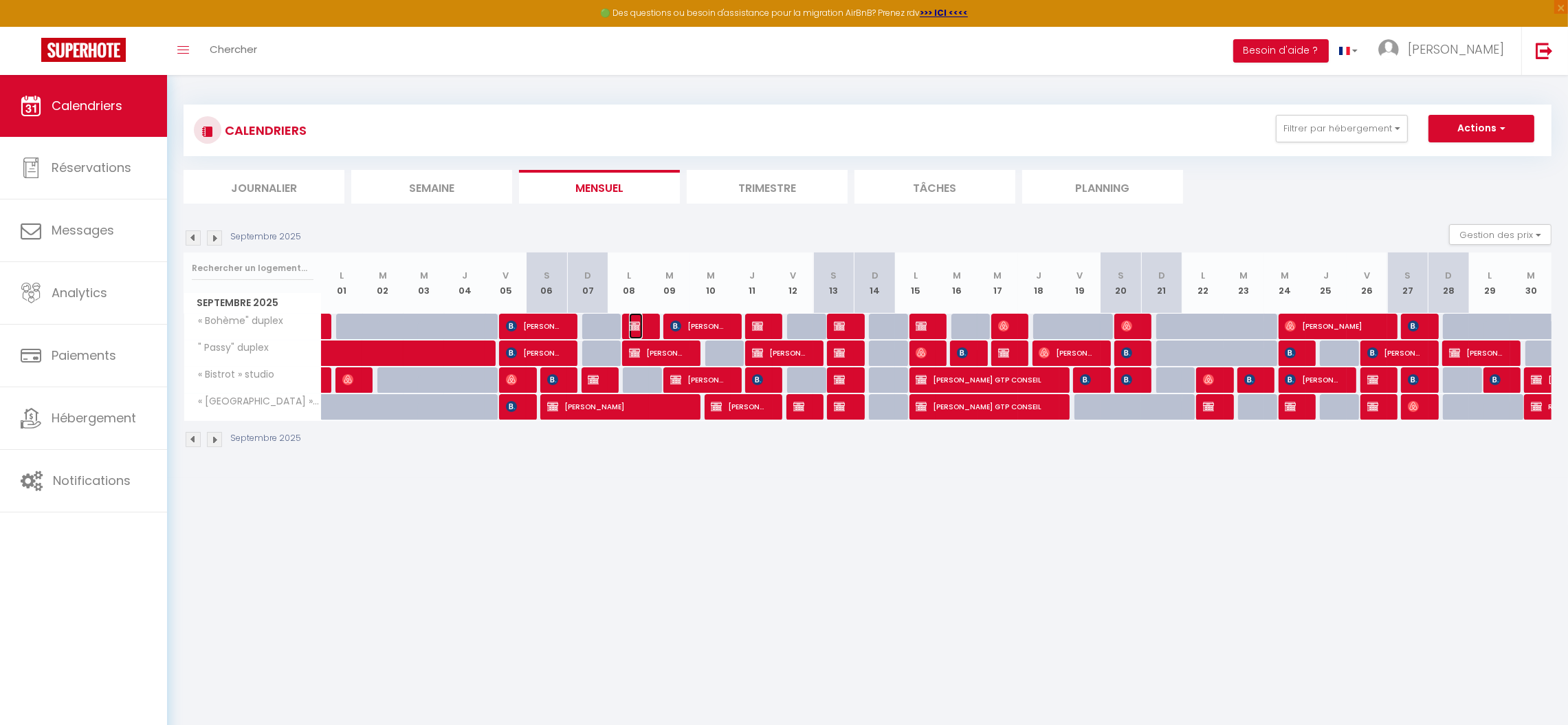
click at [638, 326] on img at bounding box center [634, 326] width 11 height 11
select select "OK"
select select "0"
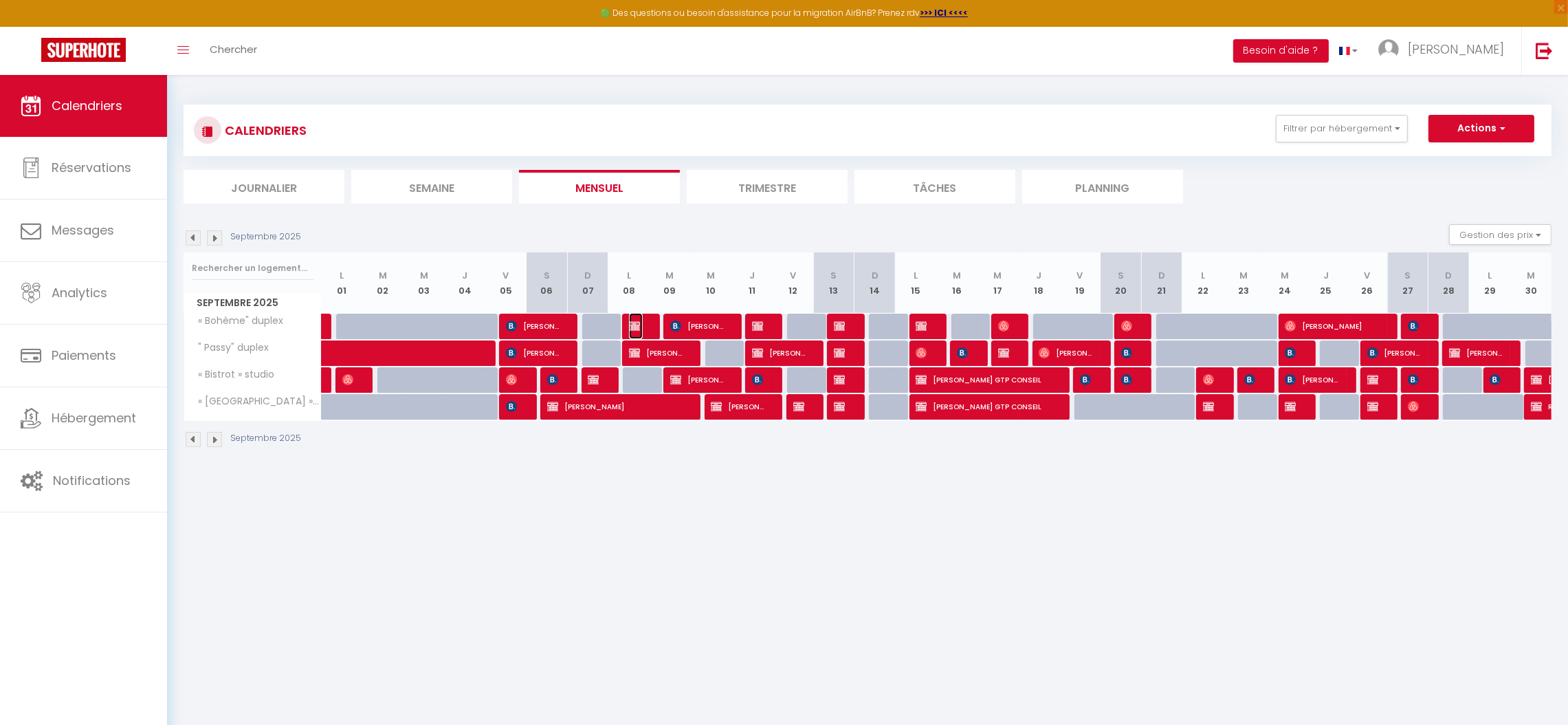
select select "1"
select select
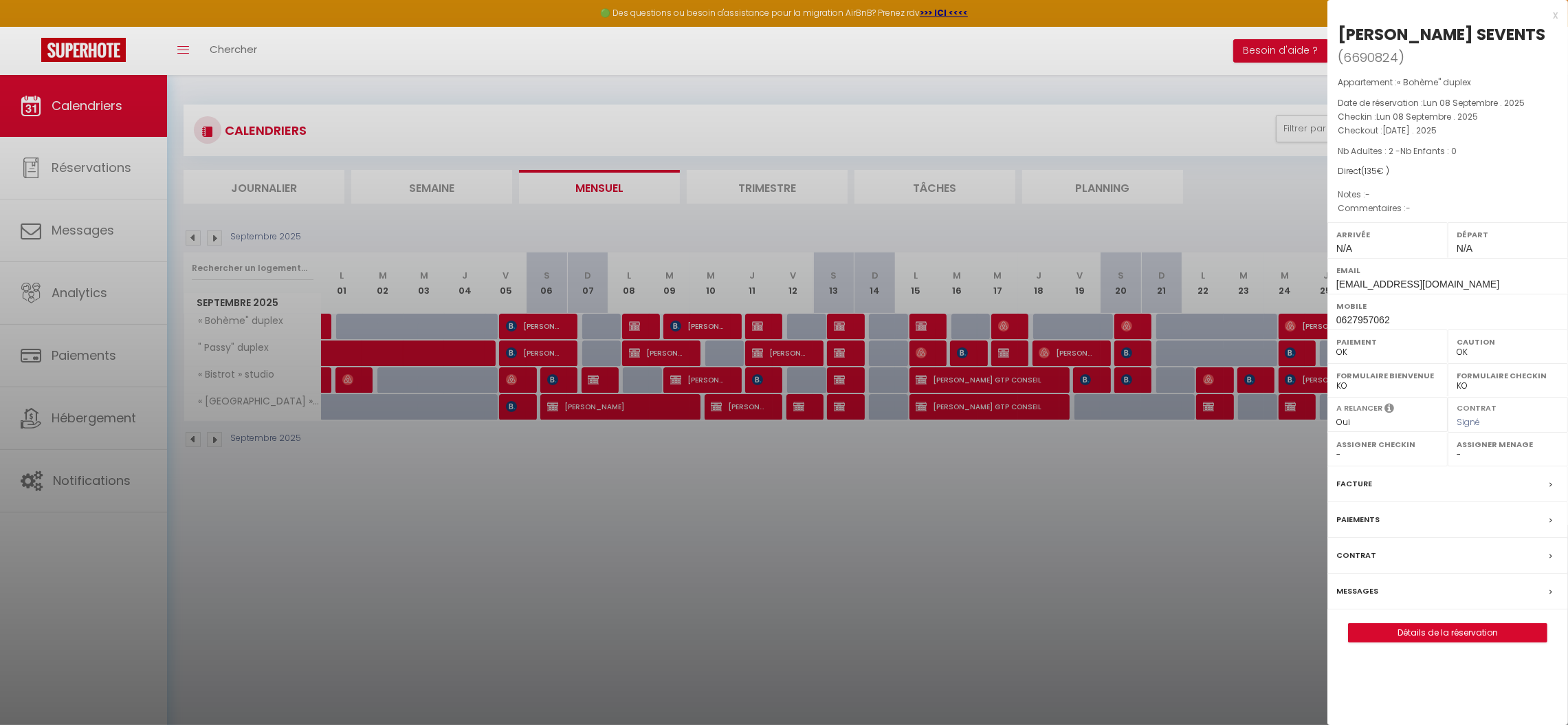
click at [1352, 491] on label "Facture" at bounding box center [1354, 483] width 36 height 15
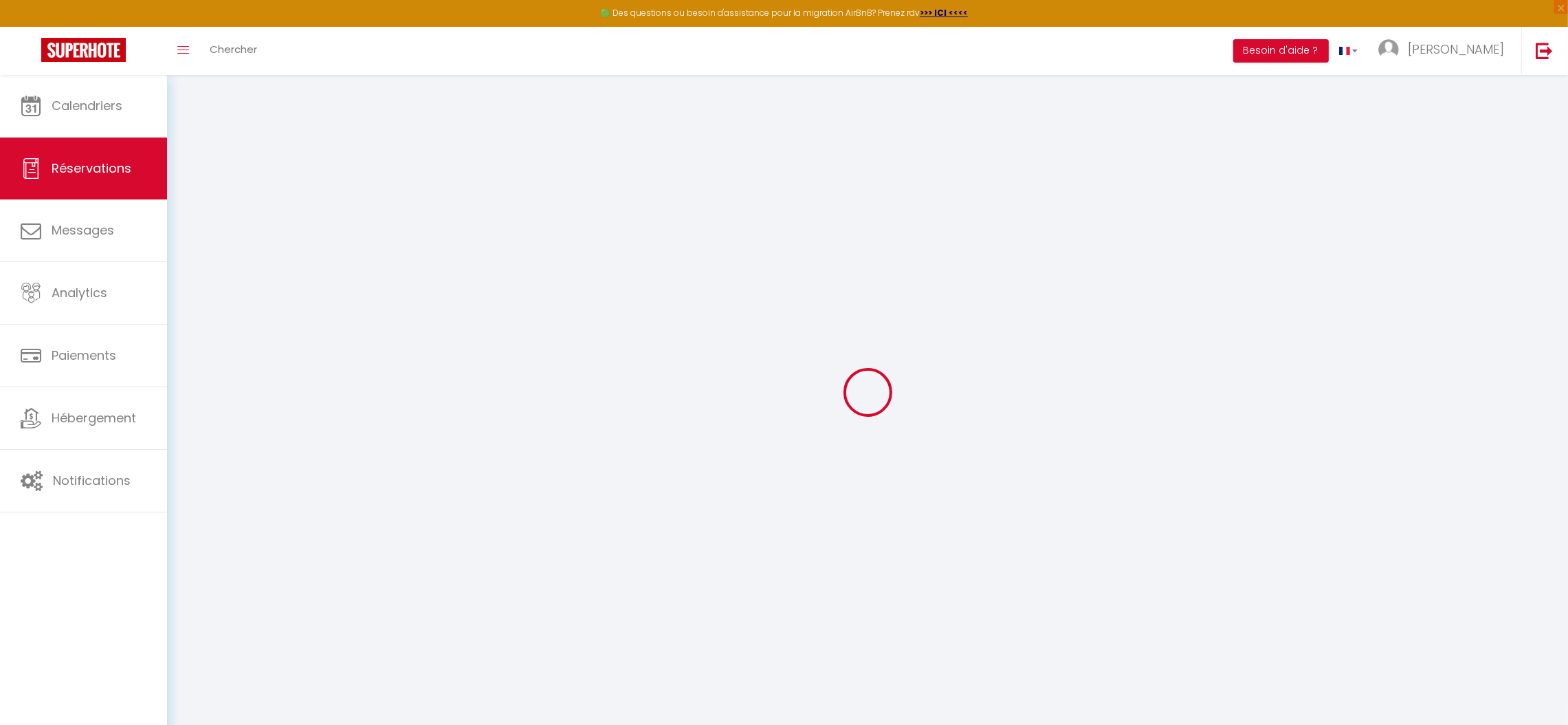
select select "taxes"
select select
checkbox input "false"
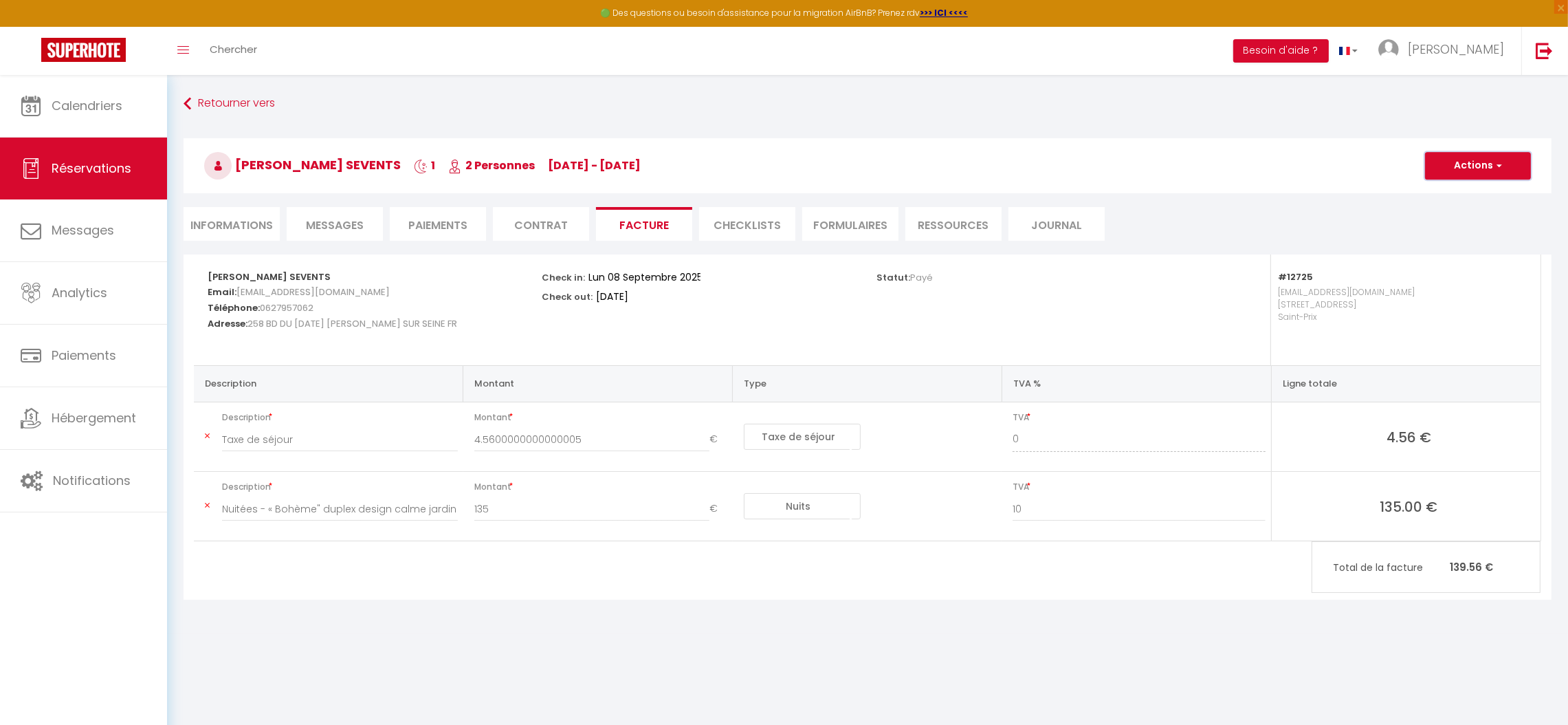
click at [1475, 168] on button "Actions" at bounding box center [1478, 166] width 106 height 28
click at [1475, 209] on link "Aperçu et éditer" at bounding box center [1468, 213] width 115 height 18
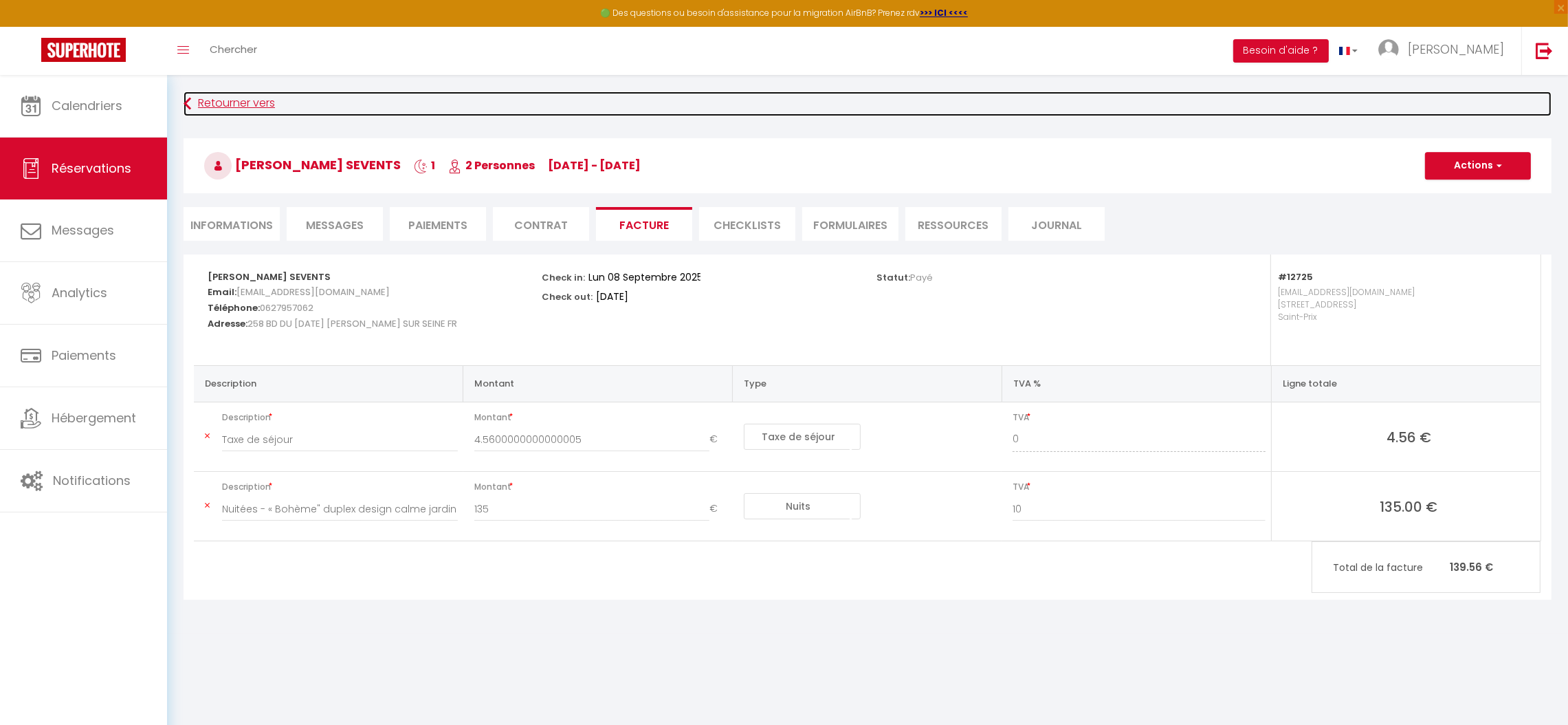
click at [227, 104] on link "Retourner vers" at bounding box center [868, 104] width 1368 height 25
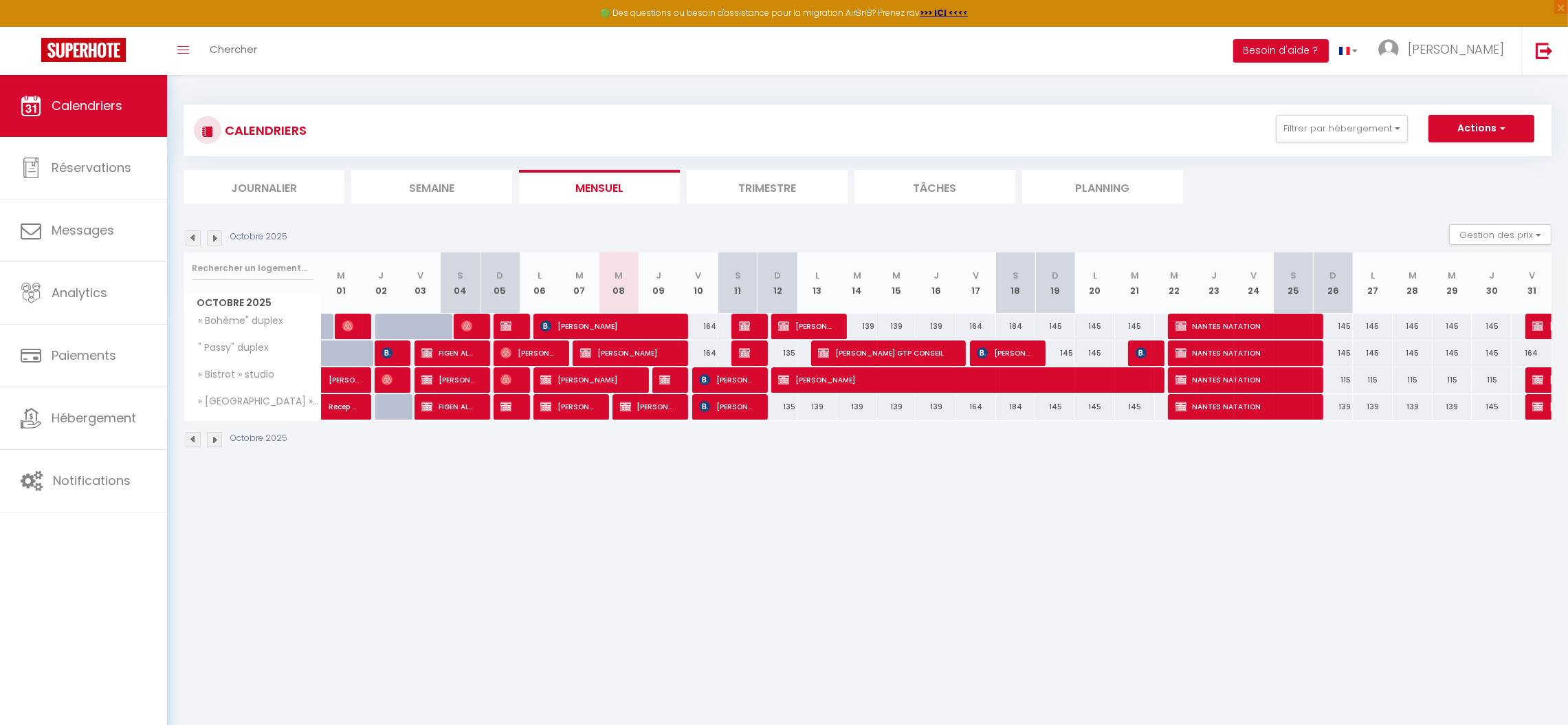
click at [189, 240] on img at bounding box center [193, 238] width 15 height 15
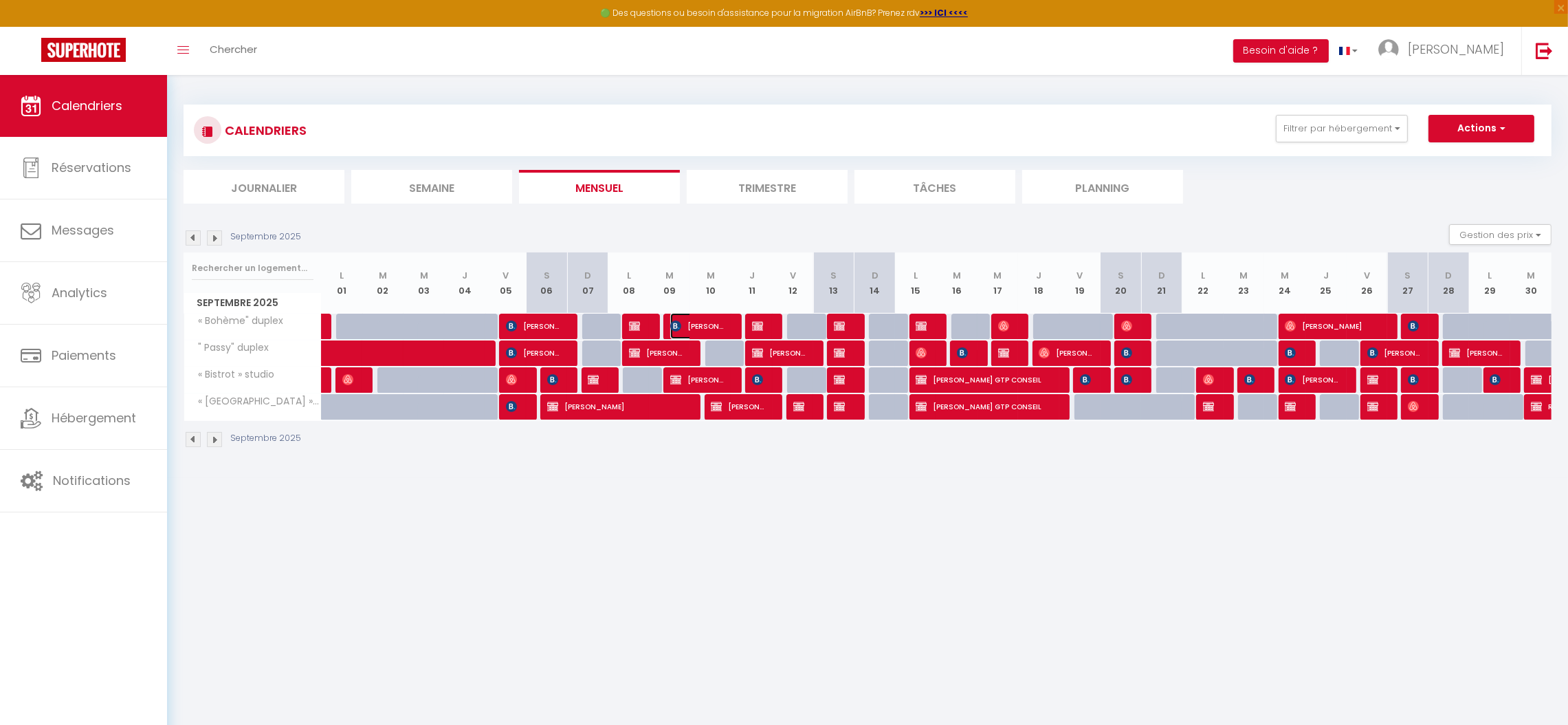
click at [698, 328] on span "Jirka Sokol" at bounding box center [697, 326] width 55 height 26
select select "OK"
select select "0"
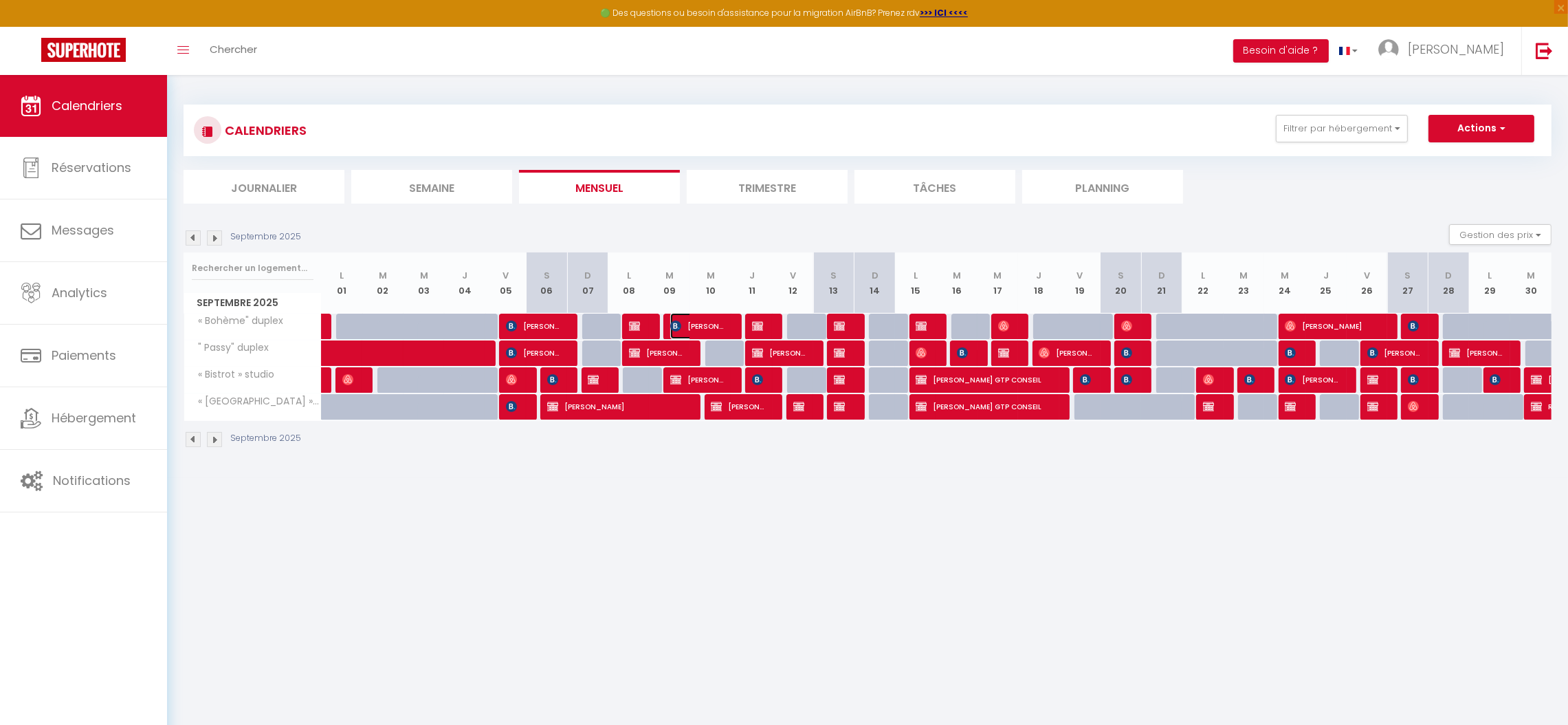
select select "1"
select select
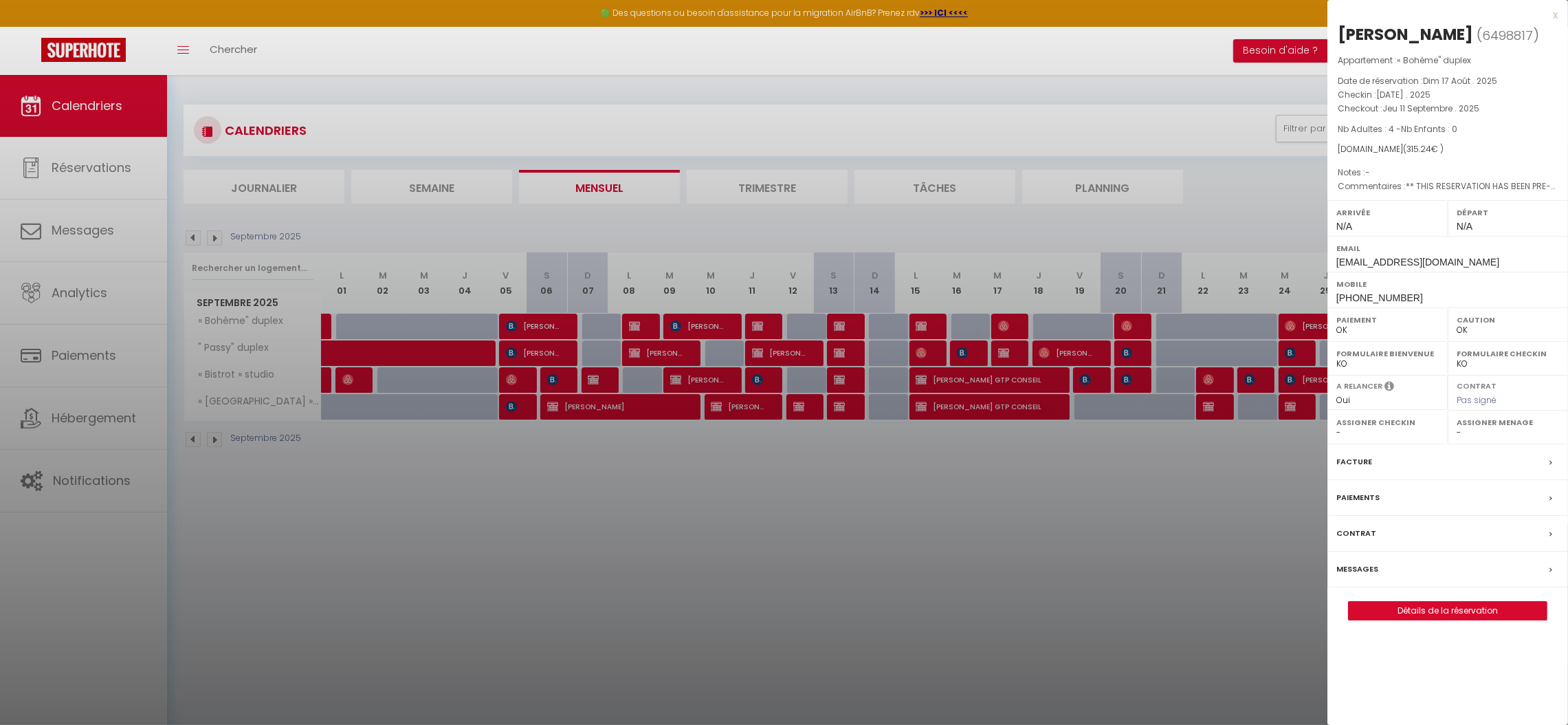
click at [1342, 460] on label "Facture" at bounding box center [1354, 461] width 36 height 15
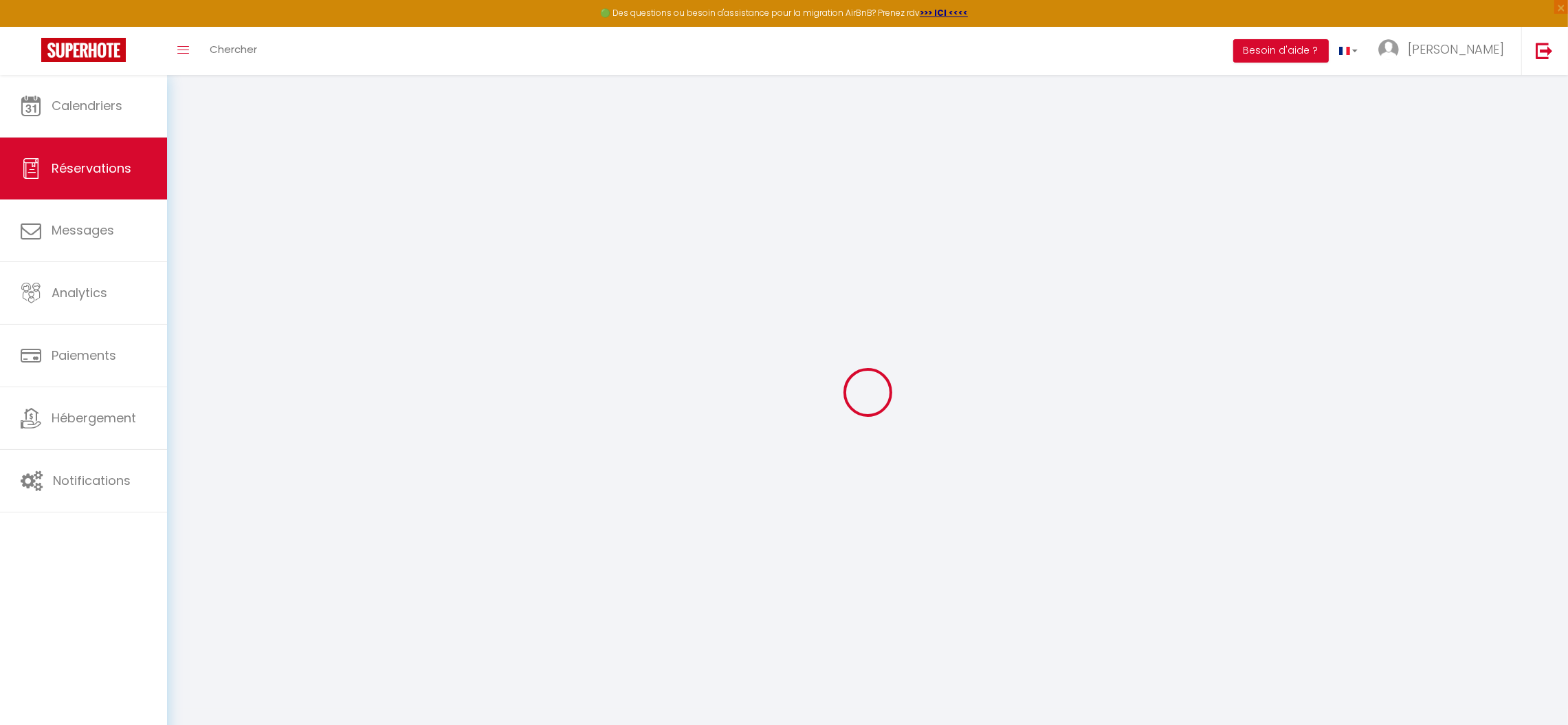
select select "taxes"
select select
checkbox input "false"
select select
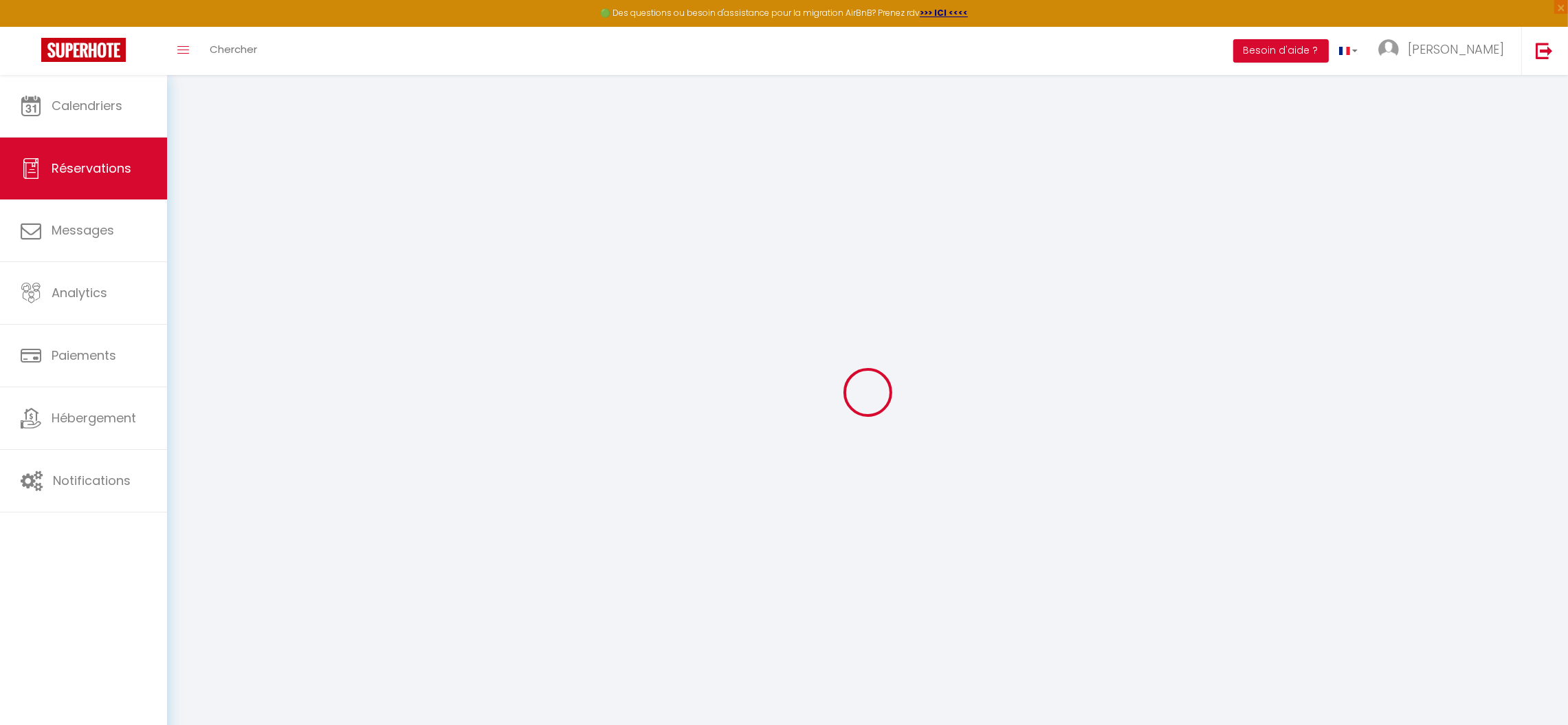
select select
checkbox input "false"
type textarea "** THIS RESERVATION HAS BEEN PRE-PAID ** BOOKING NOTE : Payment charge is EUR 4…"
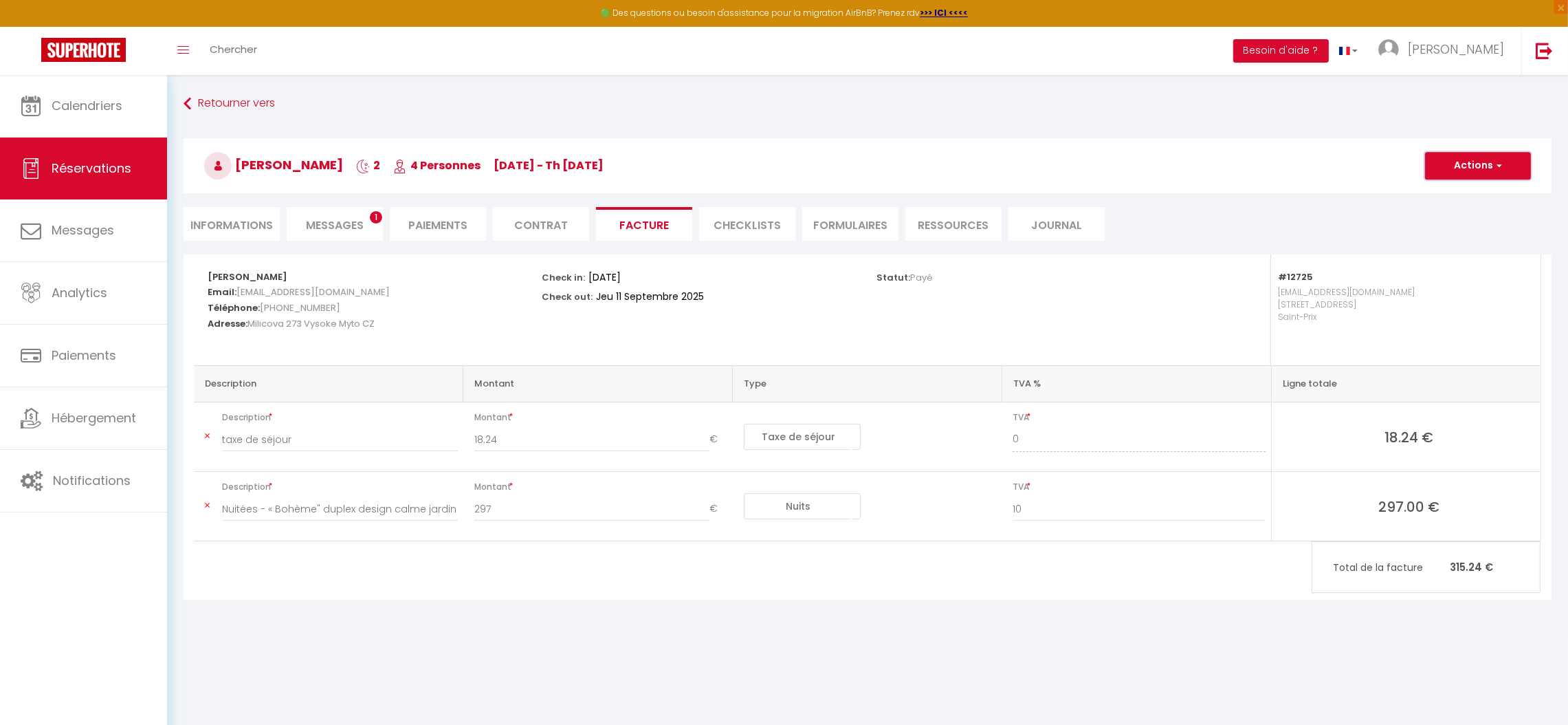
click at [1465, 164] on button "Actions" at bounding box center [1478, 166] width 106 height 28
click at [1465, 220] on link "Aperçu et éditer" at bounding box center [1468, 213] width 115 height 18
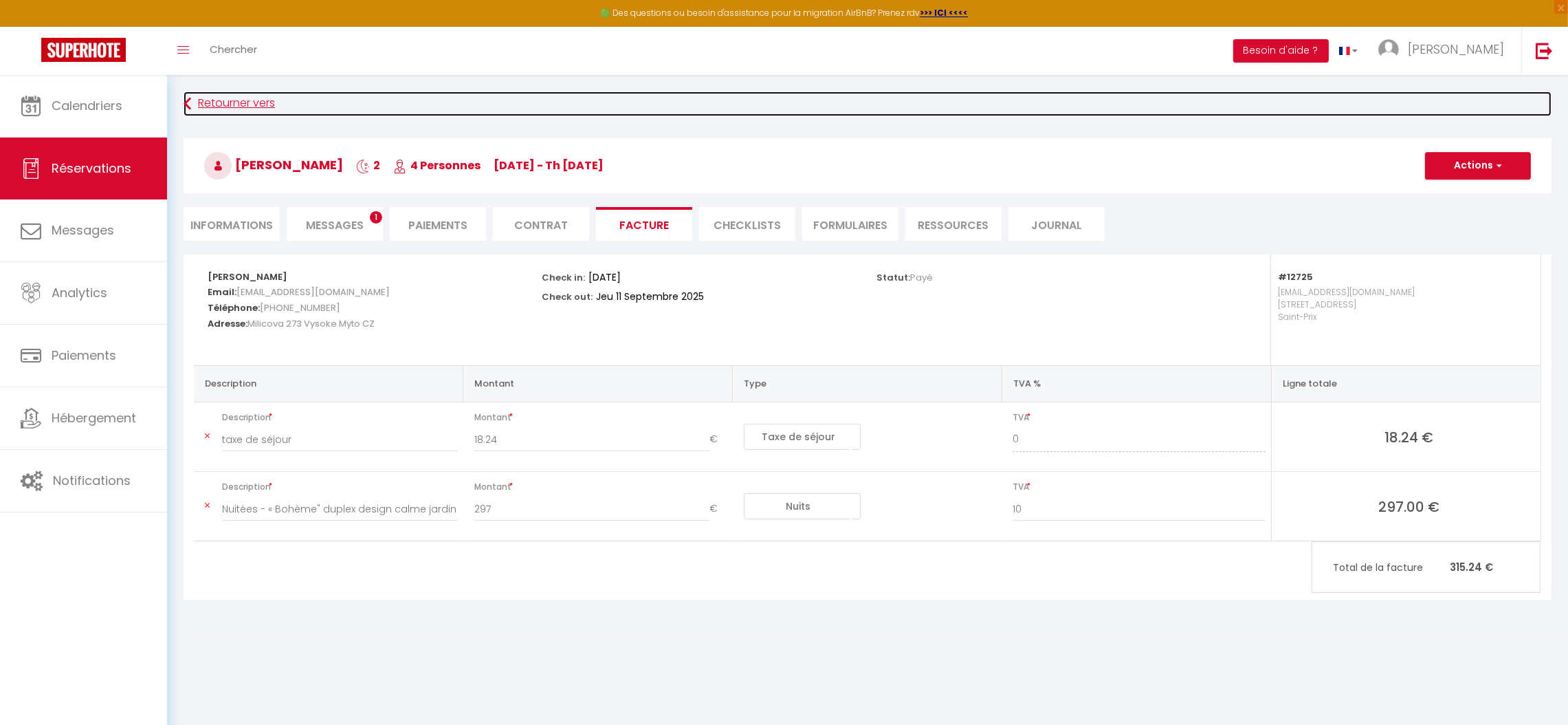
click at [269, 100] on link "Retourner vers" at bounding box center [868, 104] width 1368 height 25
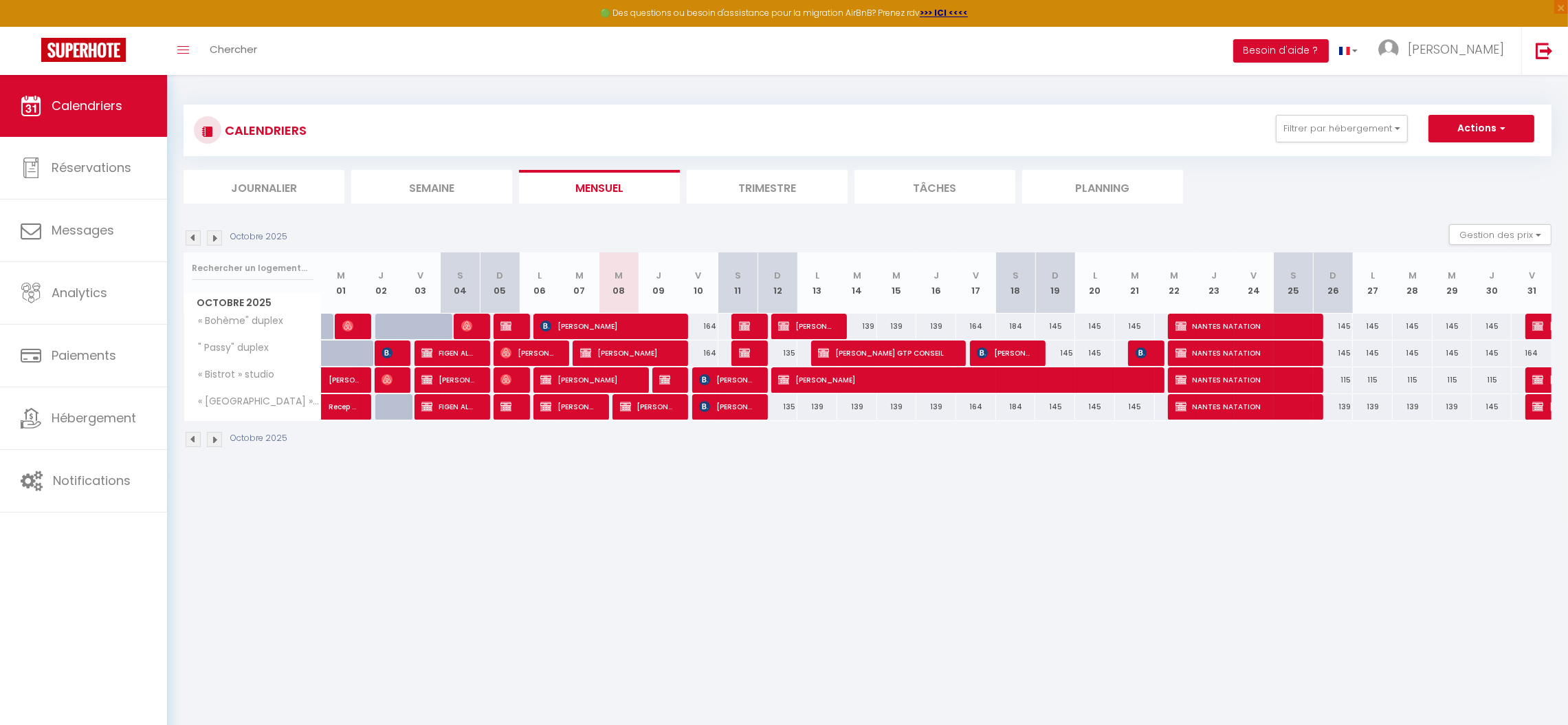
click at [196, 238] on img at bounding box center [193, 238] width 15 height 15
select select
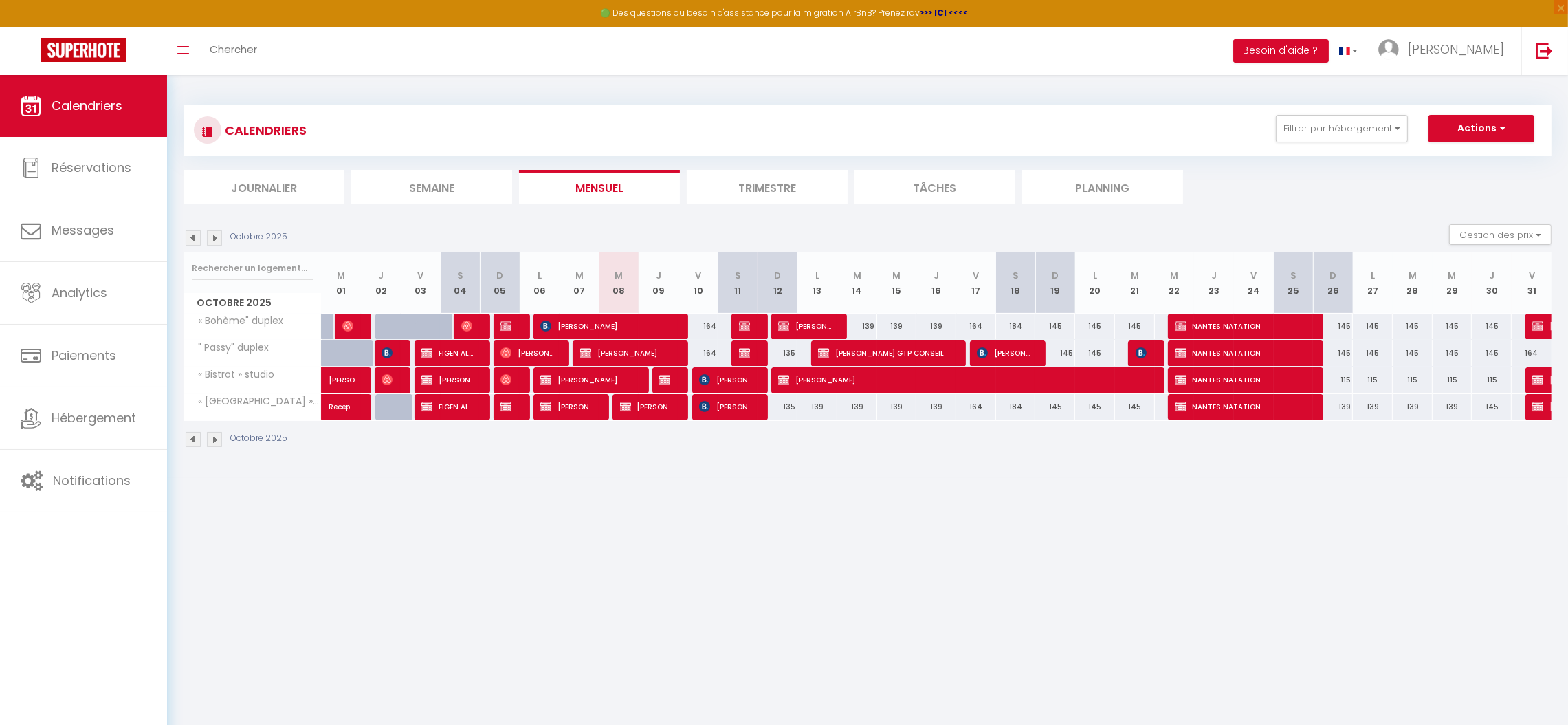
select select
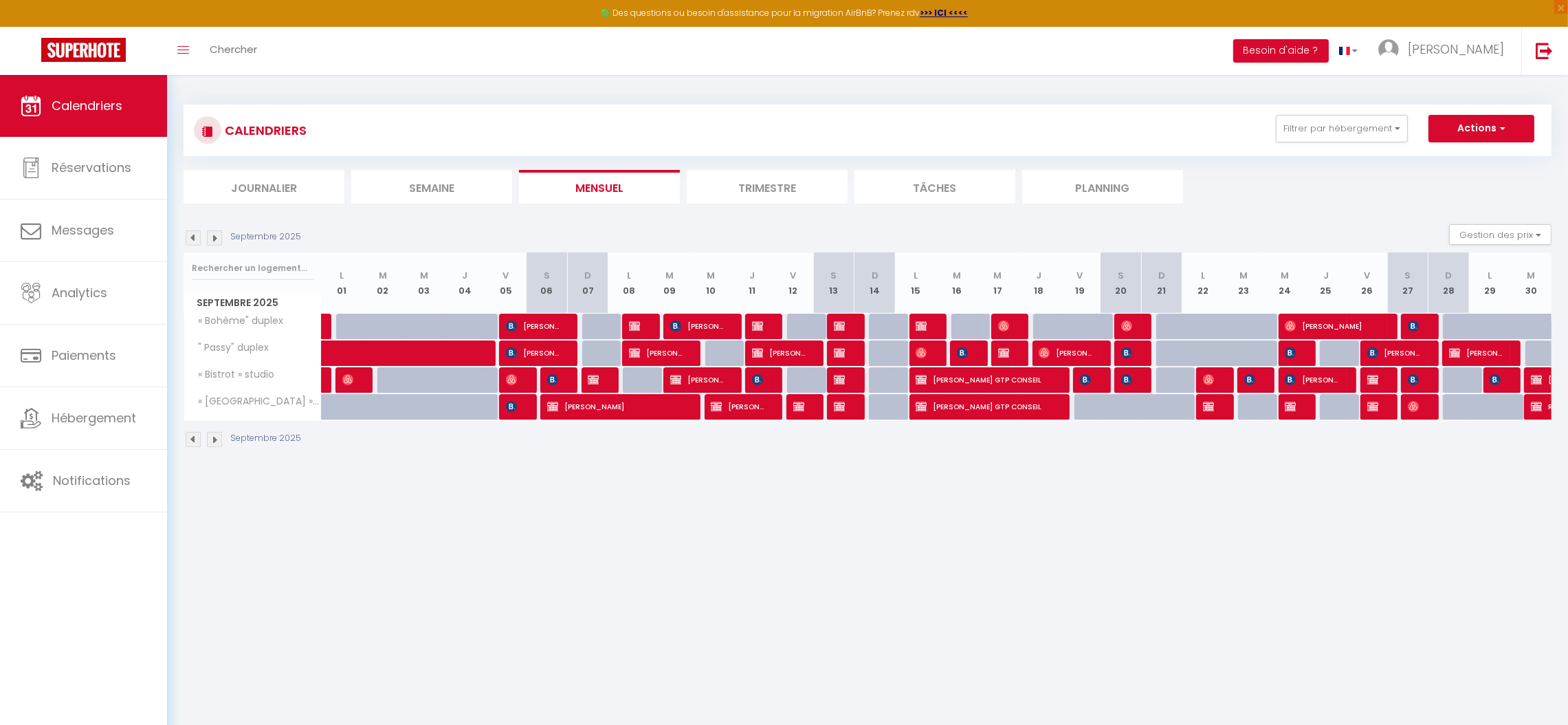
click at [770, 324] on div at bounding box center [765, 327] width 41 height 26
click at [757, 318] on span "SAMIR FARHAT" at bounding box center [759, 326] width 14 height 26
select select "OK"
select select "KO"
select select "0"
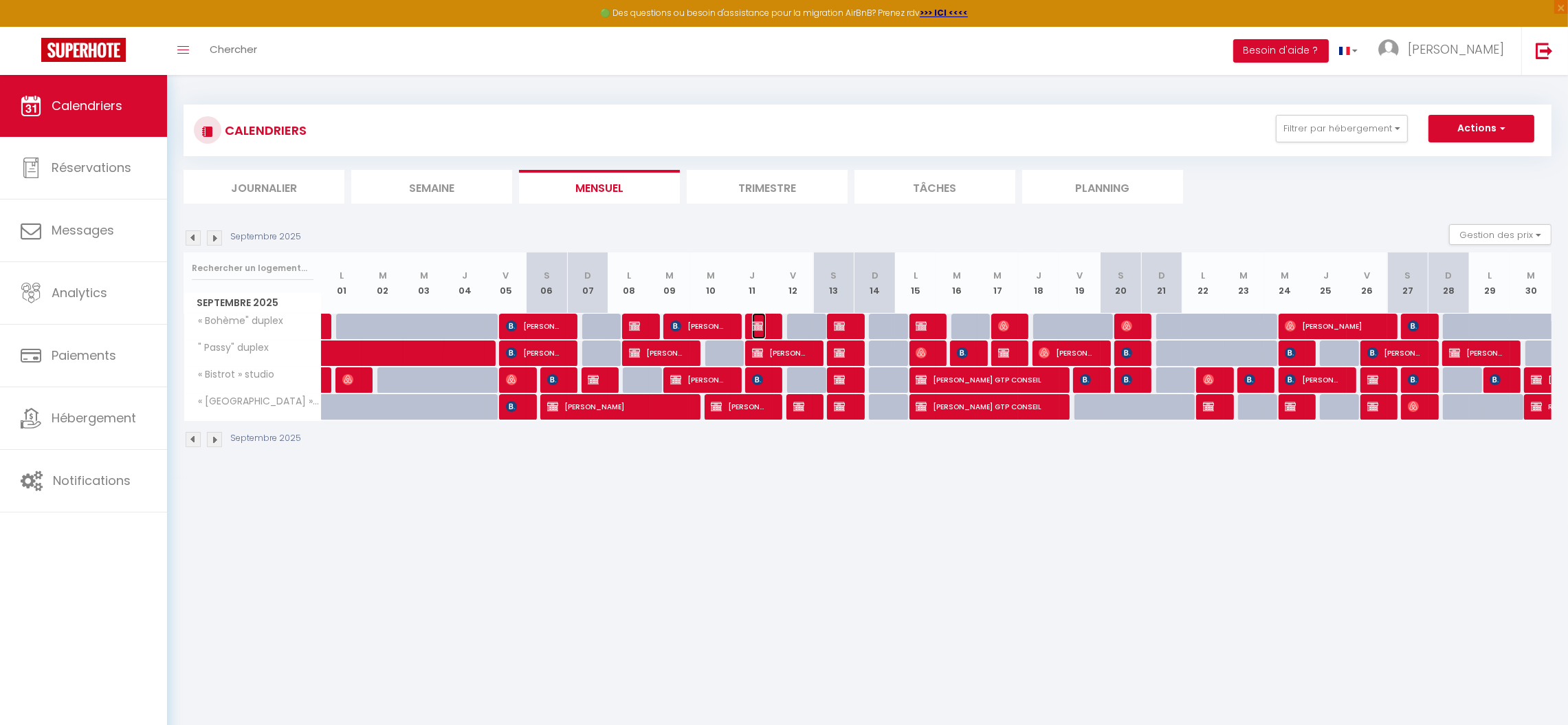
select select "0"
select select "1"
select select
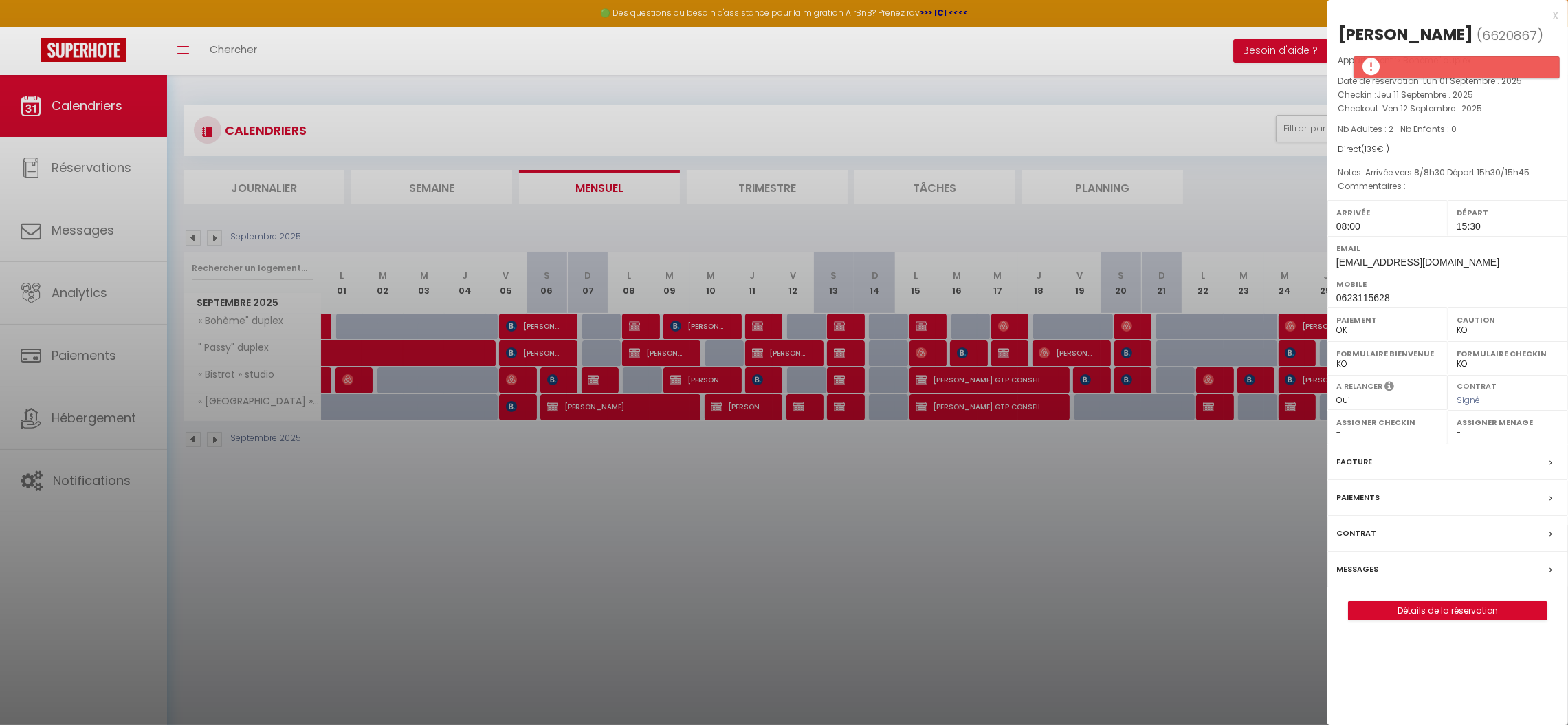
click at [1352, 454] on label "Facture" at bounding box center [1354, 461] width 36 height 15
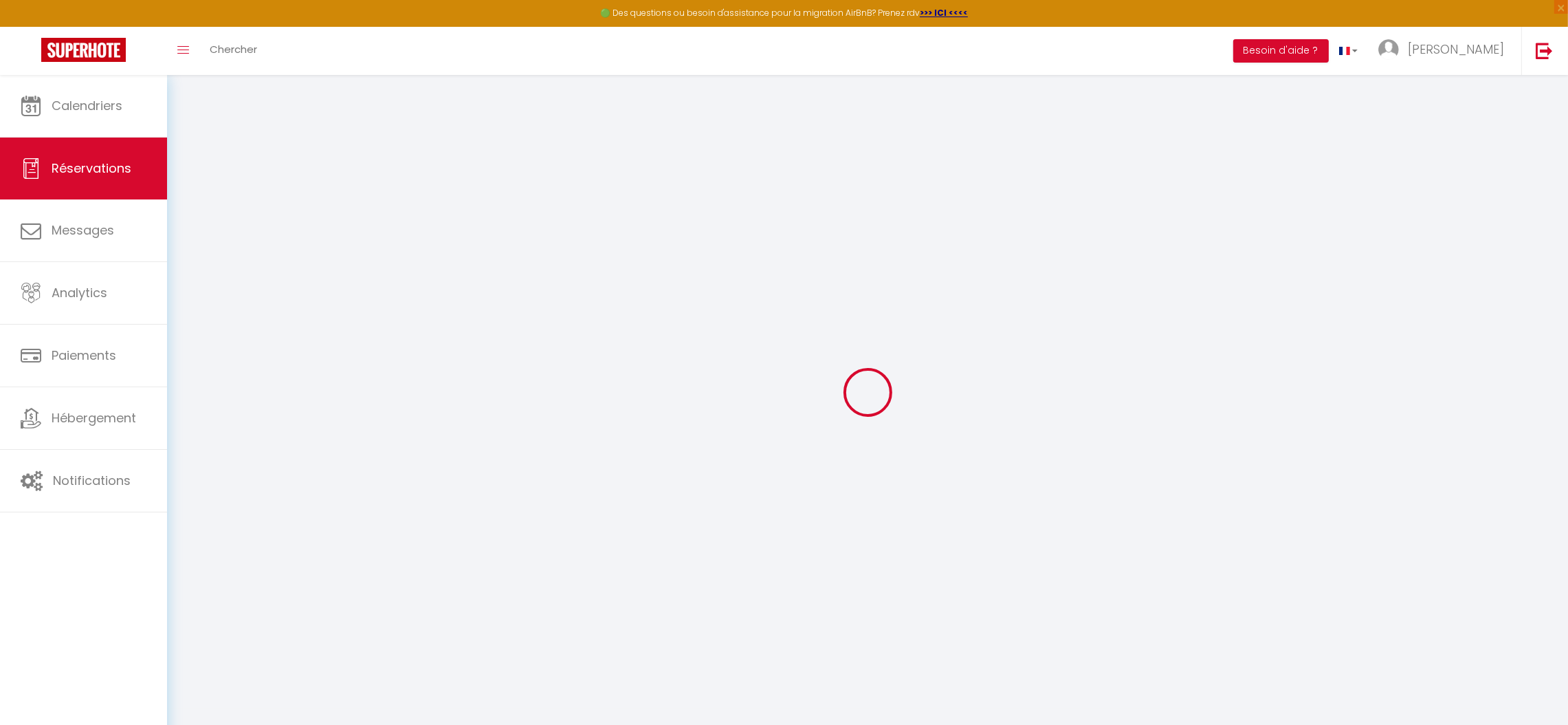
select select "taxes"
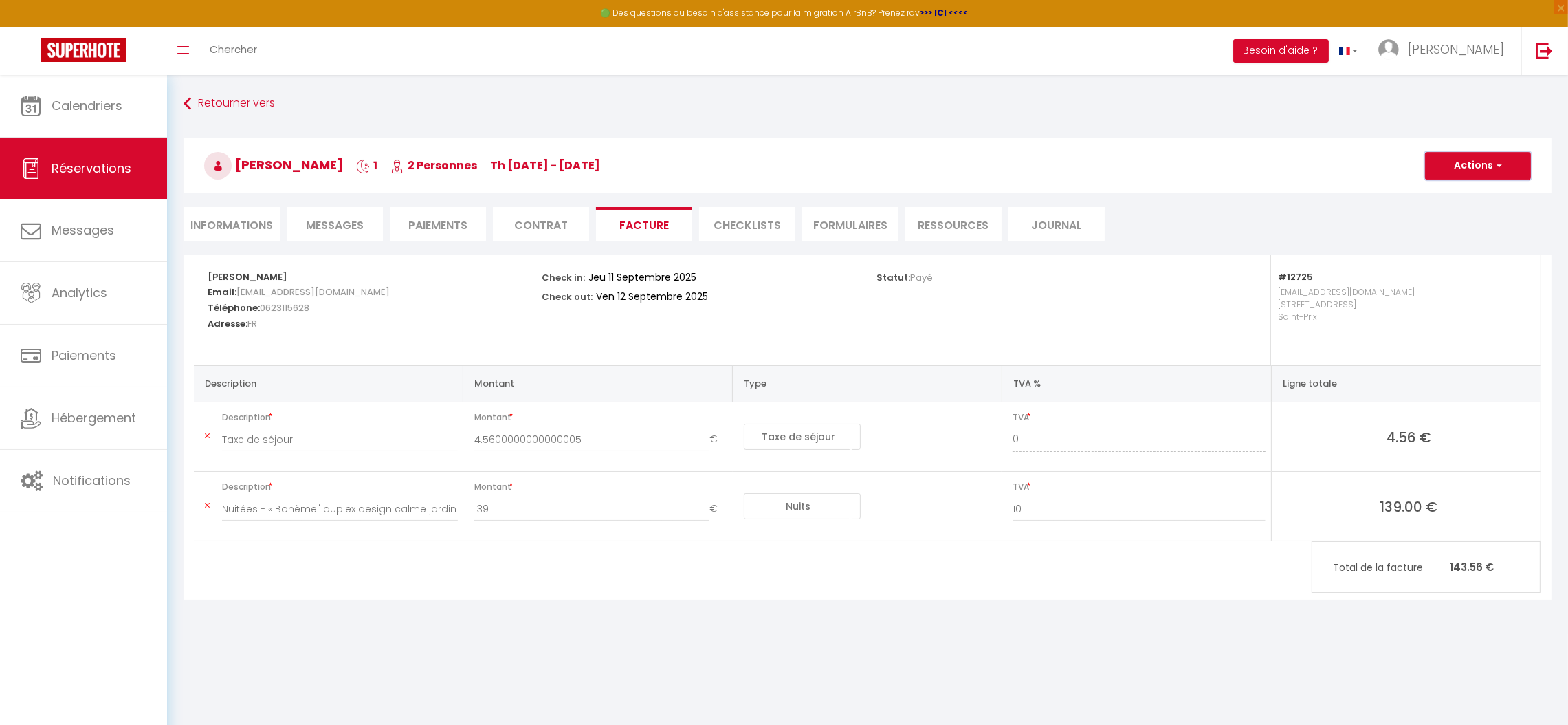
click at [1480, 165] on button "Actions" at bounding box center [1478, 166] width 106 height 28
click at [1457, 213] on link "Aperçu et éditer" at bounding box center [1468, 213] width 115 height 18
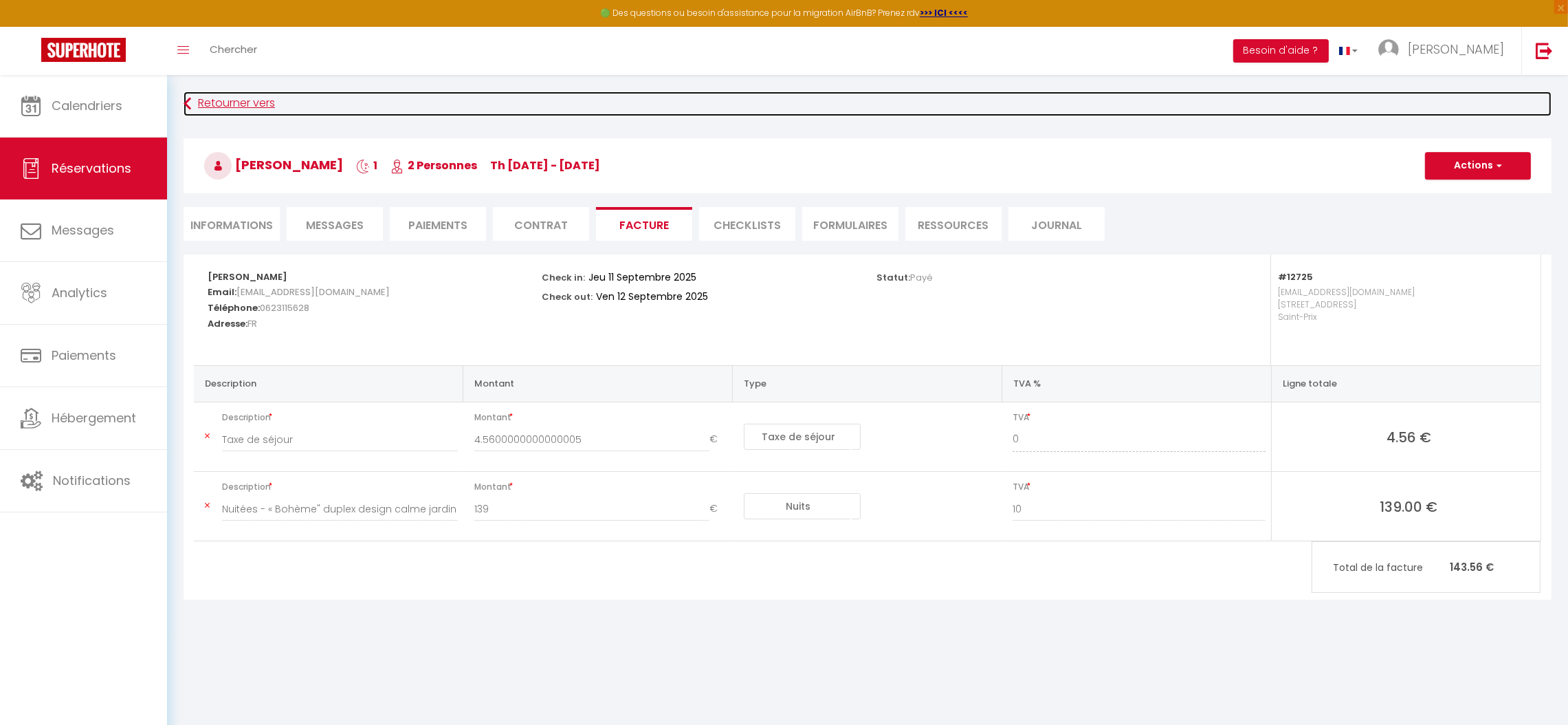
click at [214, 102] on link "Retourner vers" at bounding box center [868, 104] width 1368 height 25
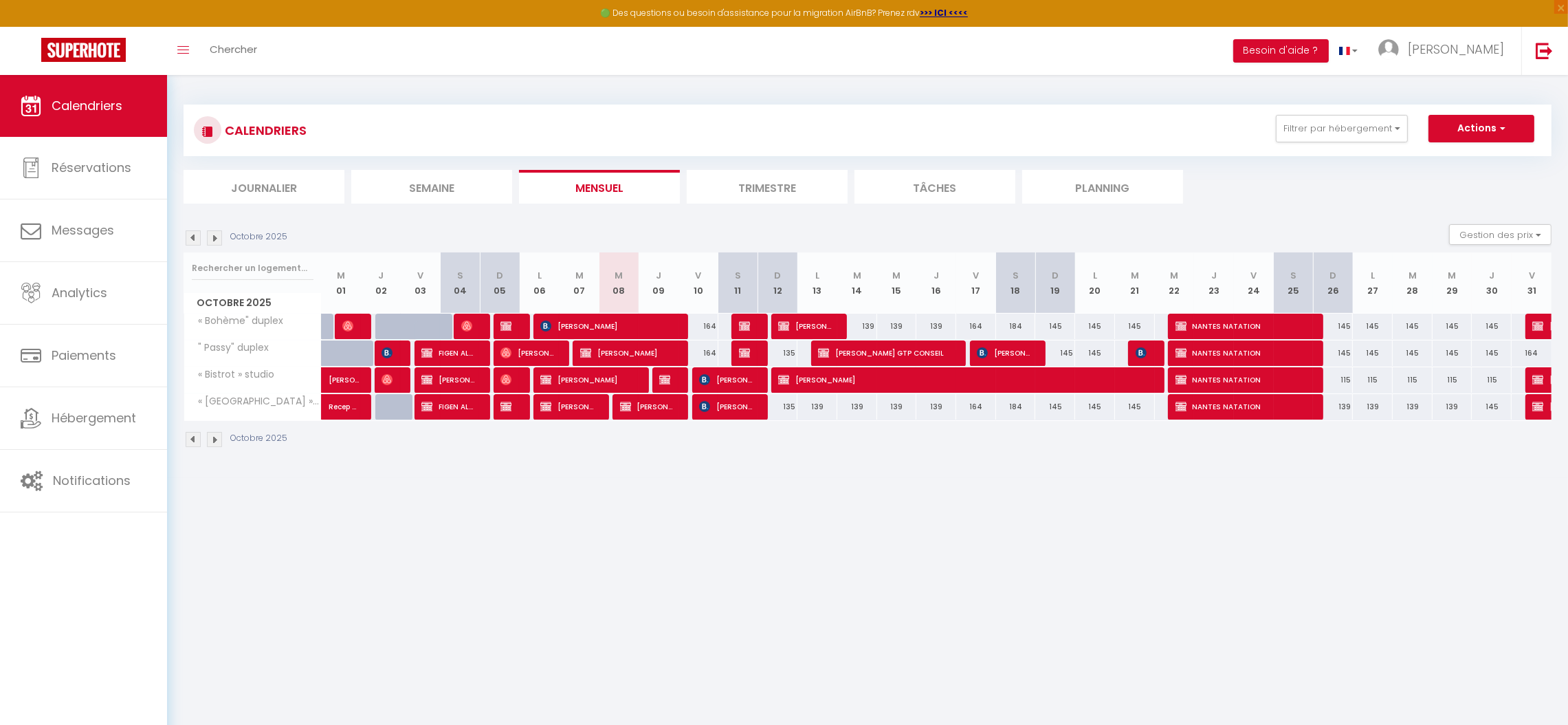
click at [189, 237] on img at bounding box center [193, 238] width 15 height 15
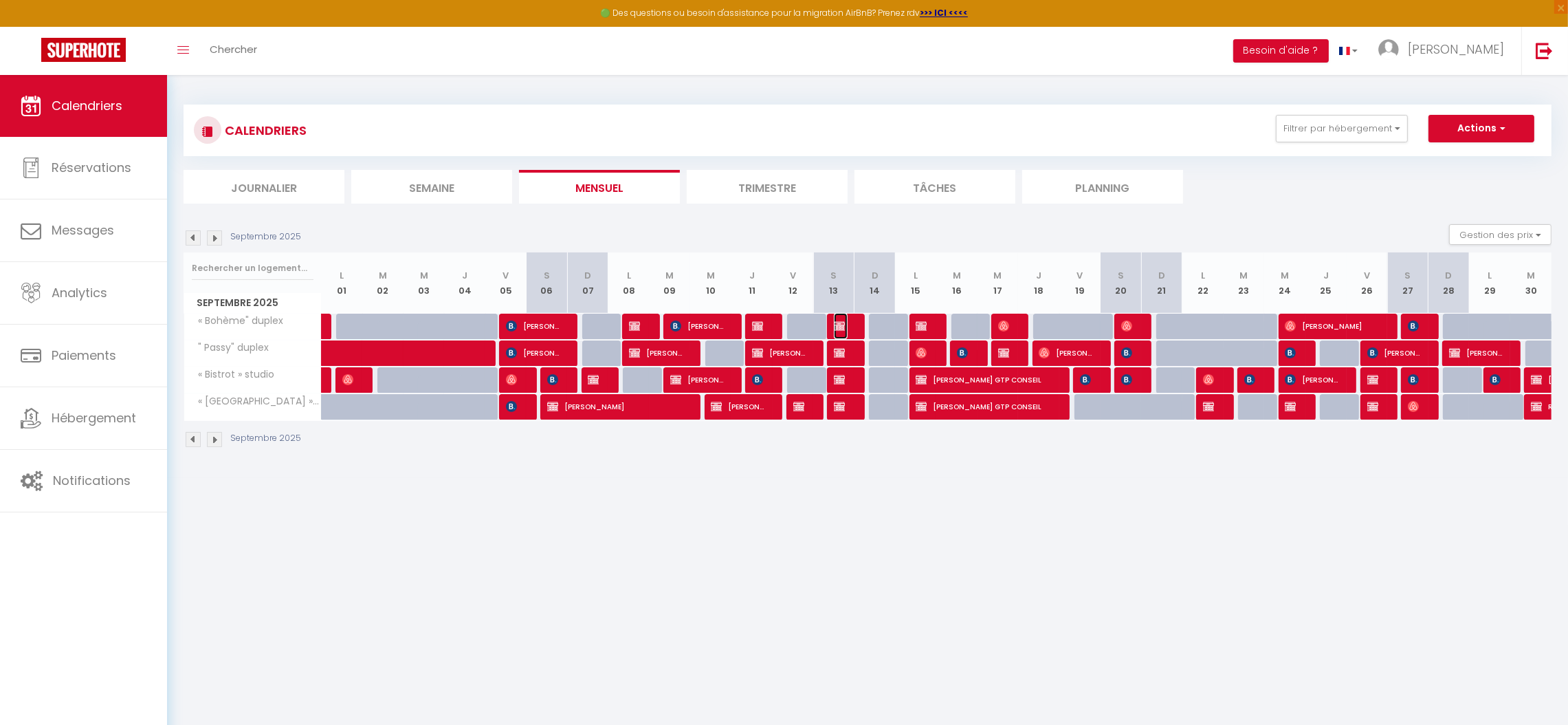
click at [844, 332] on span "JOELLE SELLAM" at bounding box center [841, 326] width 14 height 26
select select "OK"
select select "KO"
select select "0"
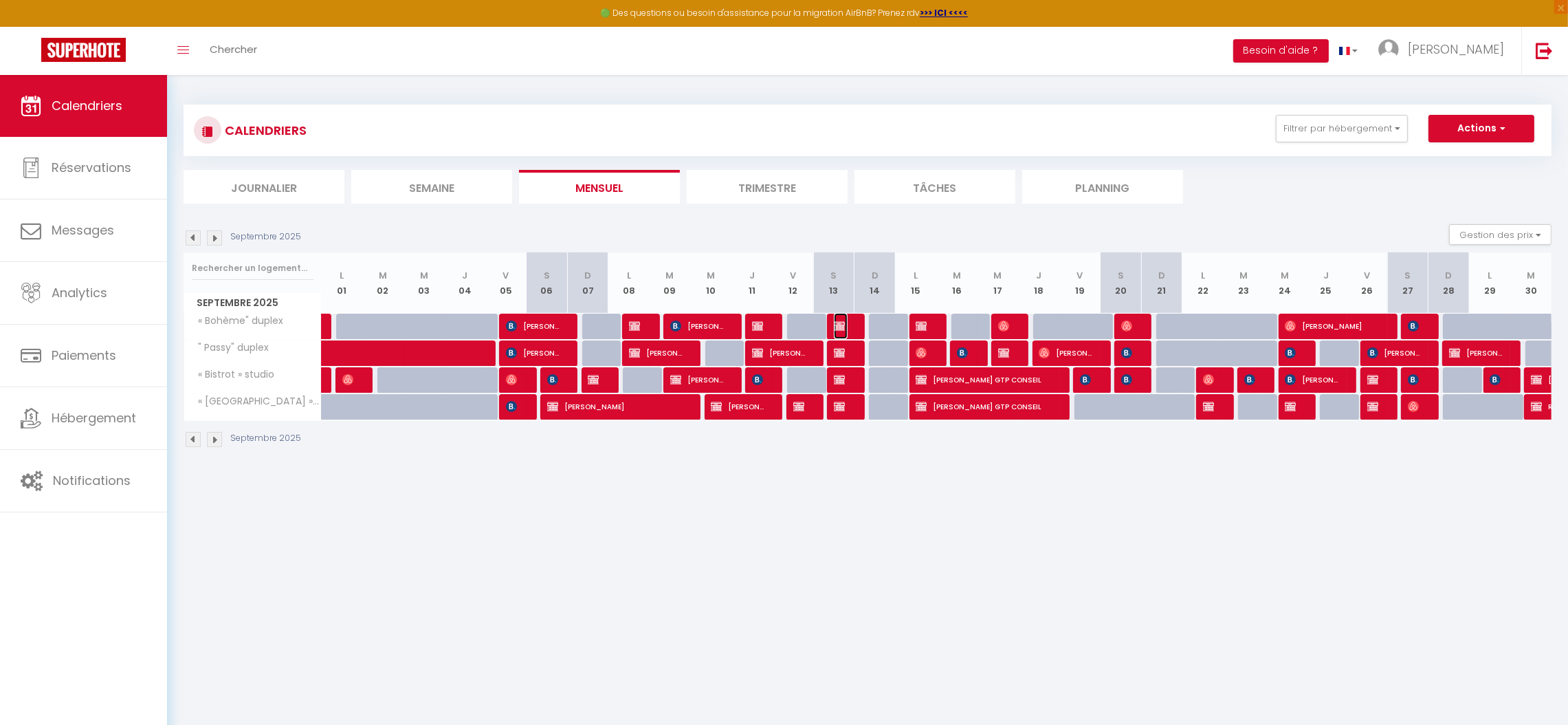
select select "1"
select select
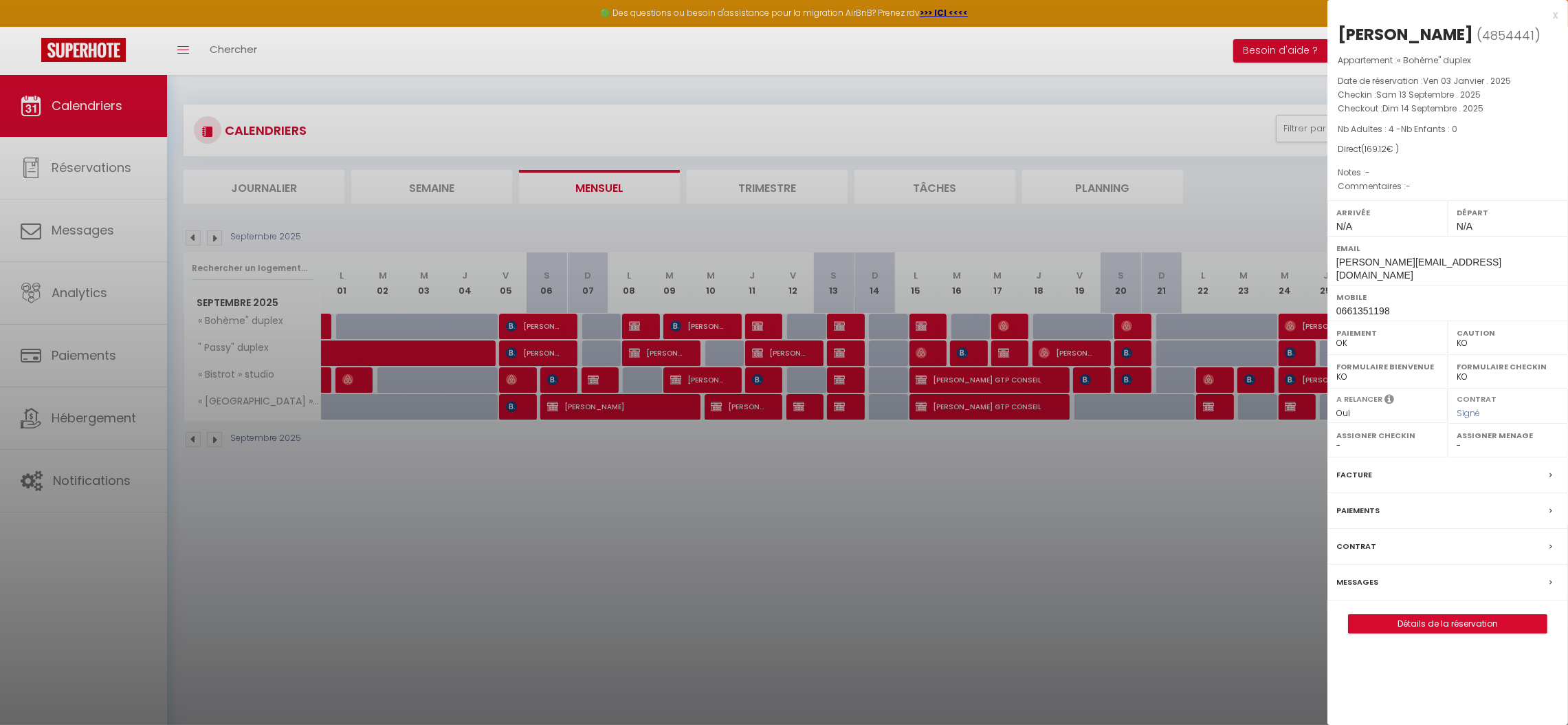
click at [1359, 468] on label "Facture" at bounding box center [1354, 475] width 36 height 15
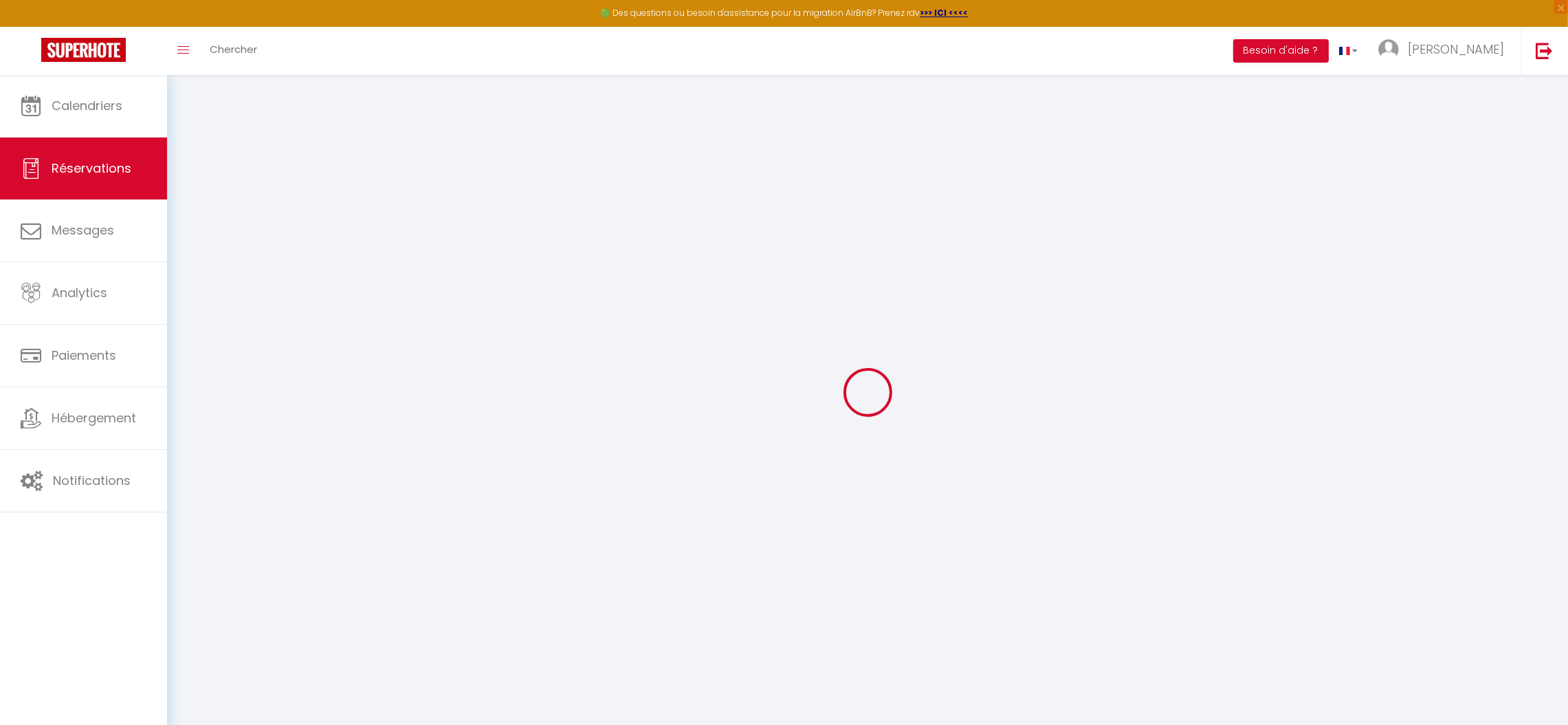
select select "taxes"
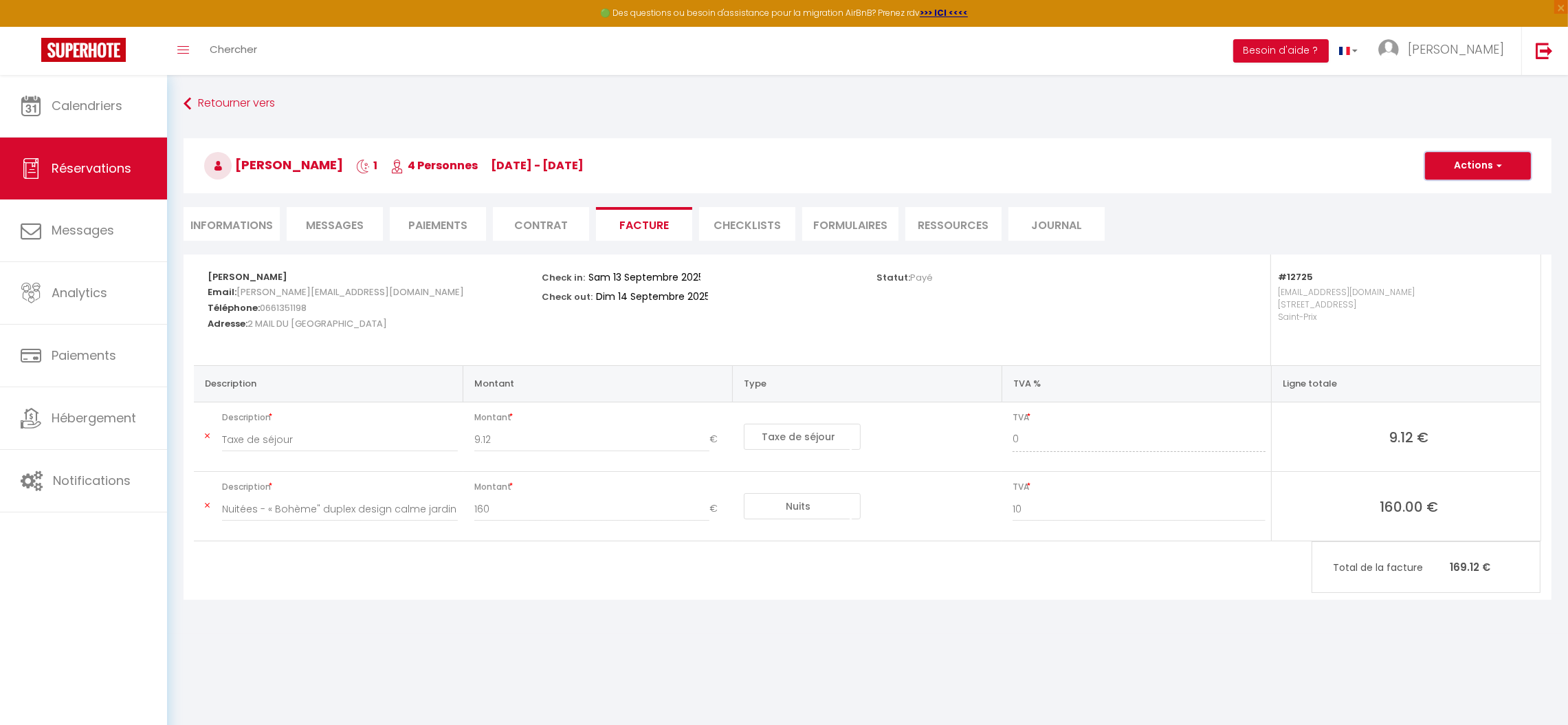
click at [1464, 167] on button "Actions" at bounding box center [1478, 166] width 106 height 28
click at [1457, 214] on link "Aperçu et éditer" at bounding box center [1468, 213] width 115 height 18
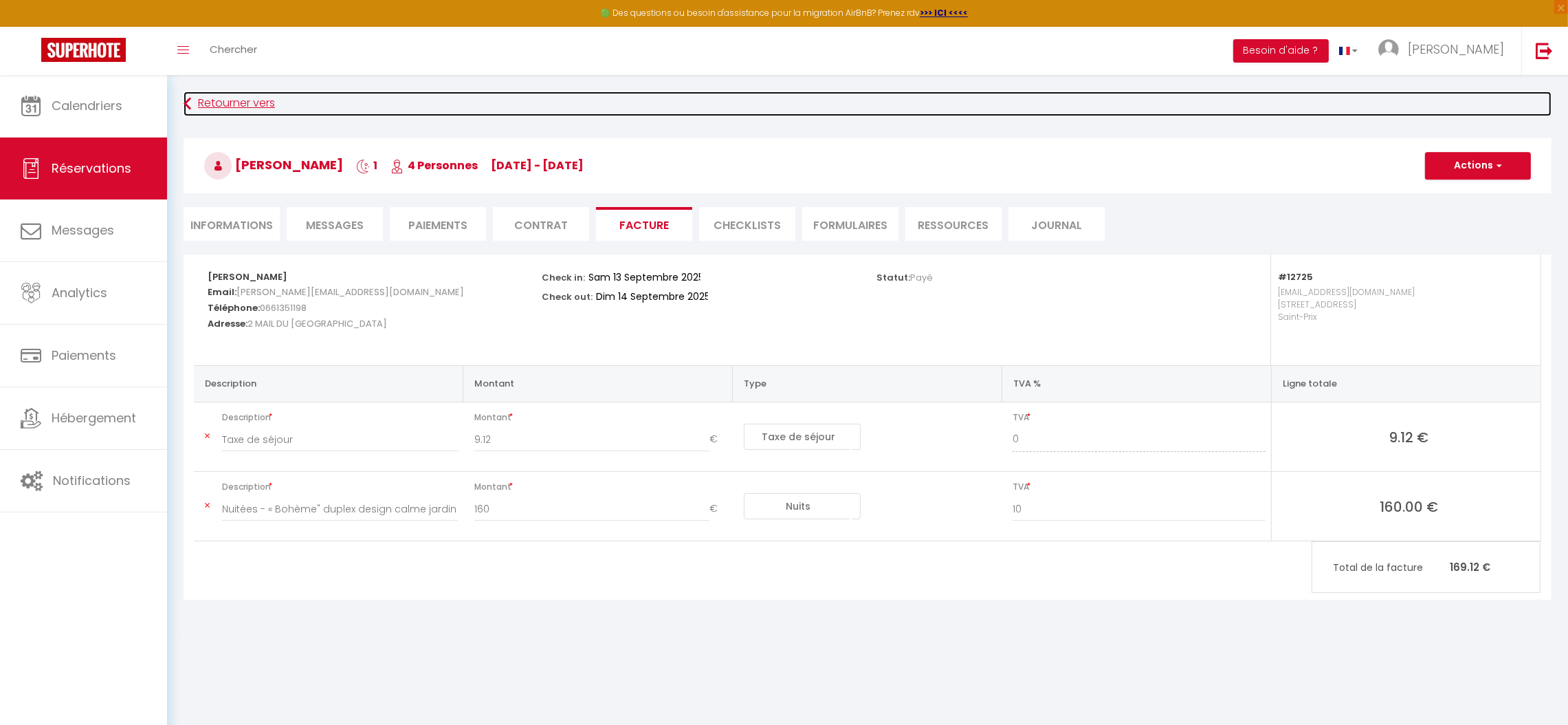
click at [216, 93] on link "Retourner vers" at bounding box center [868, 104] width 1368 height 25
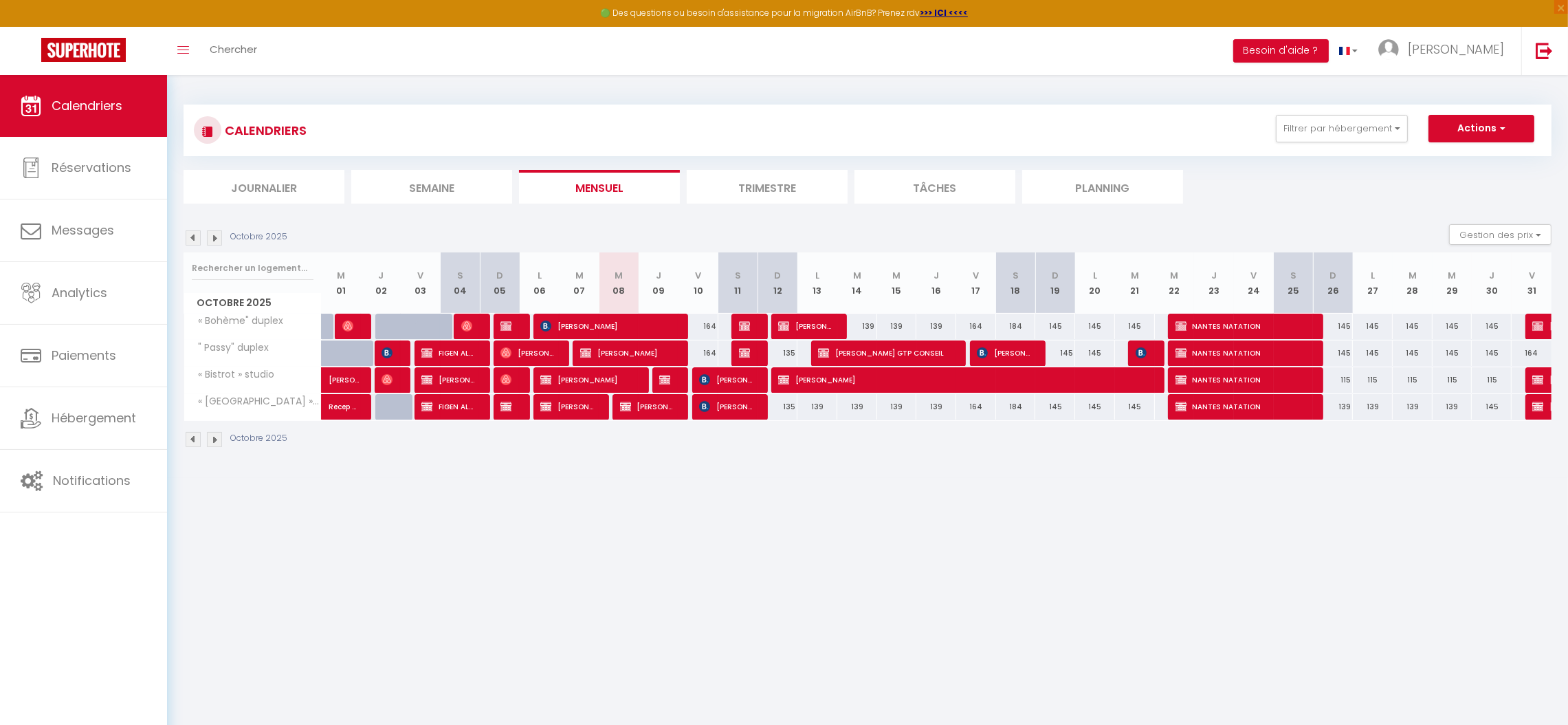
click at [192, 238] on img at bounding box center [193, 238] width 15 height 15
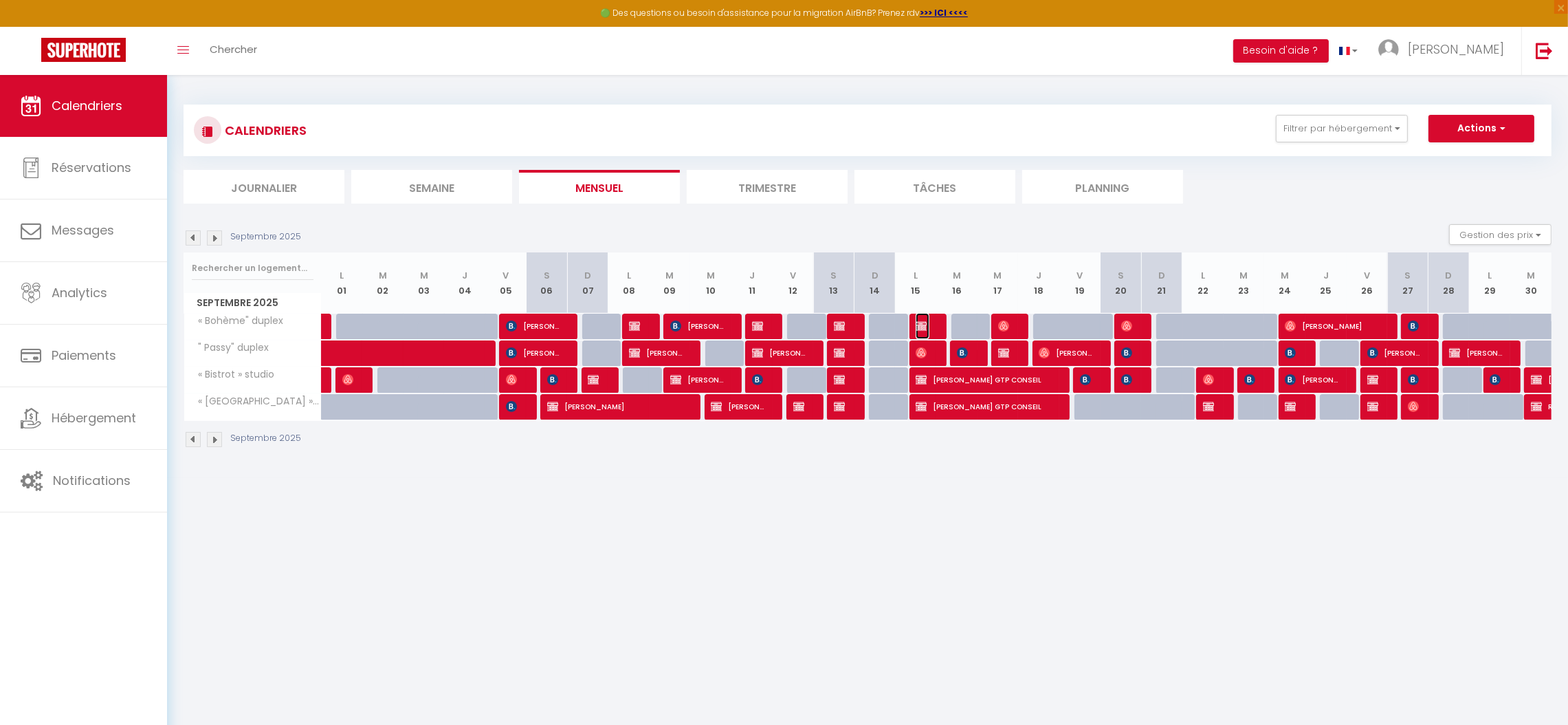
click at [925, 326] on img at bounding box center [921, 326] width 11 height 11
select select "KO"
select select "0"
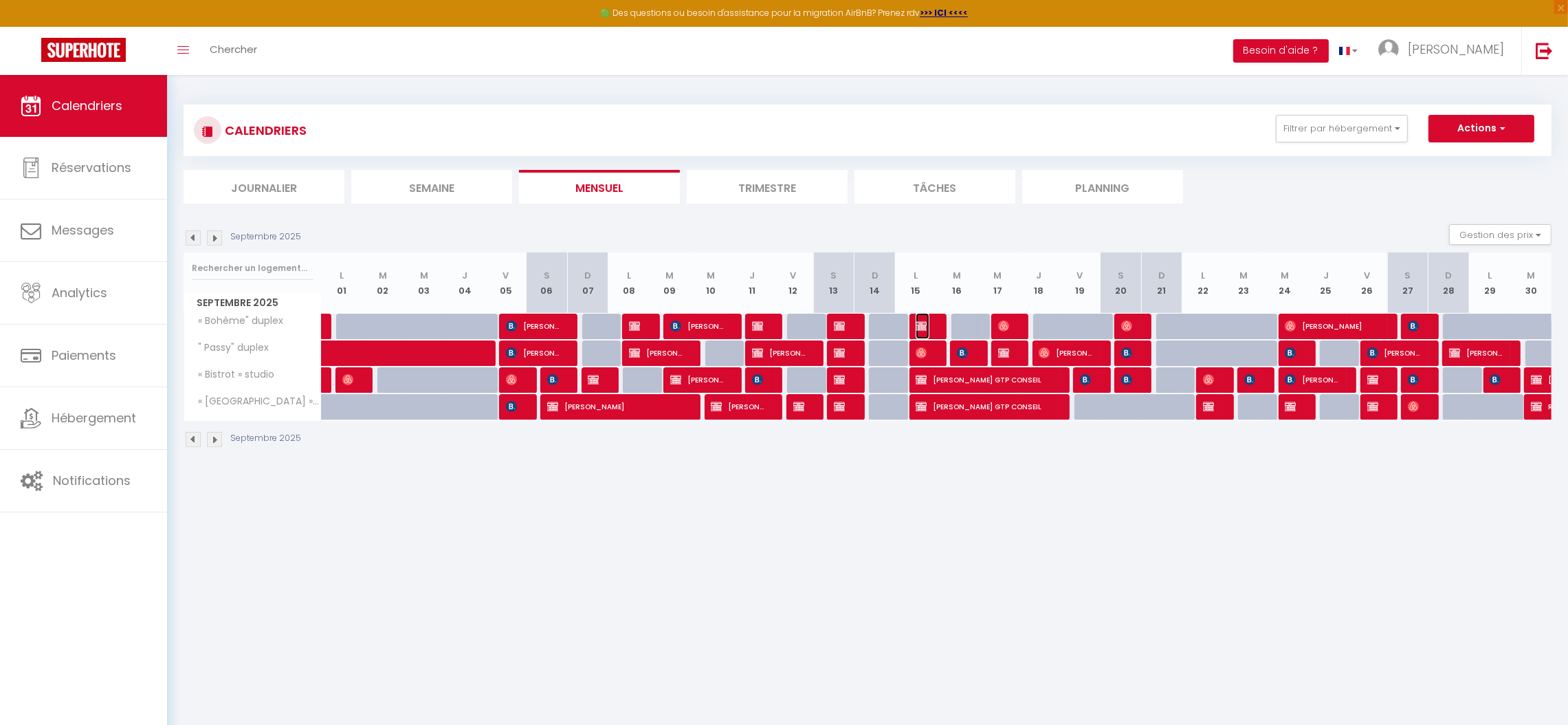
select select "1"
select select
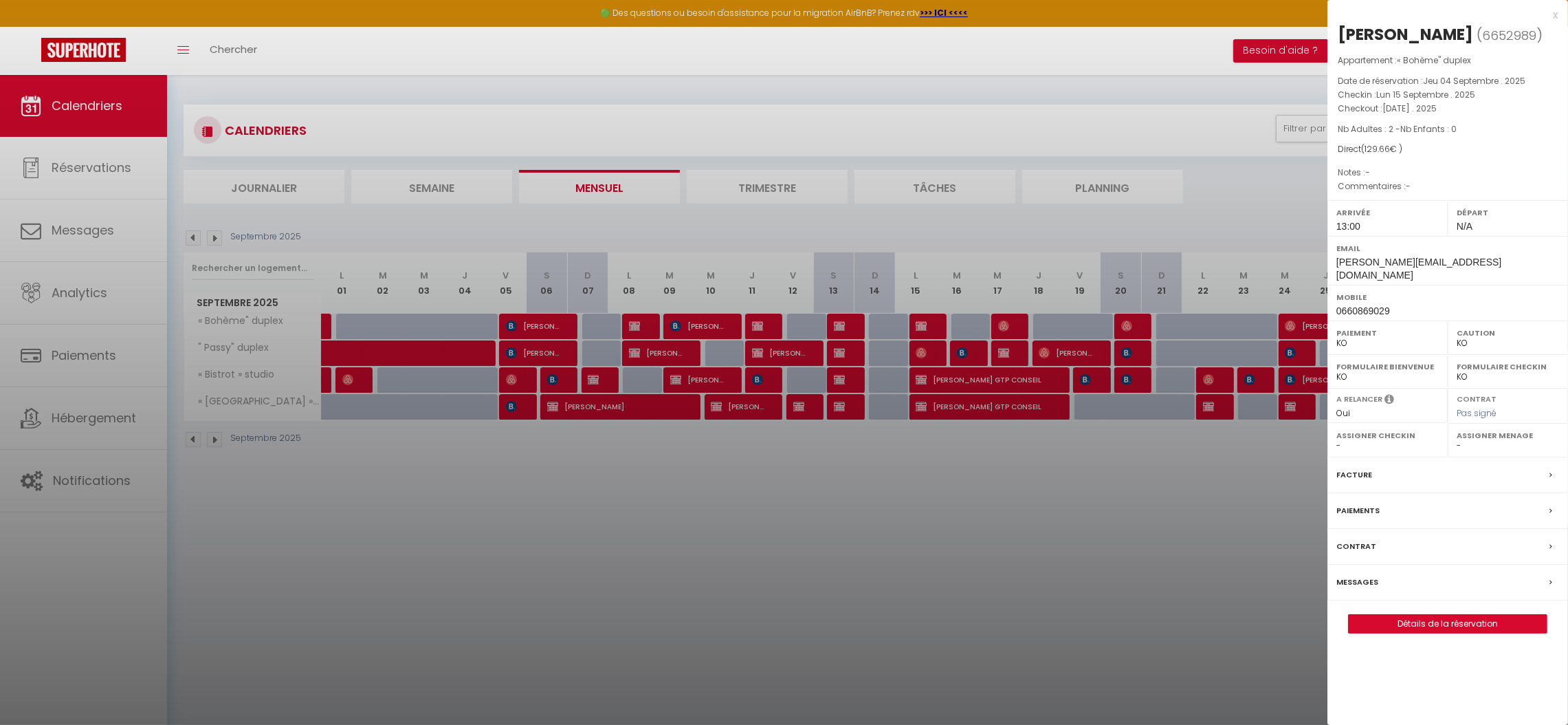
click at [1355, 468] on label "Facture" at bounding box center [1354, 475] width 36 height 15
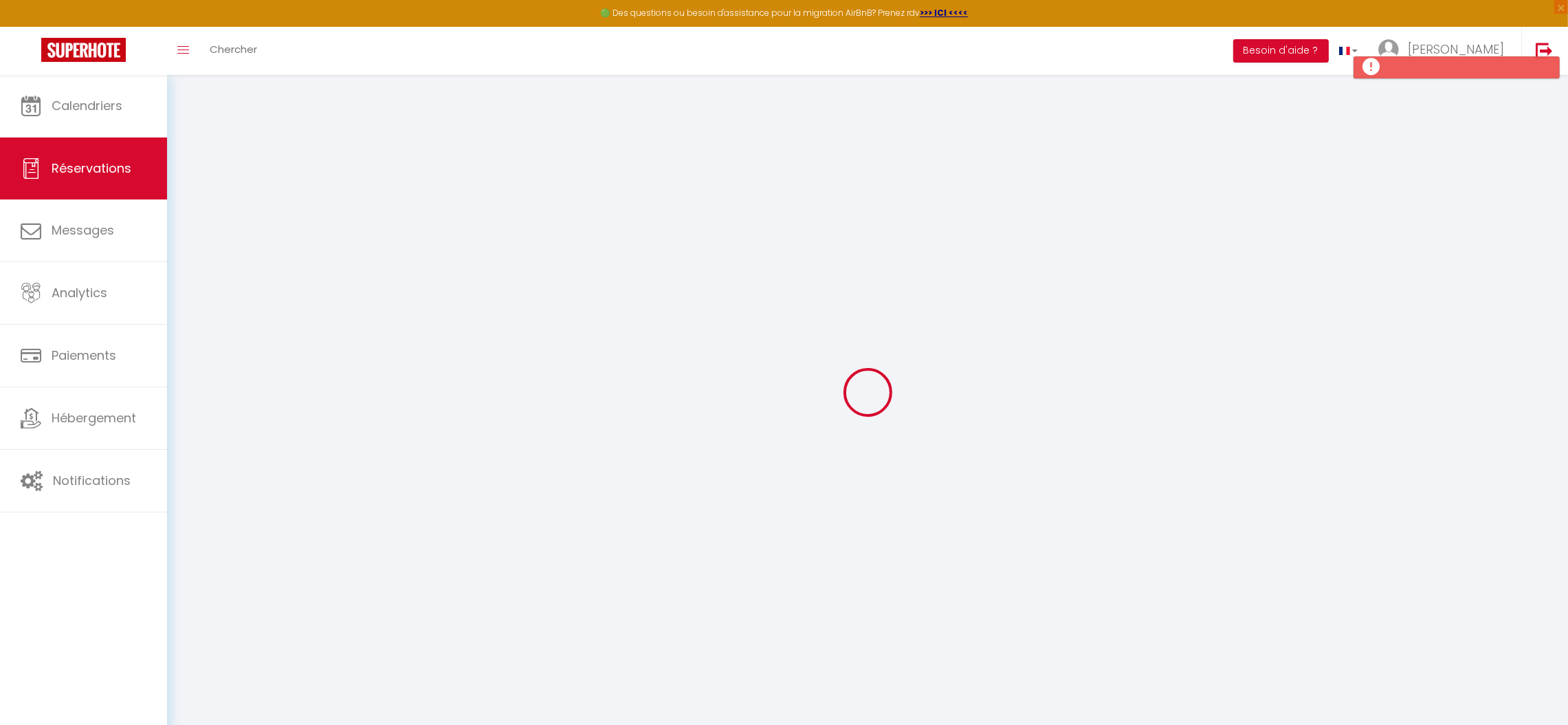
select select "taxes"
select select
checkbox input "false"
select select
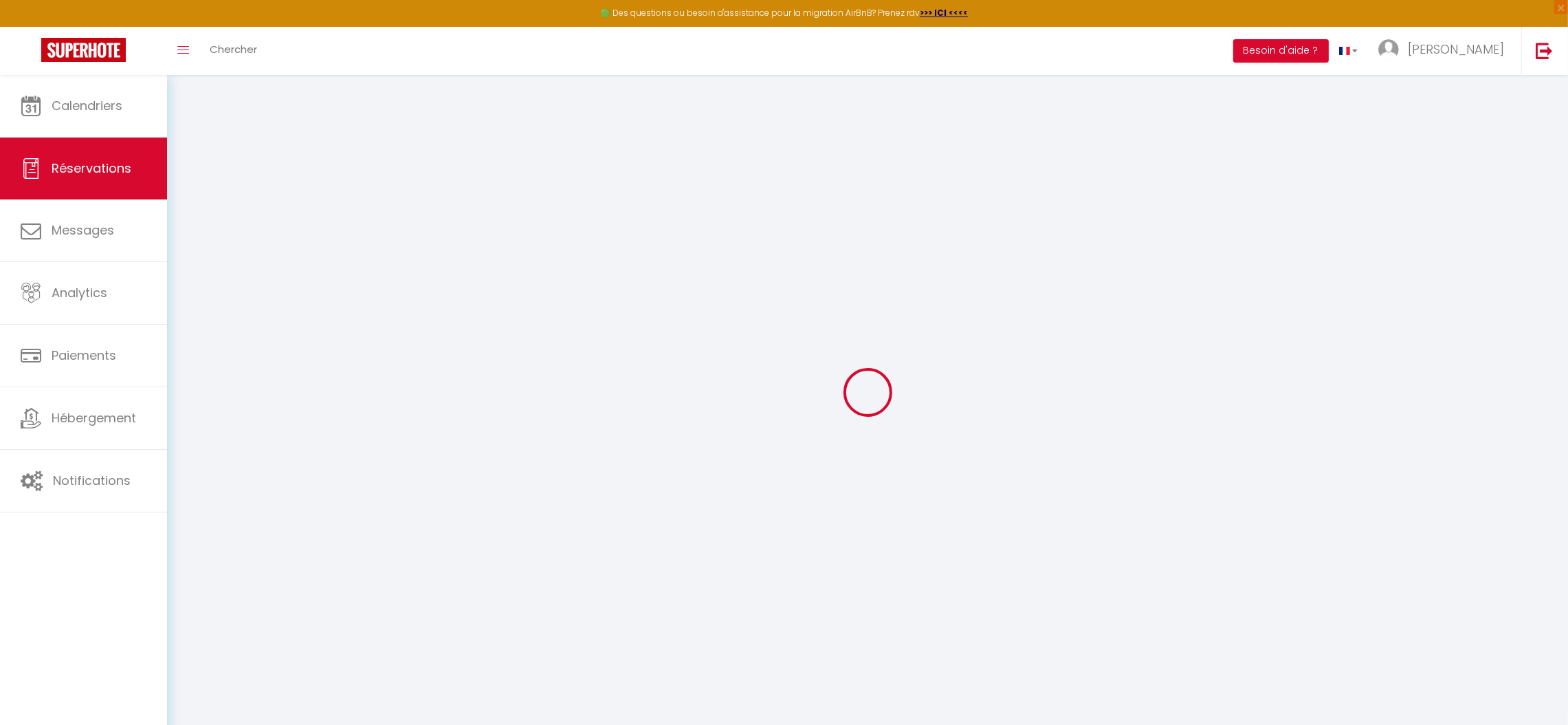
select select
checkbox input "false"
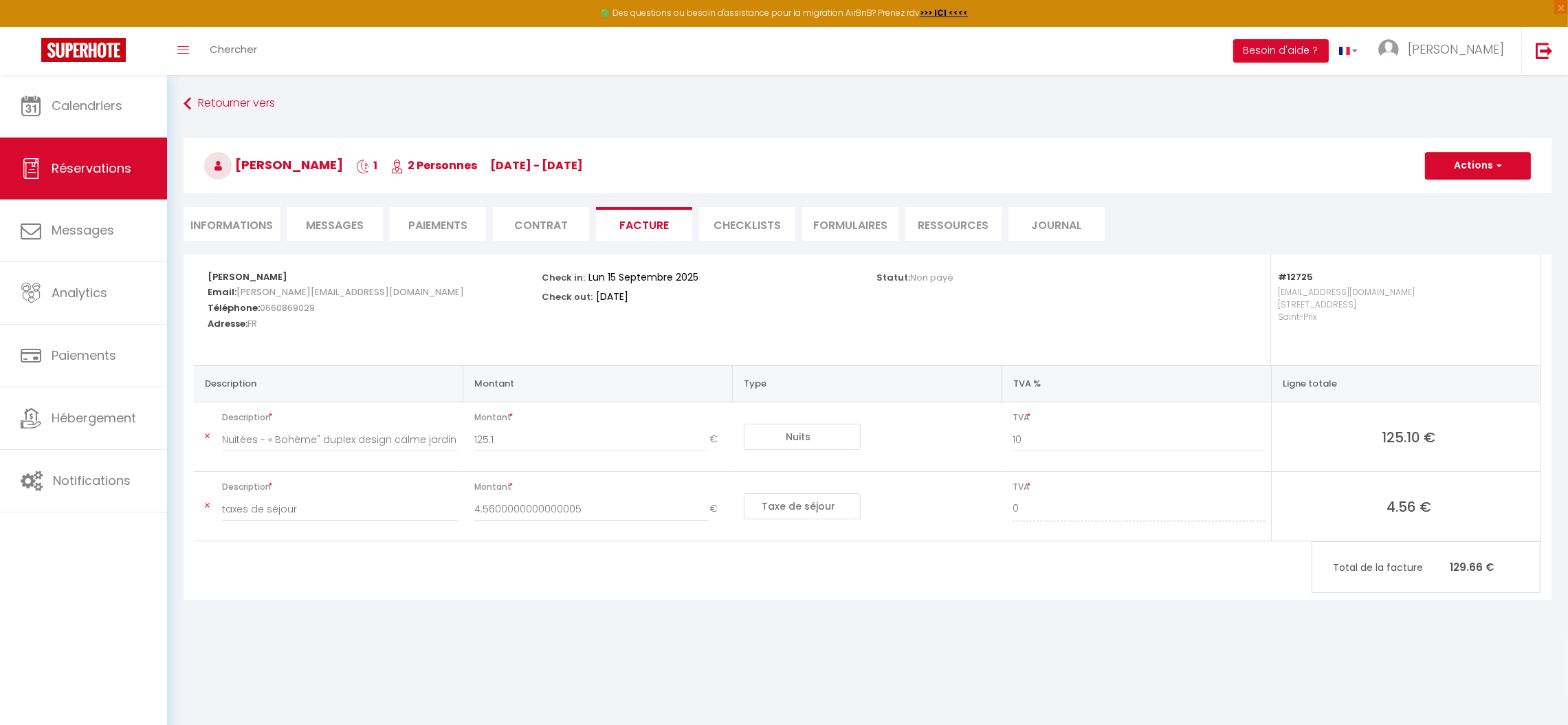
click at [451, 224] on li "Paiements" at bounding box center [437, 224] width 97 height 34
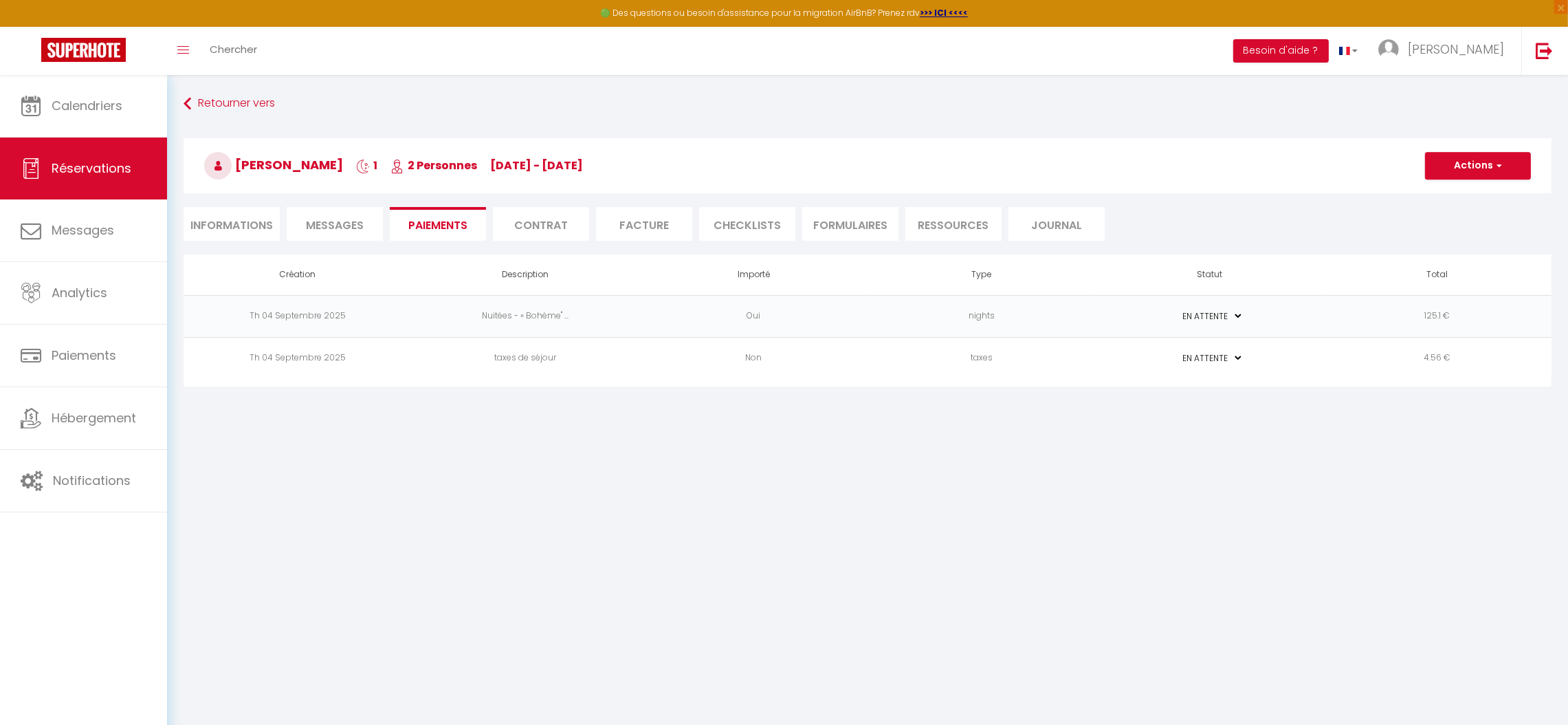
click at [243, 223] on li "Informations" at bounding box center [232, 224] width 97 height 34
select select
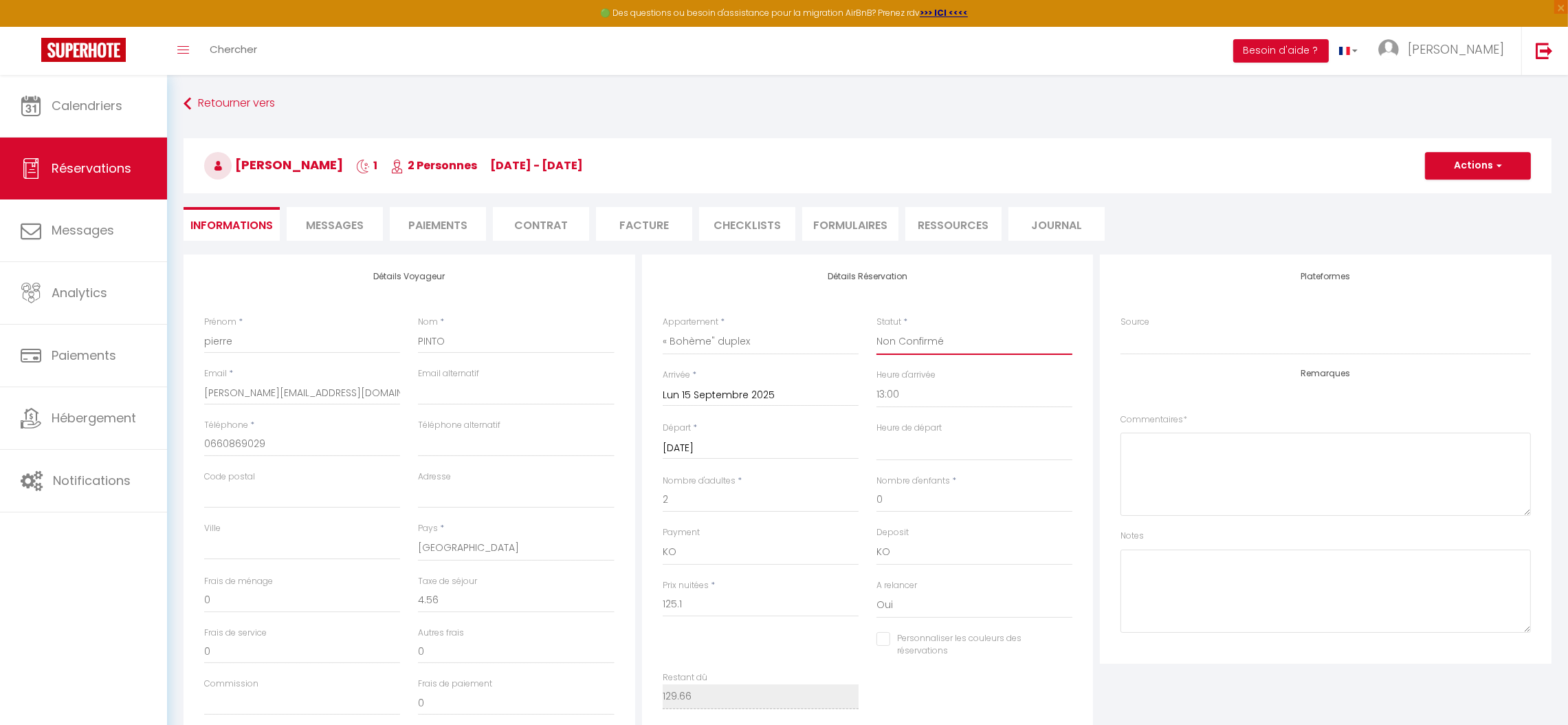
click at [896, 341] on select "Confirmé Non Confirmé Annulé Annulé par le voyageur No Show Request" at bounding box center [974, 342] width 196 height 26
select select "5"
click at [876, 328] on select "Confirmé Non Confirmé Annulé Annulé par le voyageur No Show Request" at bounding box center [974, 342] width 196 height 26
select select
checkbox input "false"
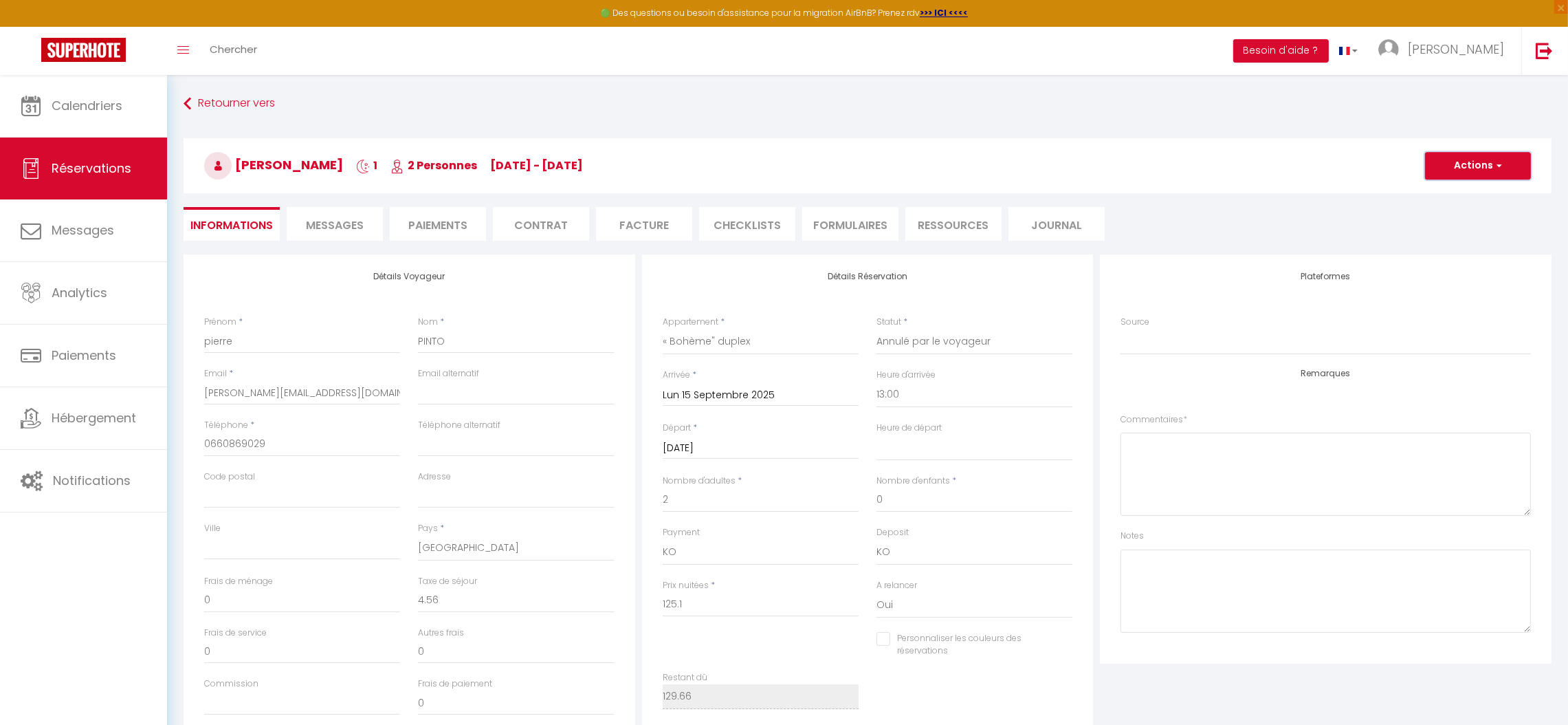
click at [1470, 165] on button "Actions" at bounding box center [1478, 166] width 106 height 28
click at [1458, 196] on link "Enregistrer" at bounding box center [1464, 196] width 109 height 18
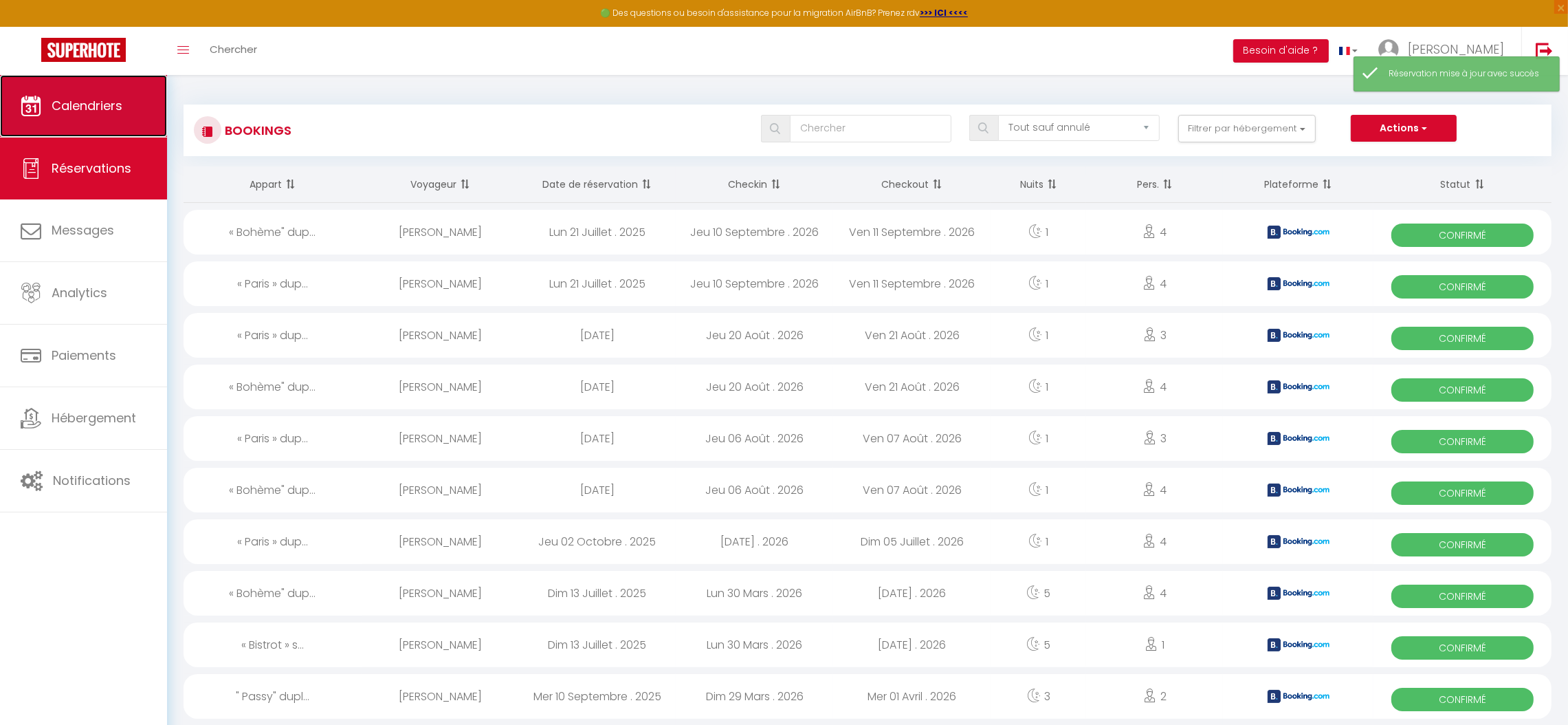
click at [112, 107] on span "Calendriers" at bounding box center [87, 105] width 71 height 17
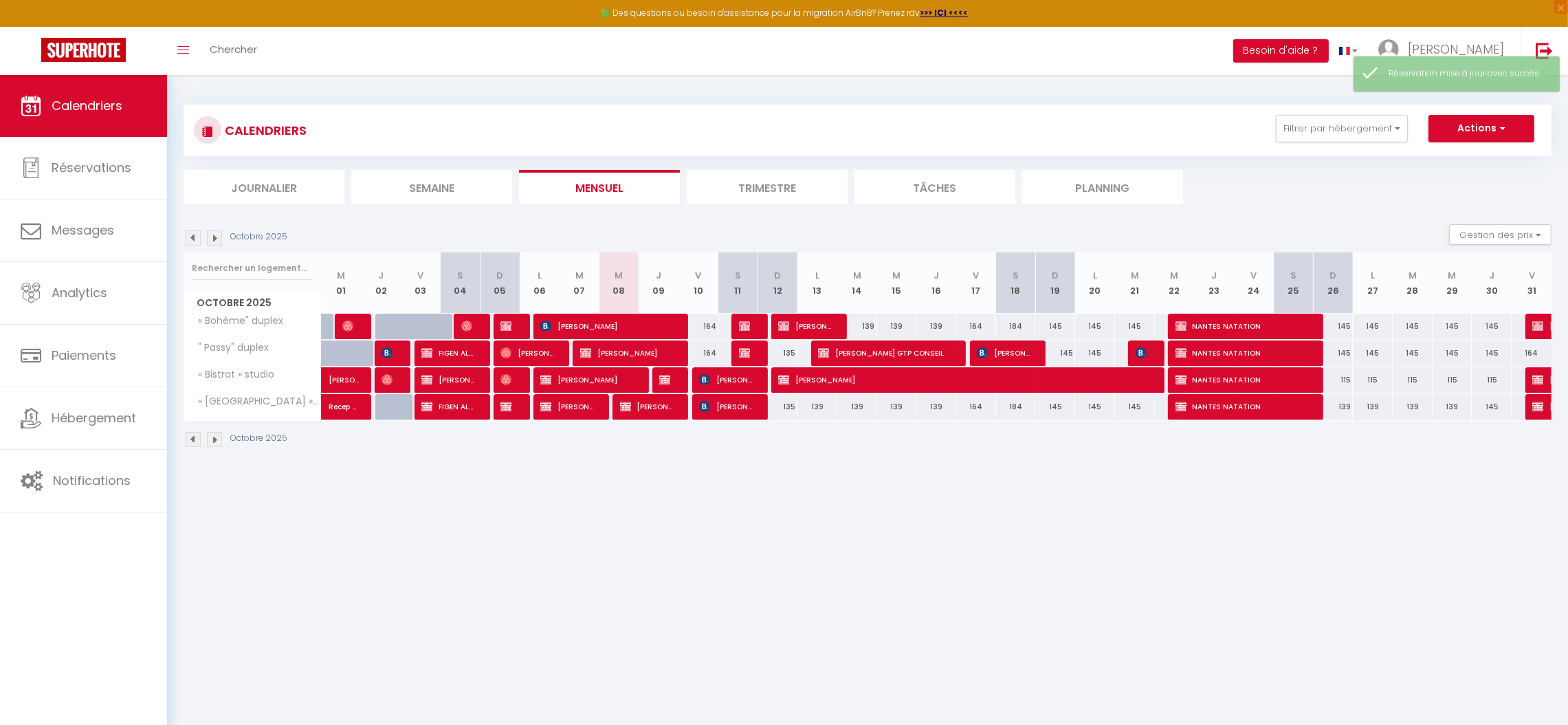
click at [196, 233] on img at bounding box center [193, 238] width 15 height 15
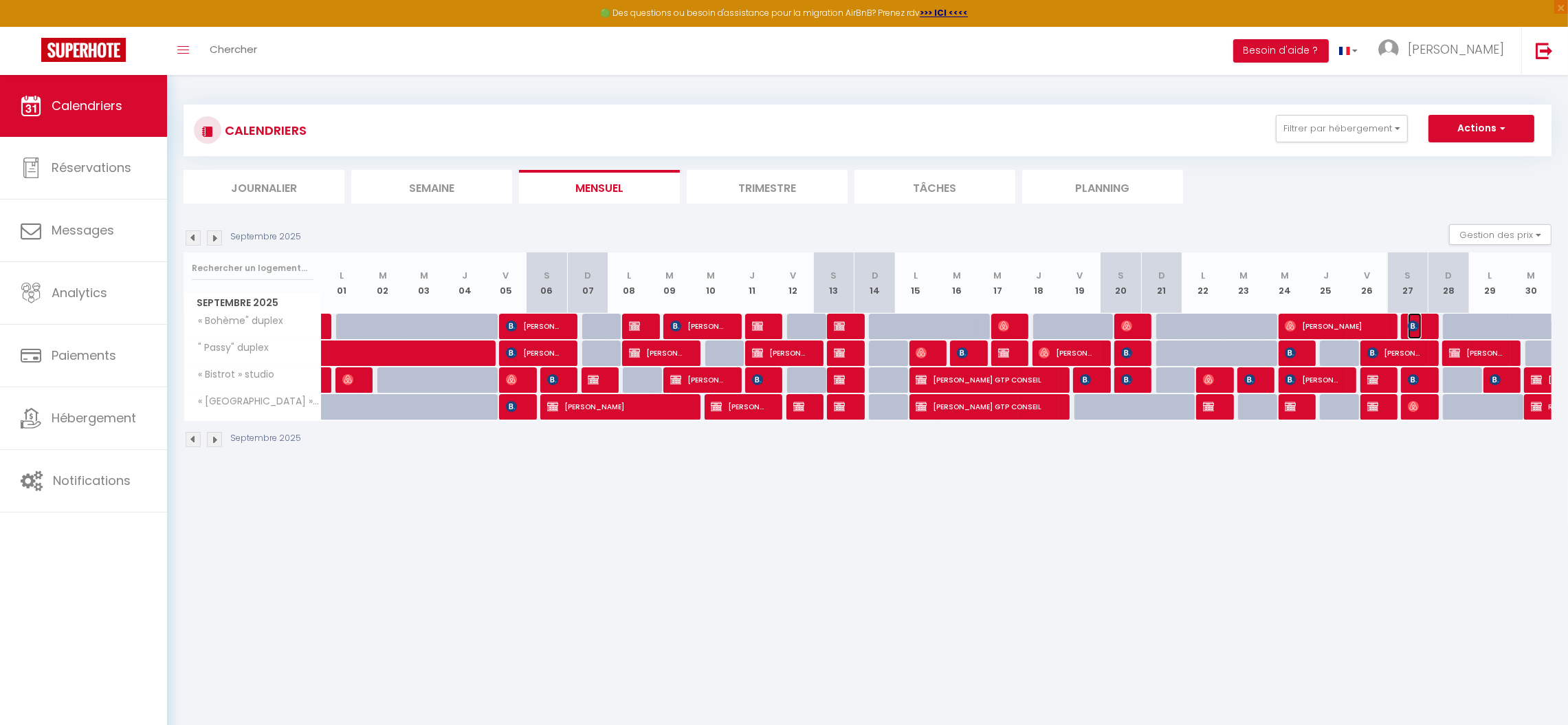
click at [1413, 327] on img at bounding box center [1413, 326] width 11 height 11
select select "OK"
select select "KO"
select select "0"
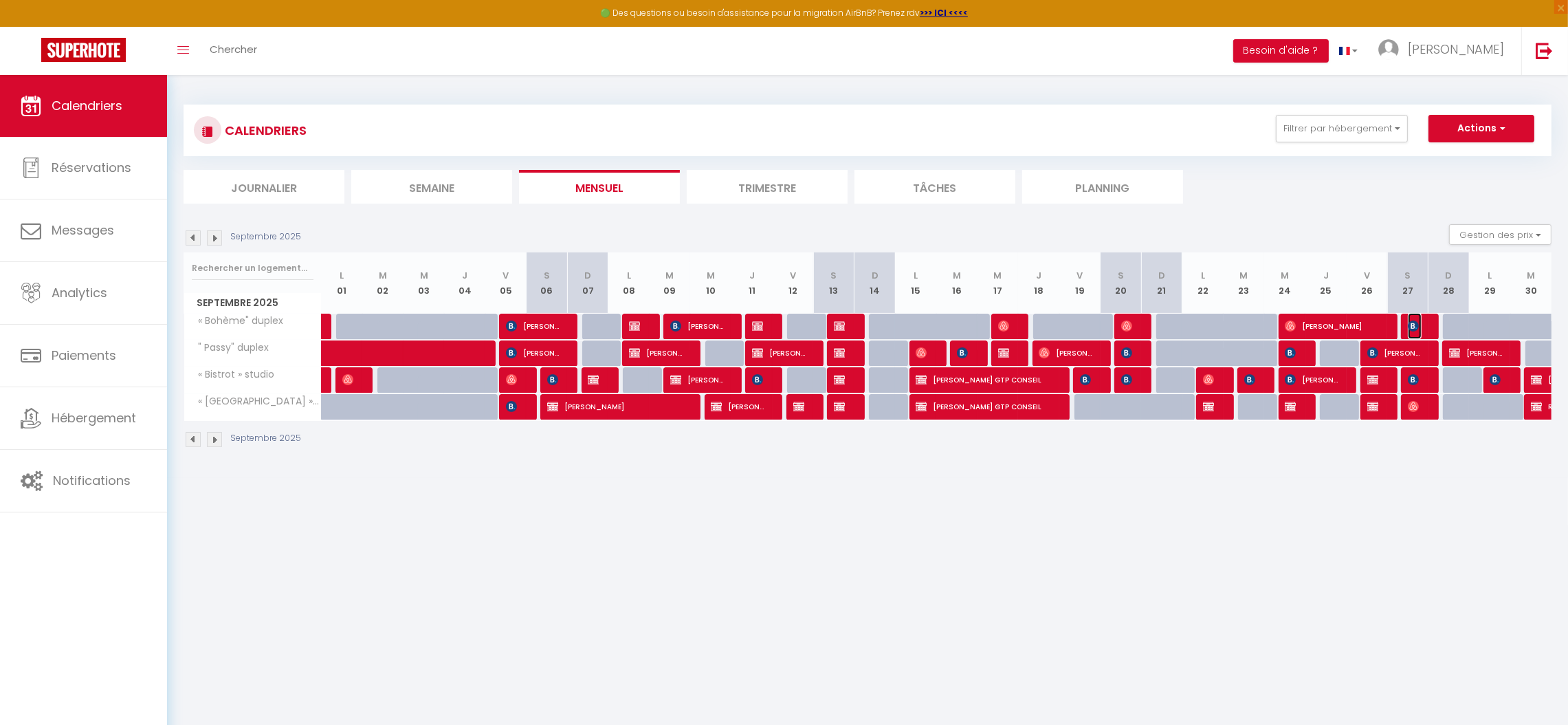
select select "1"
select select
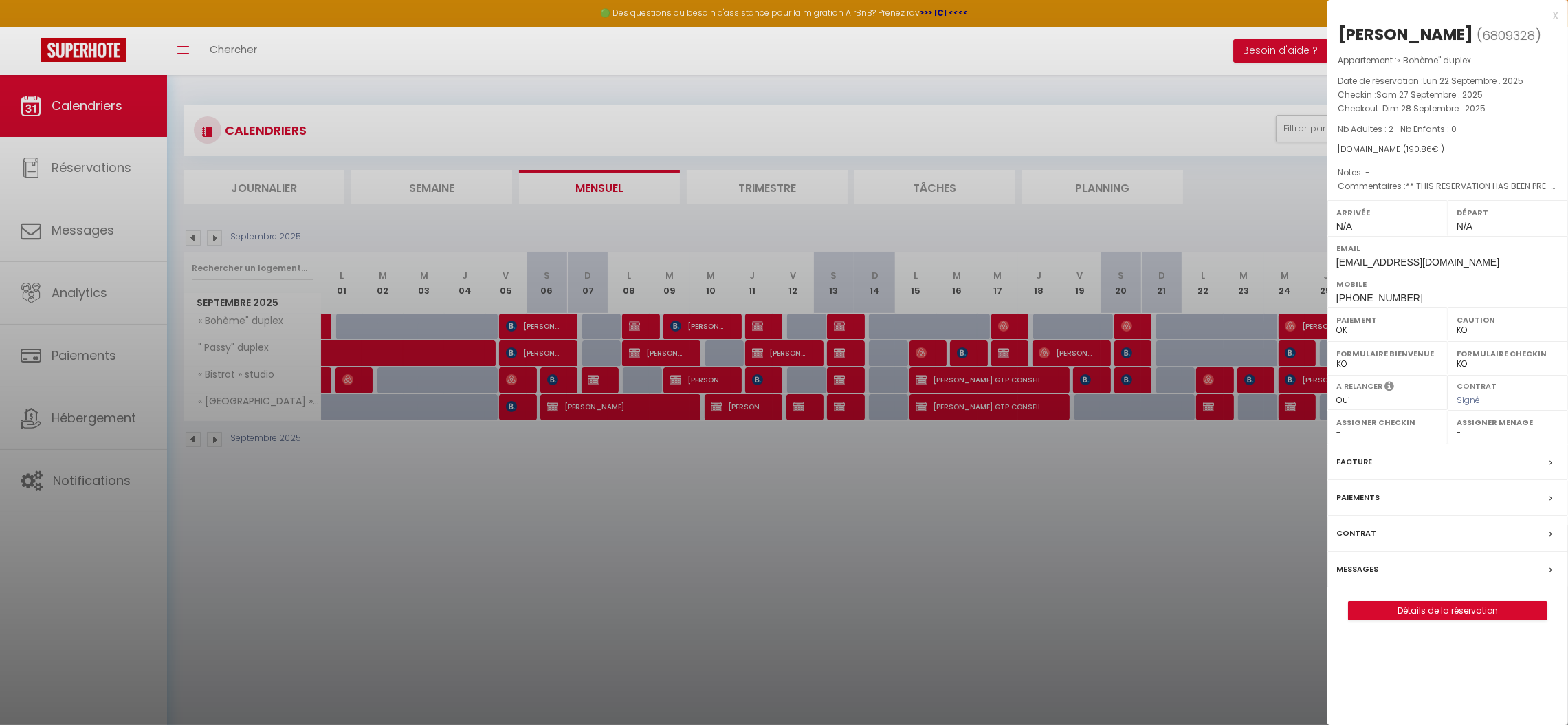
click at [1352, 465] on label "Facture" at bounding box center [1354, 461] width 36 height 15
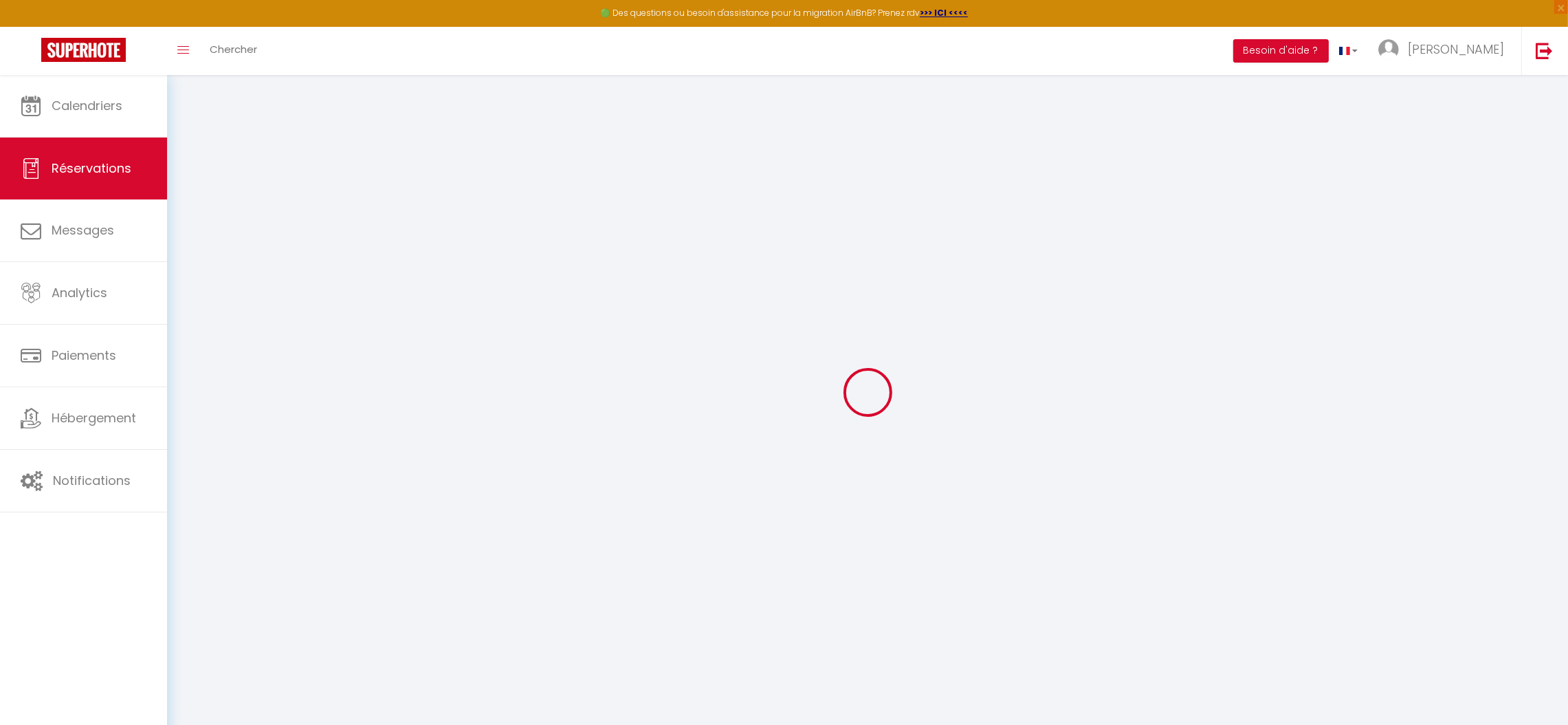
select select "taxes"
select select
checkbox input "false"
select select
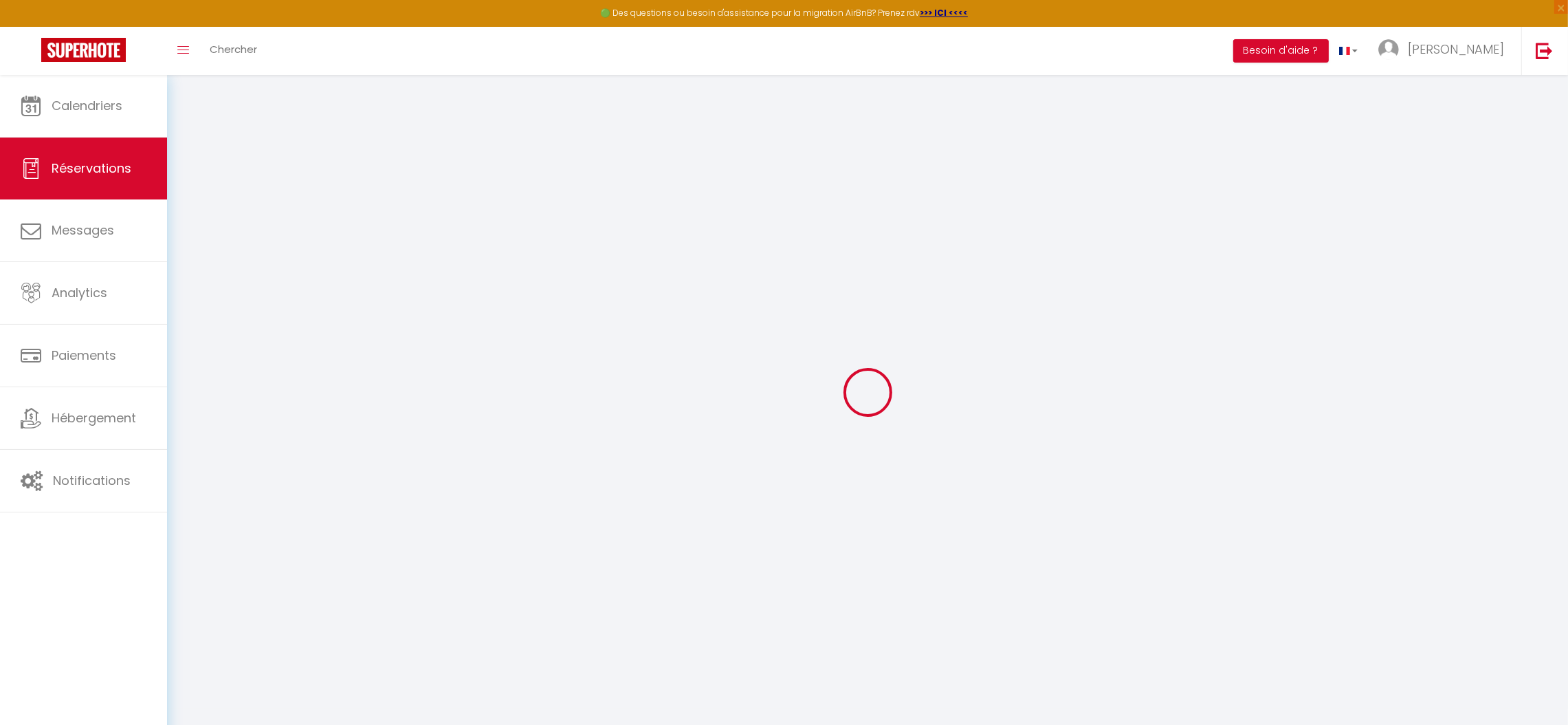
select select
checkbox input "false"
type textarea "** THIS RESERVATION HAS BEEN PRE-PAID ** Reservation has a cancellation grace p…"
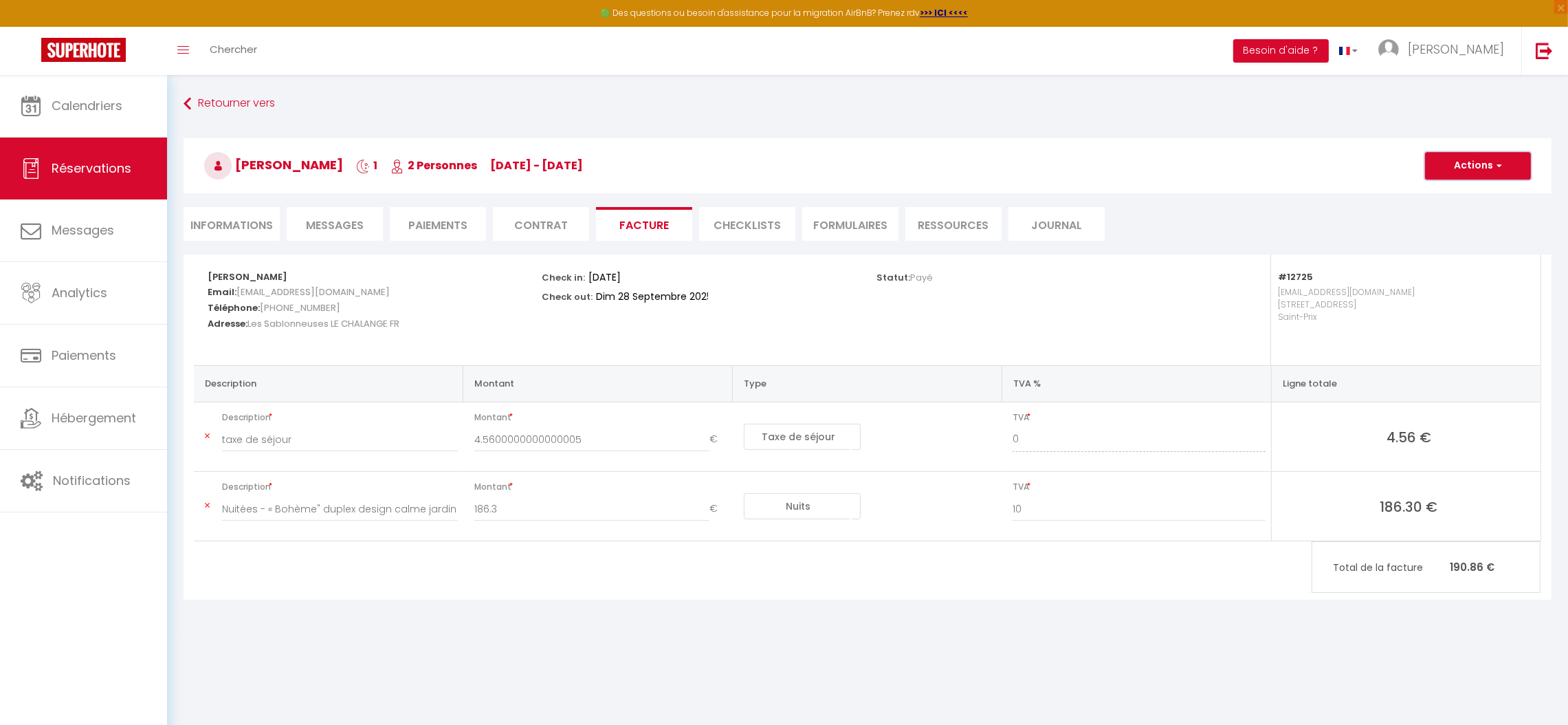
click at [1476, 168] on button "Actions" at bounding box center [1478, 166] width 106 height 28
click at [1458, 213] on link "Aperçu et éditer" at bounding box center [1468, 213] width 115 height 18
click at [90, 109] on span "Calendriers" at bounding box center [87, 105] width 71 height 17
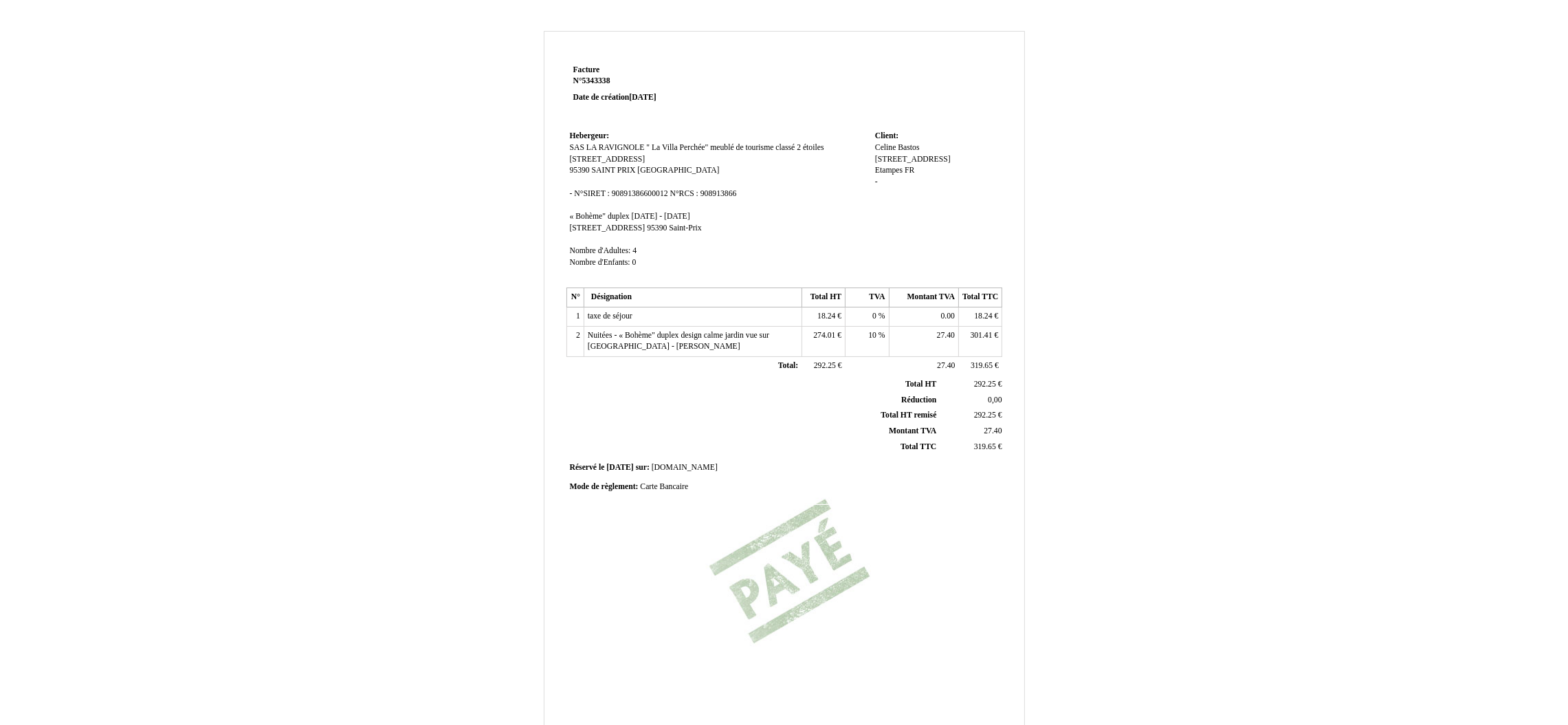
click at [1444, 213] on div "Facture Facture N° 5343338 5343338 Date de création [DATE] Hebergeur: Hebergeur…" at bounding box center [784, 424] width 1568 height 813
